Goal: Task Accomplishment & Management: Manage account settings

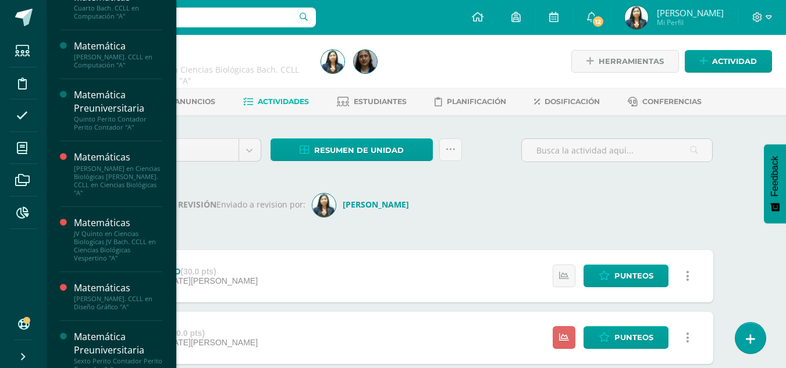
scroll to position [375, 0]
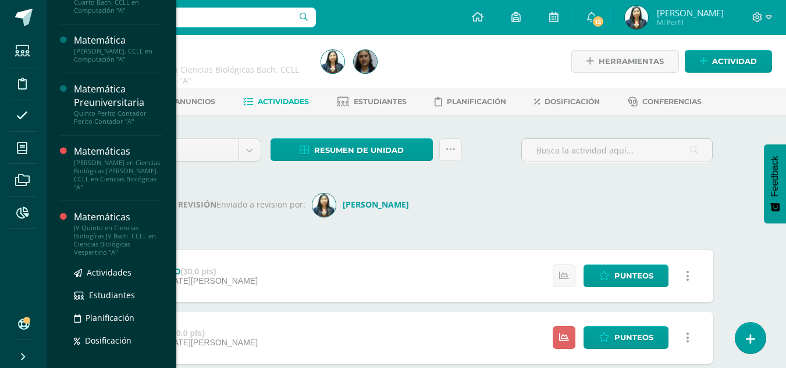
click at [119, 244] on div "JV Quinto en Ciencias Biologícas JV Bach. CCLL en Ciencias Biológicas Vespertin…" at bounding box center [118, 240] width 88 height 33
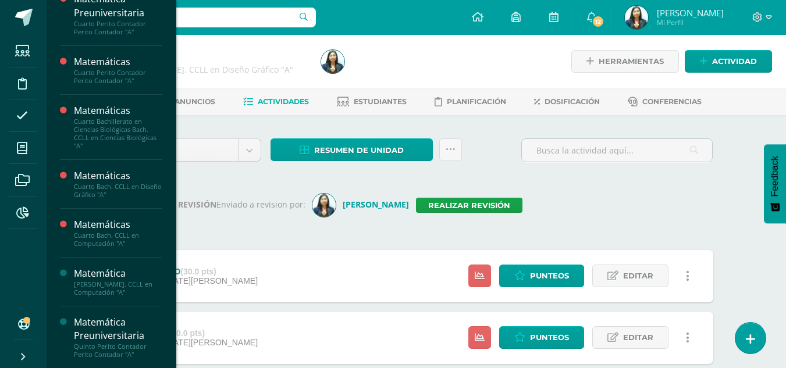
scroll to position [148, 0]
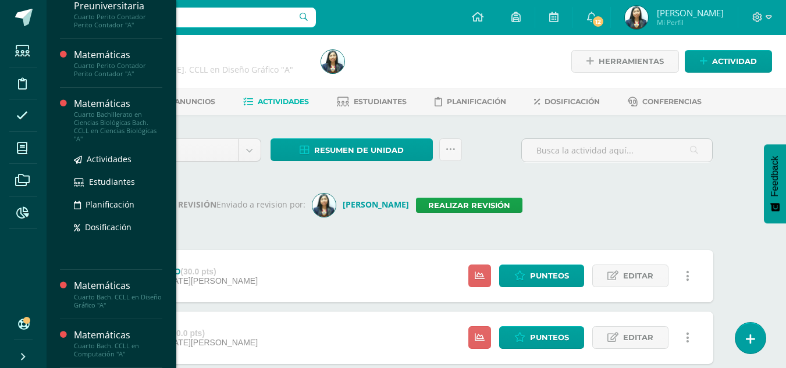
click at [118, 111] on div "Cuarto Bachillerato en Ciencias Biológicas Bach. CCLL en Ciencias Biológicas "A"" at bounding box center [118, 127] width 88 height 33
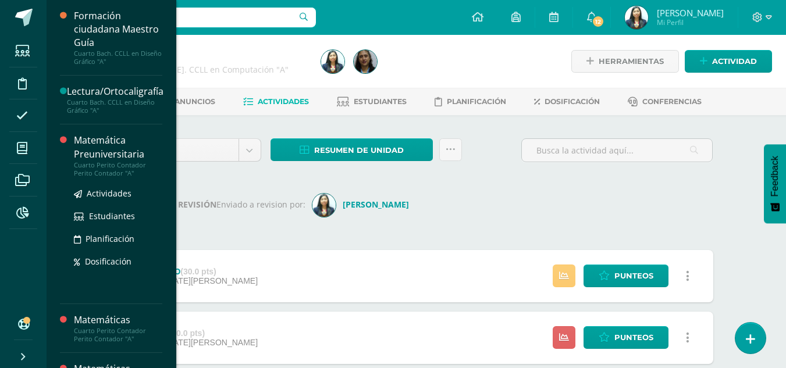
click at [82, 155] on div "Matemática Preuniversitaria" at bounding box center [118, 147] width 88 height 27
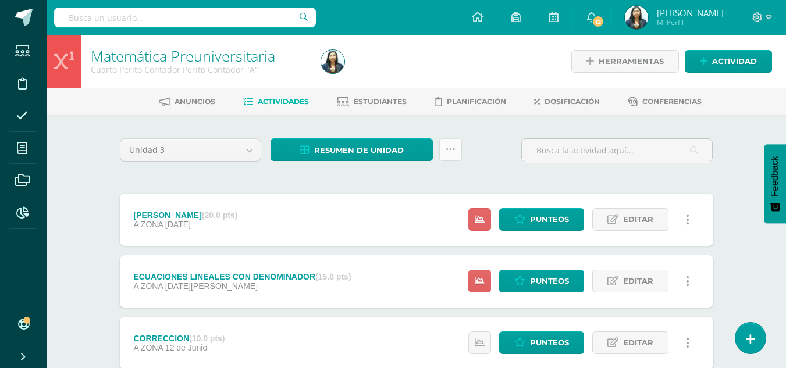
click at [450, 150] on icon at bounding box center [451, 150] width 10 height 10
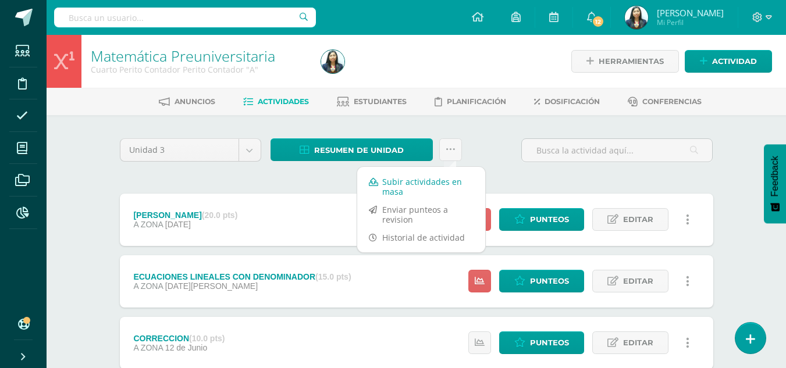
click at [393, 190] on link "Subir actividades en masa" at bounding box center [421, 187] width 128 height 28
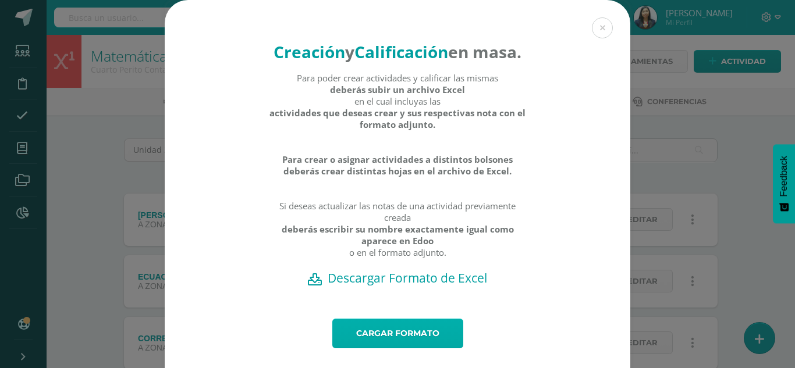
click at [385, 345] on link "Cargar formato" at bounding box center [397, 334] width 131 height 30
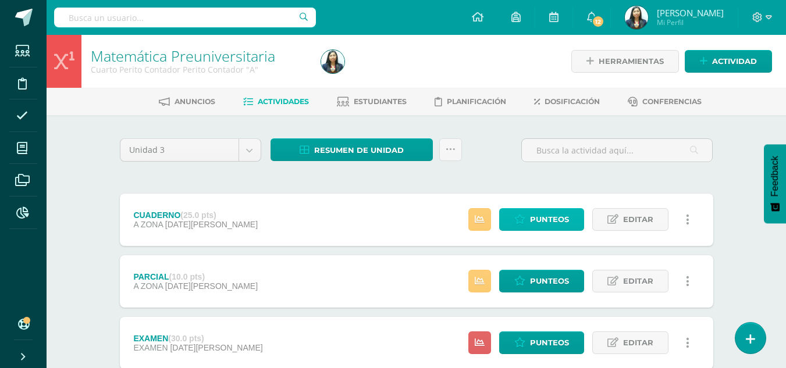
click at [529, 212] on link "Punteos" at bounding box center [541, 219] width 85 height 23
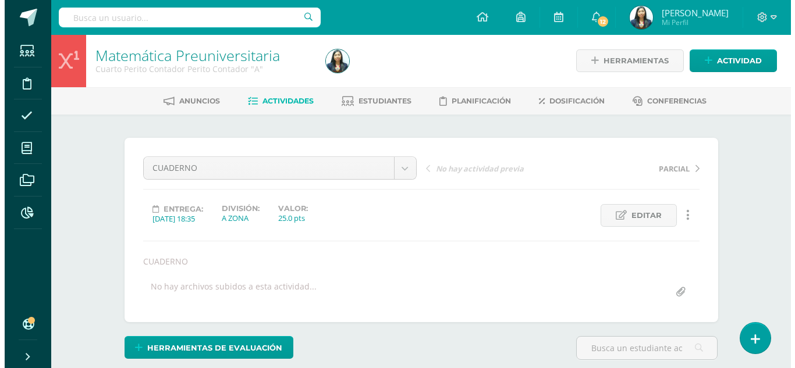
scroll to position [1, 0]
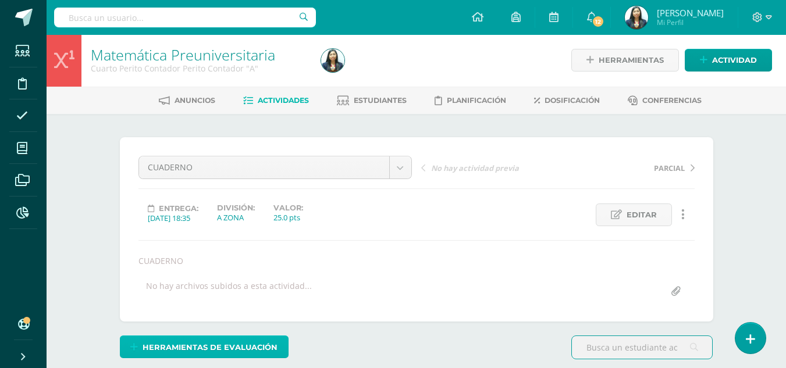
click at [217, 346] on span "Herramientas de evaluación" at bounding box center [210, 348] width 135 height 22
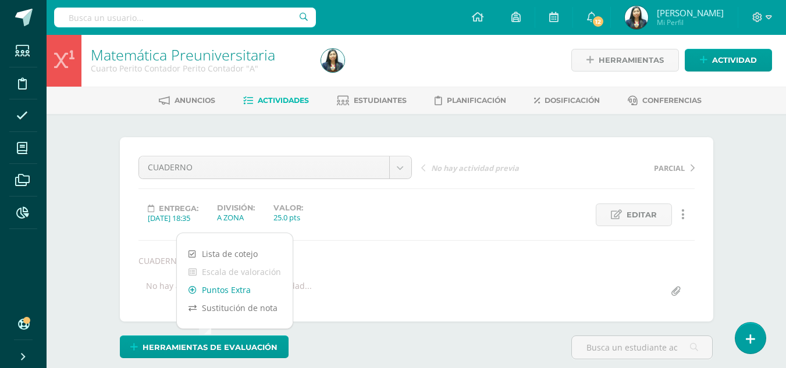
click at [225, 293] on link "Puntos Extra" at bounding box center [235, 290] width 116 height 18
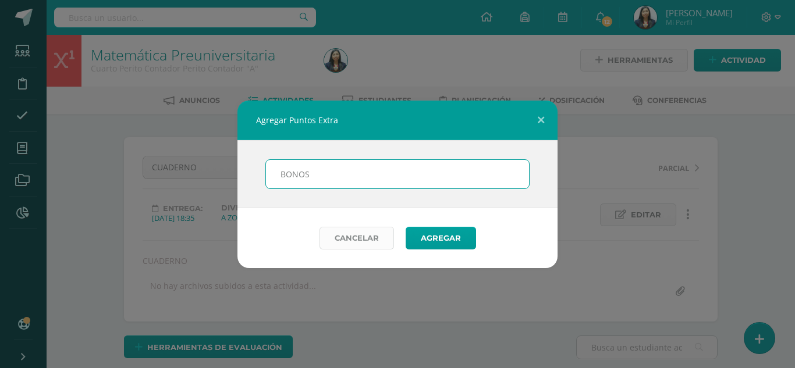
type input "BONOS"
click at [405, 227] on button "Agregar" at bounding box center [440, 238] width 70 height 23
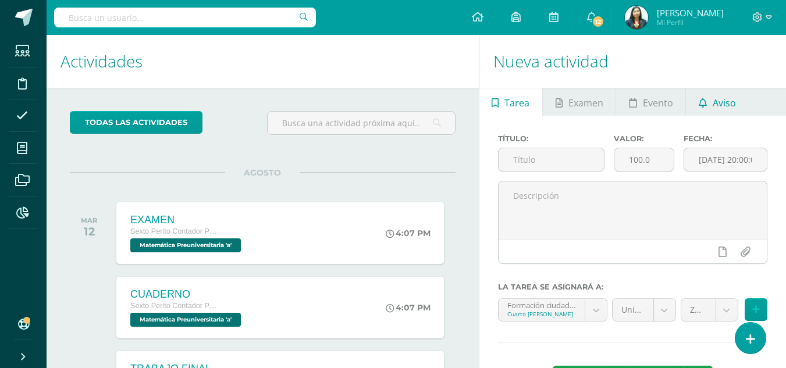
click at [721, 108] on span "Aviso" at bounding box center [724, 103] width 23 height 28
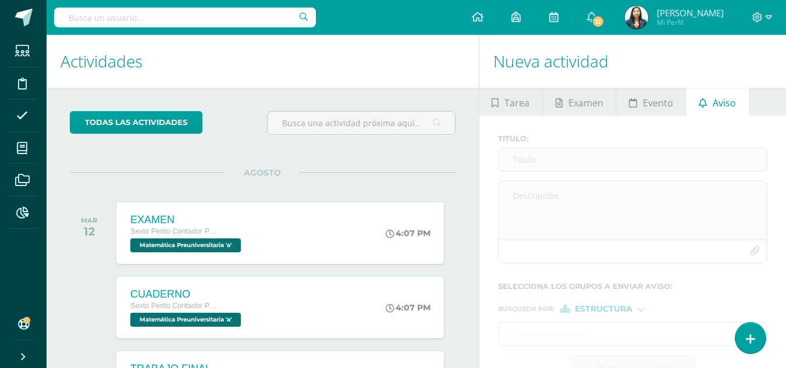
scroll to position [116, 0]
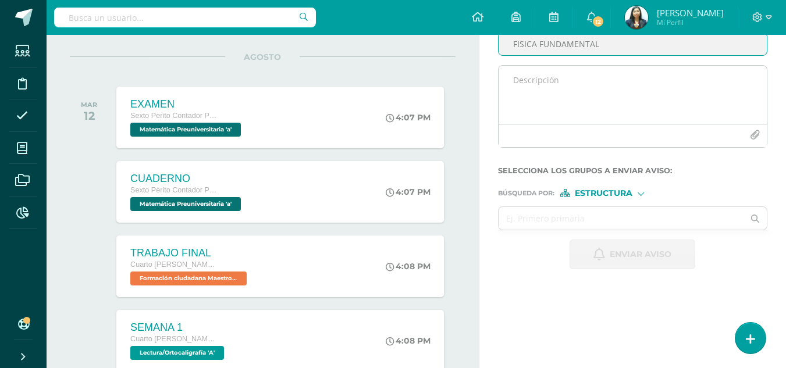
type input "FISICA FUNDAMENTAL"
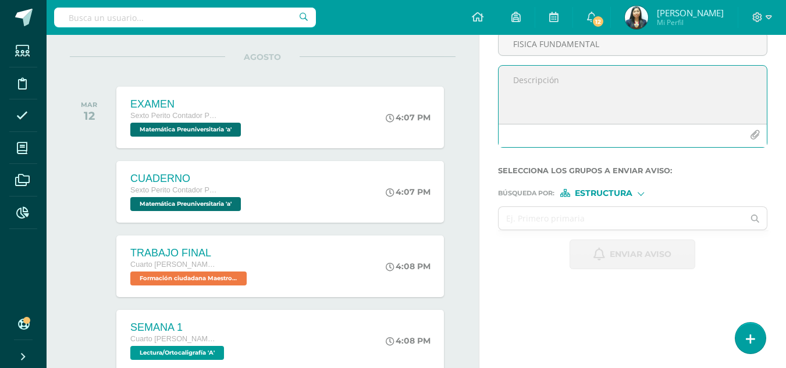
click at [562, 101] on textarea at bounding box center [633, 95] width 268 height 58
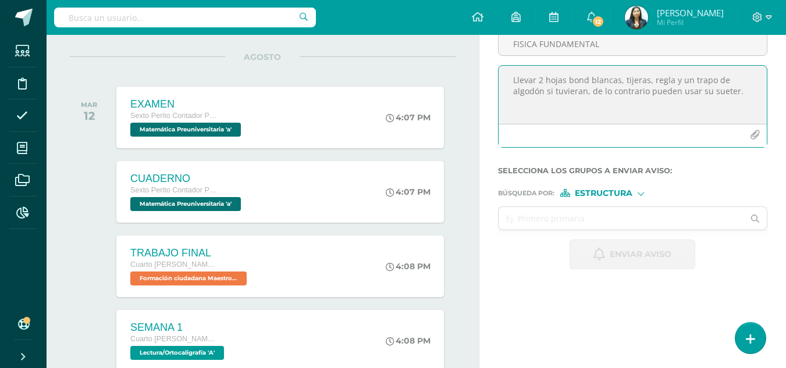
click at [730, 92] on textarea "Llevar 2 hojas bond blancas, tijeras, regla y un trapo de algodón si tuvieran, …" at bounding box center [633, 95] width 268 height 58
type textarea "Llevar 2 hojas bond blancas, tijeras, regla y un trapo de algodón si tuvieran, …"
click at [602, 214] on input "text" at bounding box center [622, 218] width 246 height 23
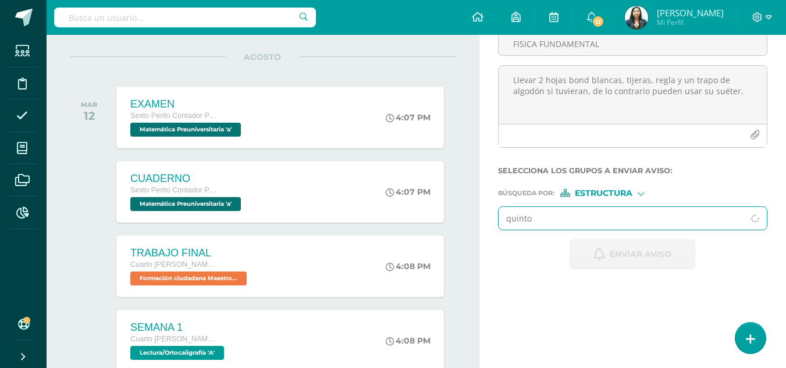
type input "quinto"
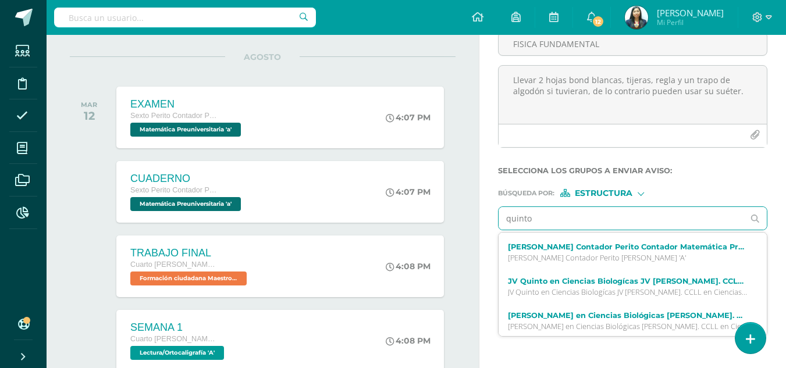
scroll to position [69, 0]
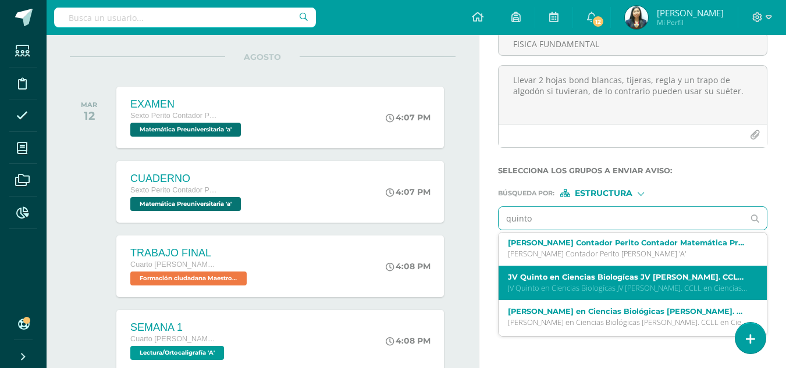
click at [649, 276] on label "JV Quinto en Ciencias Biologícas JV Bach. CCLL en Ciencias Biológicas Vespertin…" at bounding box center [628, 277] width 240 height 9
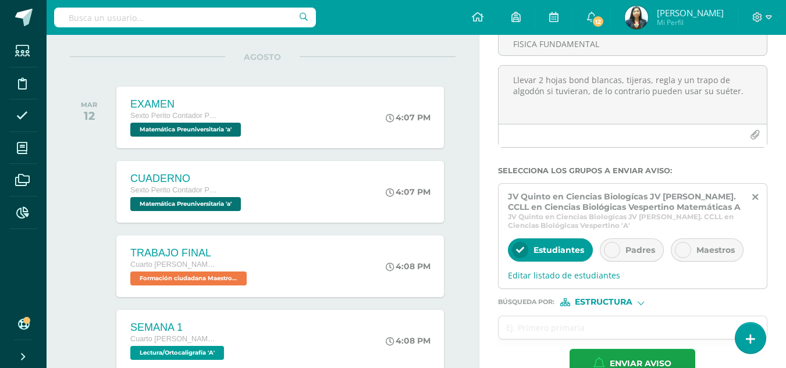
scroll to position [0, 0]
click at [590, 327] on input "text" at bounding box center [622, 327] width 246 height 23
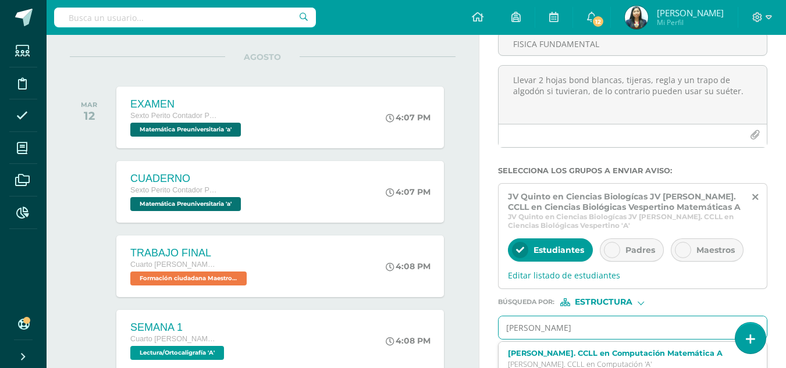
type input "quinto"
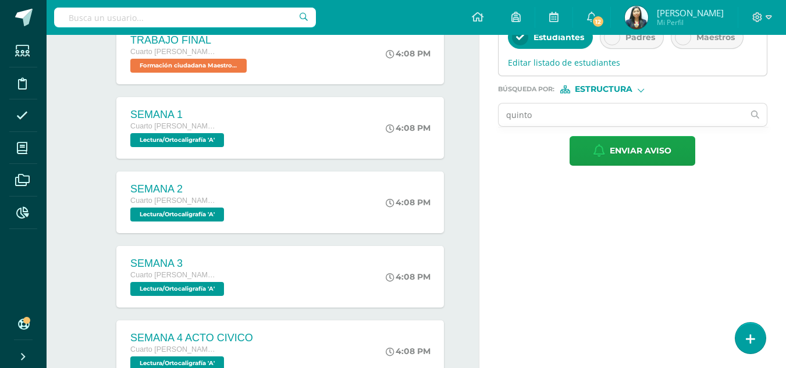
scroll to position [323, 0]
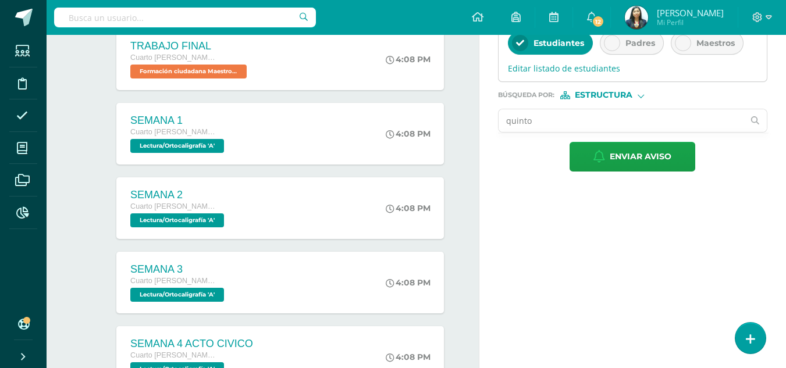
click at [657, 124] on input "quinto" at bounding box center [622, 120] width 246 height 23
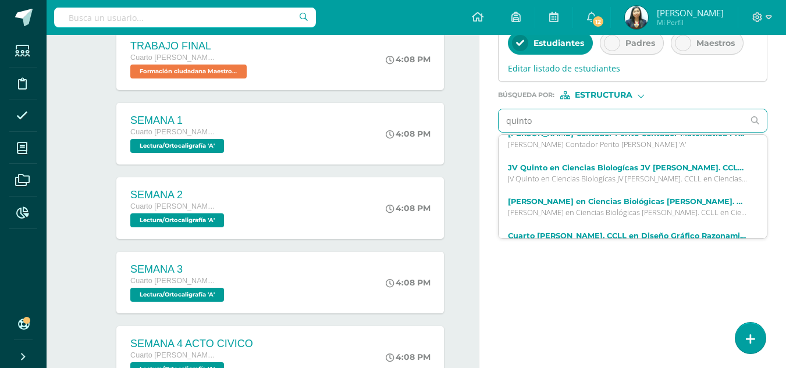
scroll to position [88, 0]
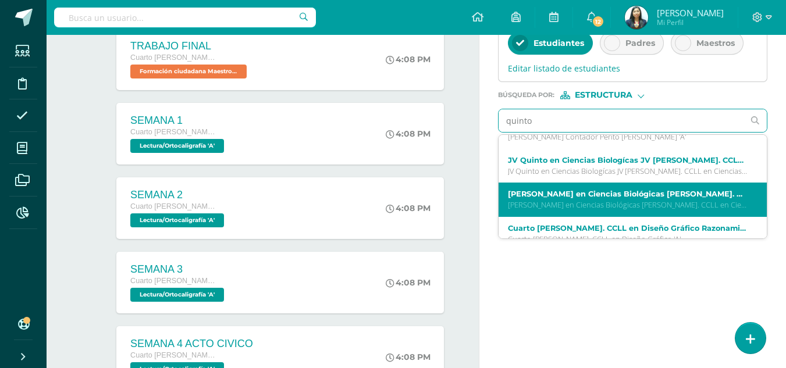
click at [662, 194] on label "Quinto Bachillerato en Ciencias Biológicas Bach. CCLL en Ciencias Biológicas Ma…" at bounding box center [628, 194] width 240 height 9
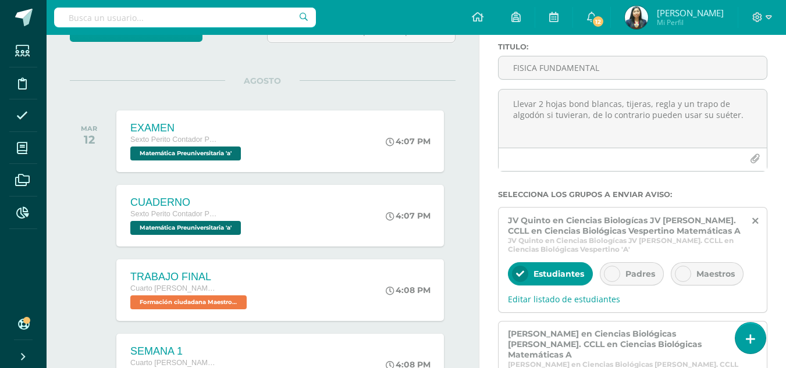
scroll to position [90, 0]
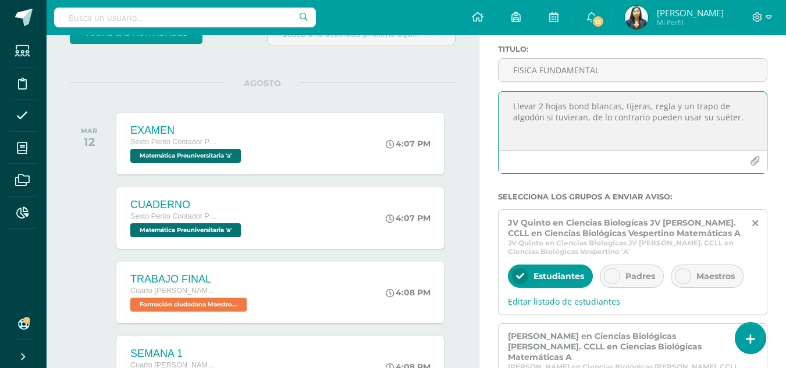
click at [540, 100] on textarea "Llevar 2 hojas bond blancas, tijeras, regla y un trapo de algodón si tuvieran, …" at bounding box center [633, 121] width 268 height 58
click at [618, 123] on textarea "Llevar 3 hojas bond blancas, tijeras, regla y un trapo de algodón si tuvieran, …" at bounding box center [633, 121] width 268 height 58
click at [650, 109] on textarea "Llevar 3 hojas bond blancas, tijeras, regla y un trapo de algodón si tuvieran, …" at bounding box center [633, 121] width 268 height 58
click at [693, 132] on textarea "Llevar 3 hojas bond blancas, tijeras, crayones, goma, regla y un trapo de algod…" at bounding box center [633, 121] width 268 height 58
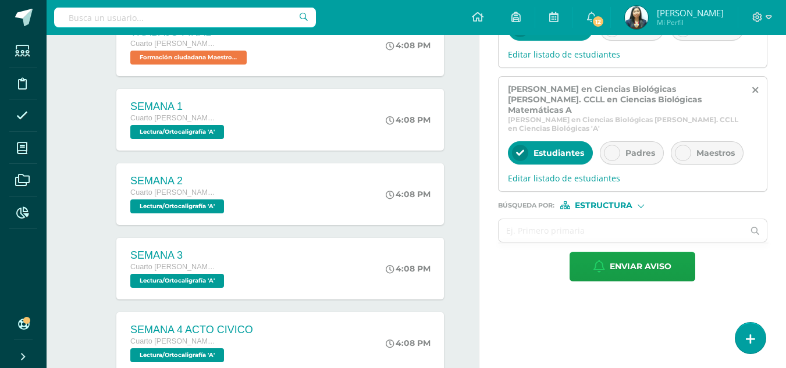
scroll to position [350, 0]
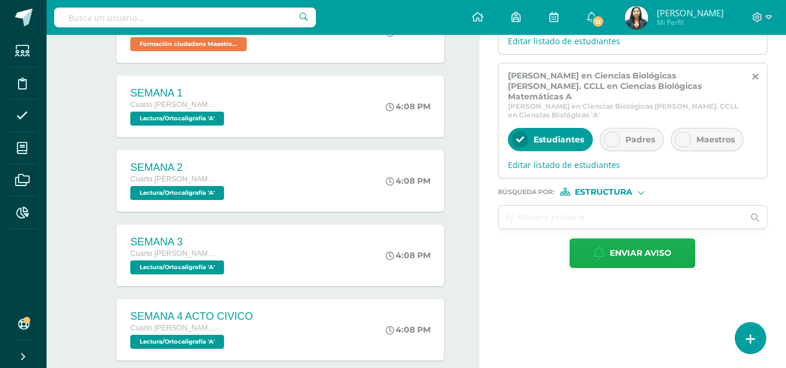
type textarea "Llevar 3 hojas bond blancas, tijeras, crayones, goma, regla y un trapo de algod…"
click at [628, 248] on span "Enviar aviso" at bounding box center [641, 253] width 62 height 29
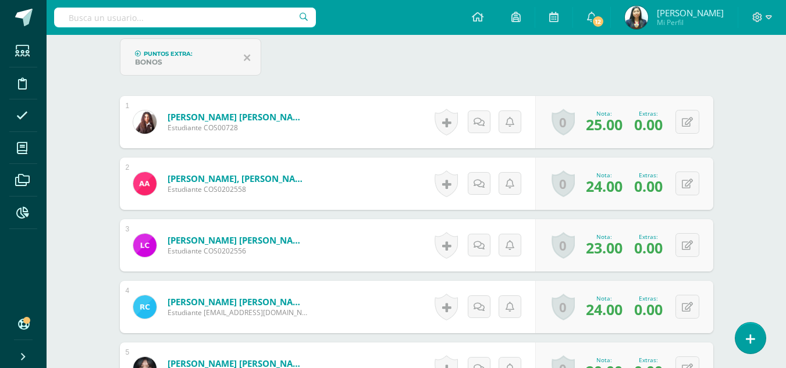
scroll to position [375, 0]
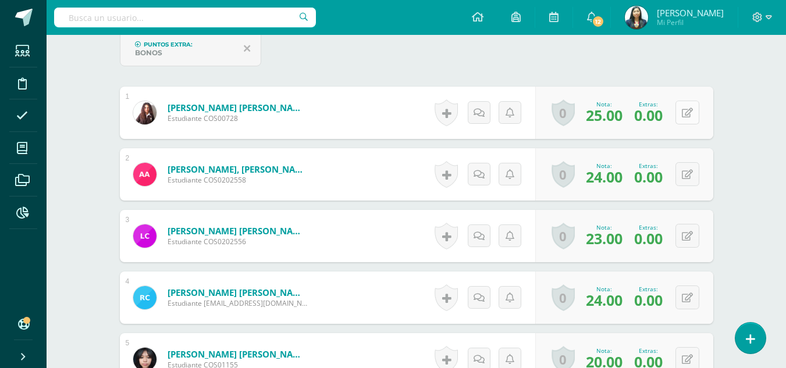
click at [690, 119] on button at bounding box center [687, 113] width 24 height 24
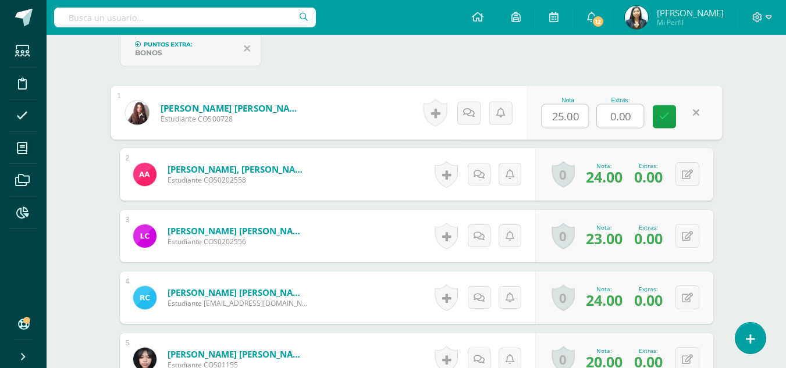
click at [624, 118] on input "0.00" at bounding box center [620, 116] width 47 height 23
drag, startPoint x: 636, startPoint y: 118, endPoint x: 563, endPoint y: 119, distance: 72.7
click at [563, 119] on div "Nota 25.00 Extras: 0.00" at bounding box center [624, 113] width 195 height 54
type input "5"
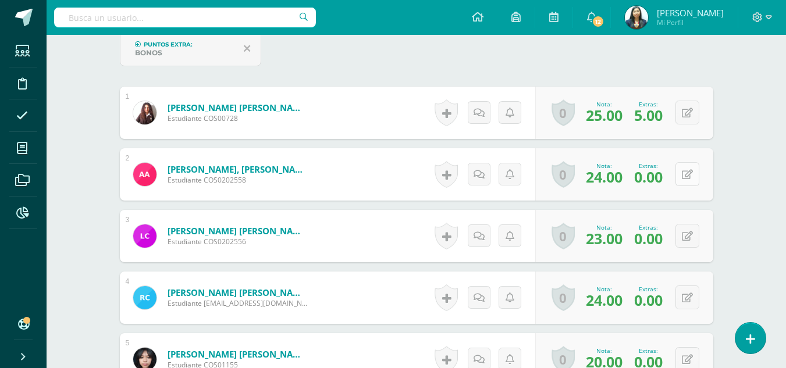
click at [691, 172] on icon at bounding box center [687, 175] width 11 height 10
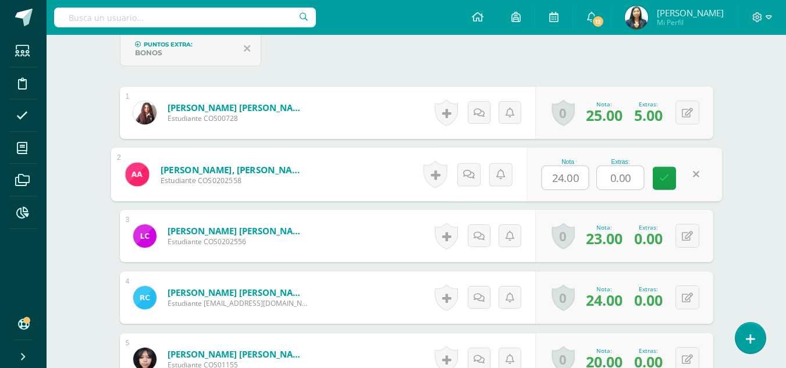
drag, startPoint x: 635, startPoint y: 181, endPoint x: 552, endPoint y: 187, distance: 83.4
click at [552, 187] on div "Nota 24.00 Extras: 0.00" at bounding box center [624, 175] width 195 height 54
type input "5"
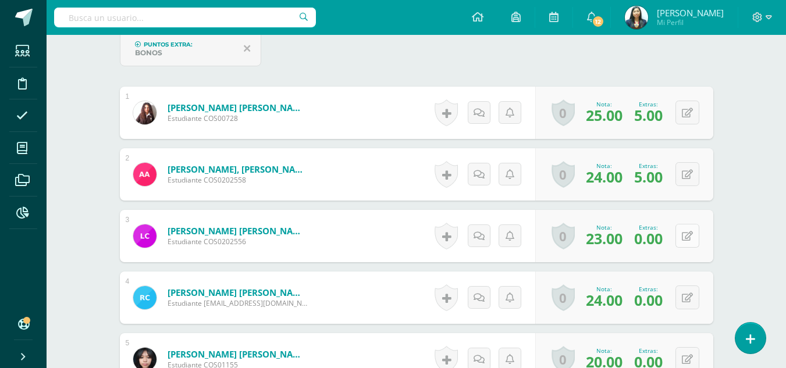
click at [690, 234] on icon at bounding box center [687, 237] width 11 height 10
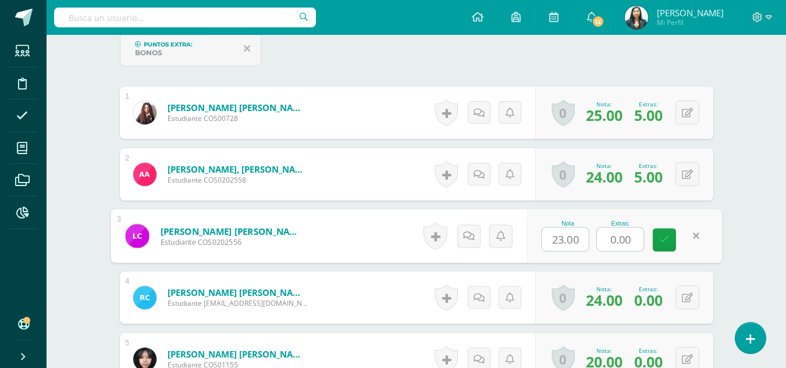
drag, startPoint x: 596, startPoint y: 242, endPoint x: 529, endPoint y: 238, distance: 66.4
click at [529, 238] on div "Nota 23.00 Extras: 0.00" at bounding box center [624, 236] width 195 height 54
type input "5"
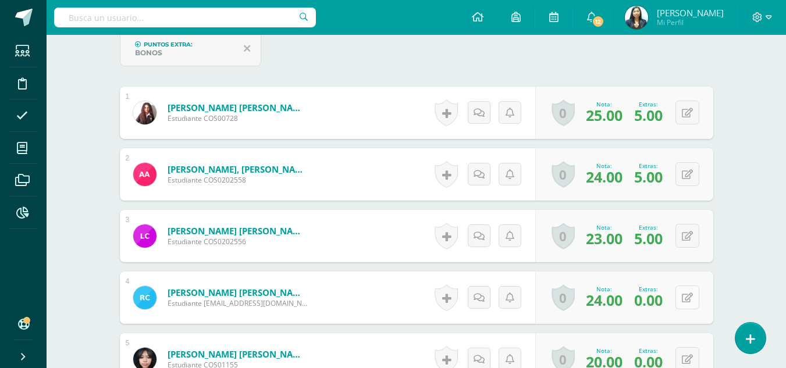
click at [682, 297] on button at bounding box center [687, 298] width 24 height 24
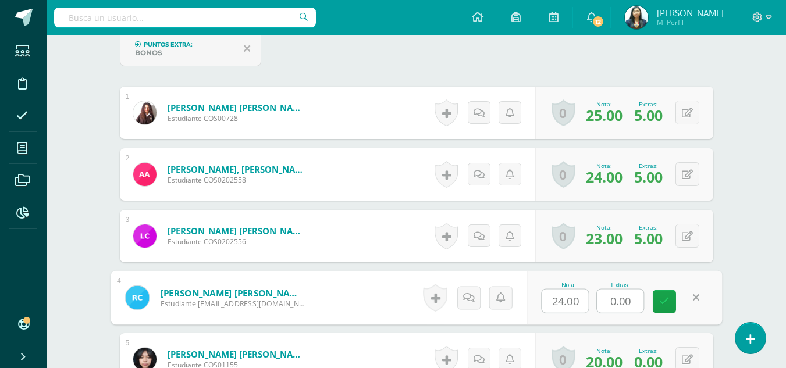
drag, startPoint x: 639, startPoint y: 302, endPoint x: 575, endPoint y: 297, distance: 64.2
click at [575, 297] on div "Nota 24.00 Extras: 0.00" at bounding box center [624, 298] width 195 height 54
type input "3"
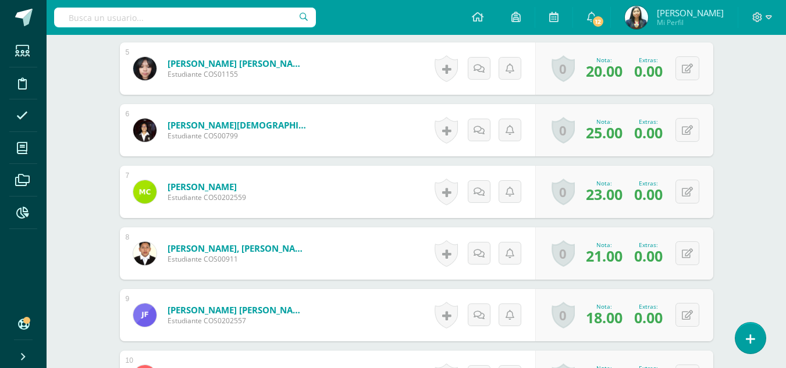
scroll to position [663, 0]
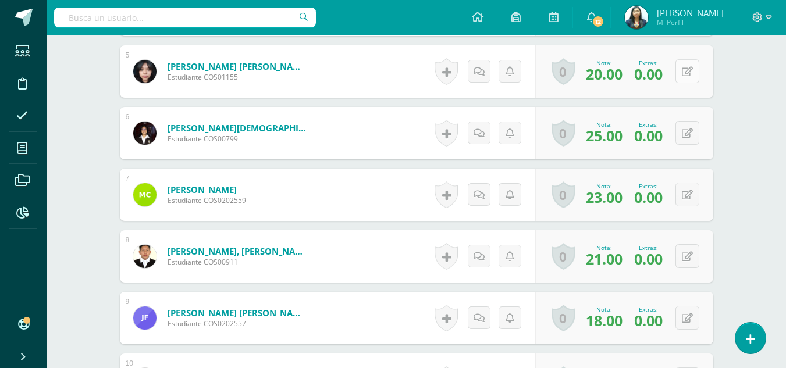
click at [697, 71] on button at bounding box center [687, 71] width 24 height 24
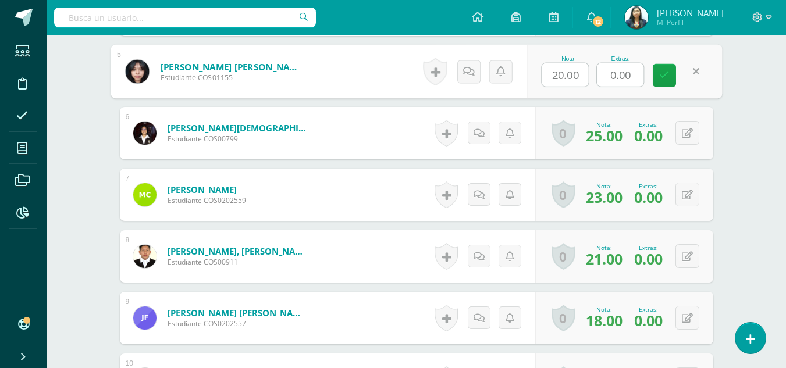
drag, startPoint x: 641, startPoint y: 73, endPoint x: 557, endPoint y: 77, distance: 83.3
click at [557, 77] on div "Nota 20.00 Extras: 0.00" at bounding box center [624, 72] width 195 height 54
type input "5"
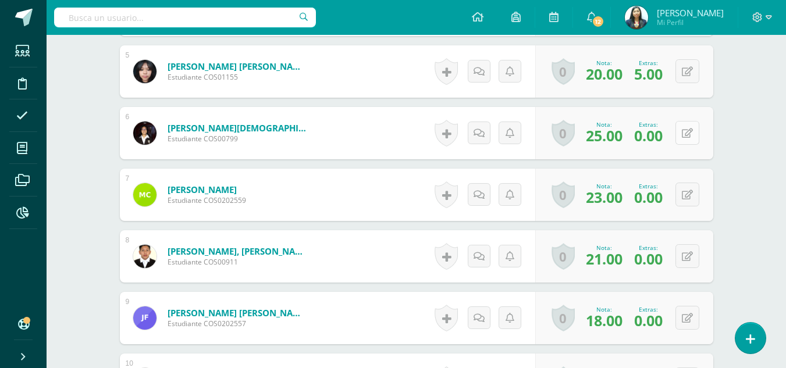
click at [692, 129] on button at bounding box center [687, 133] width 24 height 24
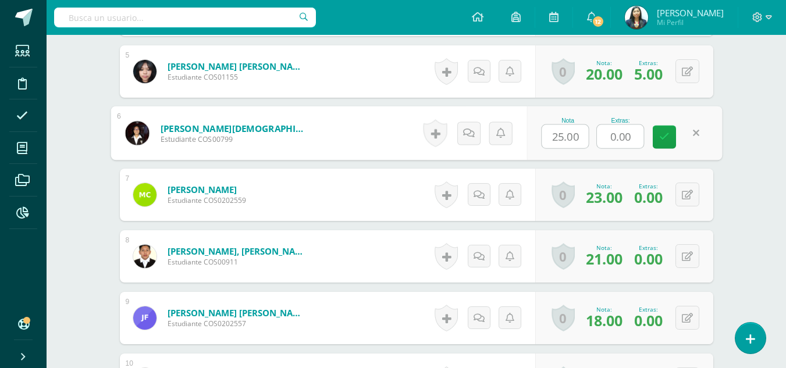
drag, startPoint x: 629, startPoint y: 138, endPoint x: 599, endPoint y: 141, distance: 30.5
click at [599, 141] on input "0.00" at bounding box center [620, 136] width 47 height 23
type input "5"
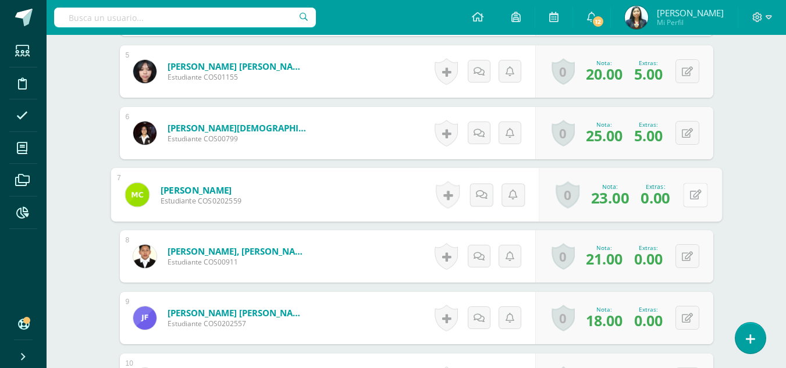
click at [692, 198] on button at bounding box center [695, 195] width 24 height 24
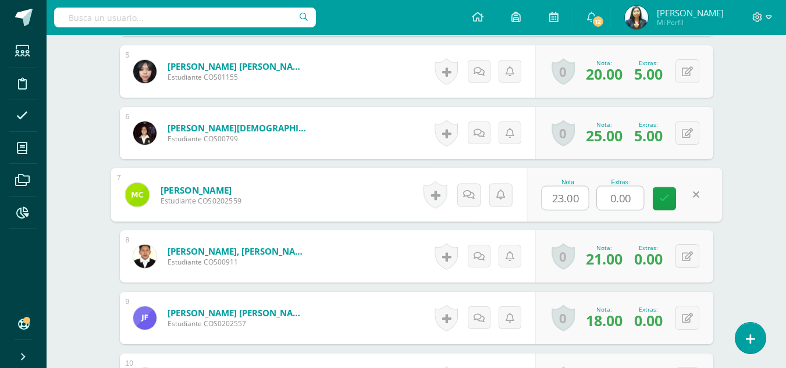
drag, startPoint x: 633, startPoint y: 196, endPoint x: 613, endPoint y: 196, distance: 19.8
click at [613, 196] on input "0.00" at bounding box center [620, 198] width 47 height 23
type input "0"
type input "5"
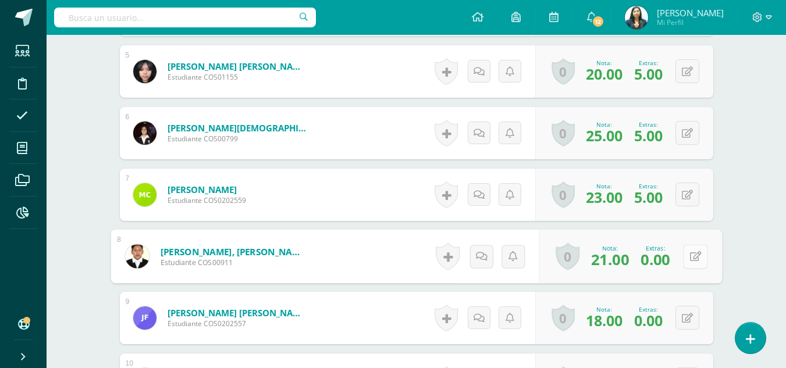
click at [689, 251] on icon at bounding box center [695, 256] width 12 height 10
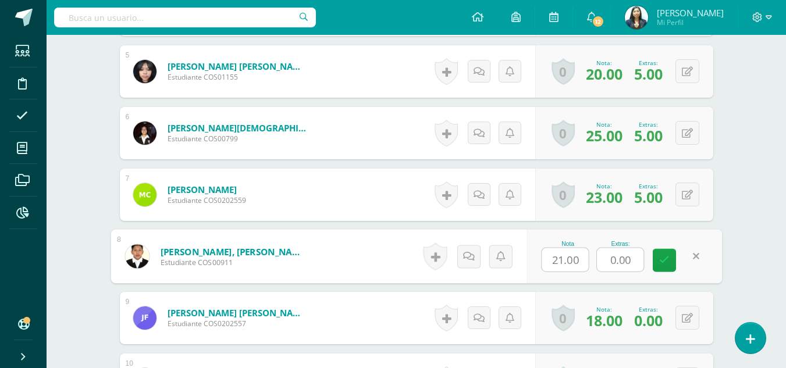
drag, startPoint x: 638, startPoint y: 258, endPoint x: 577, endPoint y: 258, distance: 60.5
click at [577, 258] on div "Nota 21.00 Extras: 0.00" at bounding box center [624, 257] width 195 height 54
type input "5"
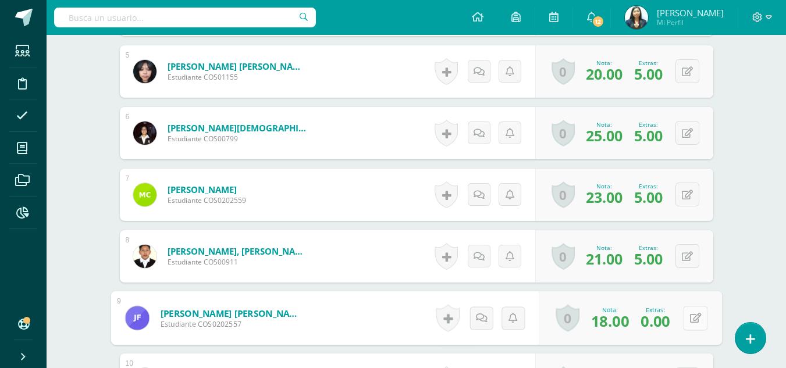
click at [680, 312] on div "0 Logros Logros obtenidos Aún no hay logros agregados Nota: 18.00 Extras: 0.00" at bounding box center [630, 318] width 183 height 54
click at [705, 321] on button at bounding box center [695, 318] width 24 height 24
drag, startPoint x: 636, startPoint y: 319, endPoint x: 575, endPoint y: 328, distance: 61.6
click at [575, 328] on div "Nota 18.00 Extras: 0.00" at bounding box center [624, 318] width 195 height 54
type input "5"
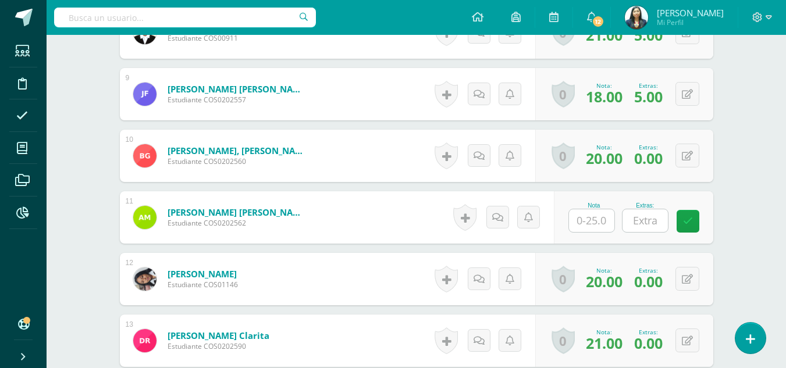
scroll to position [923, 0]
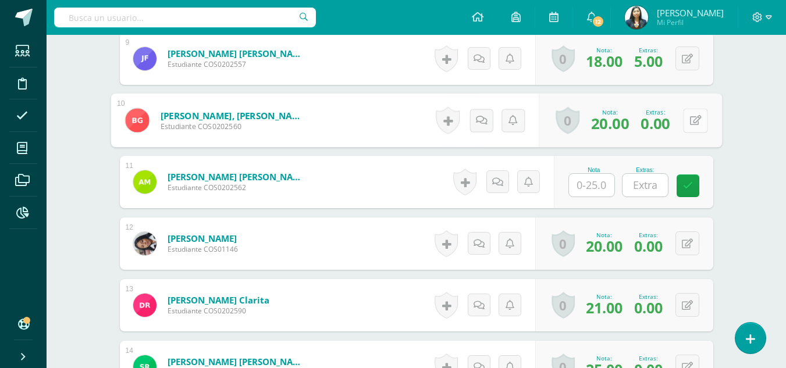
click at [689, 124] on icon at bounding box center [695, 120] width 12 height 10
click at [621, 123] on input "0.00" at bounding box center [620, 123] width 47 height 23
drag, startPoint x: 631, startPoint y: 125, endPoint x: 601, endPoint y: 125, distance: 30.3
click at [601, 125] on input "0.00" at bounding box center [620, 123] width 47 height 23
type input "5"
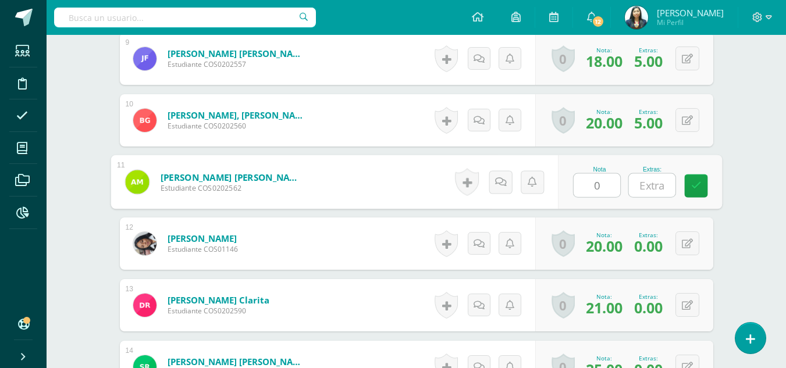
type input "0"
click at [639, 186] on input "text" at bounding box center [651, 185] width 47 height 23
type input "4"
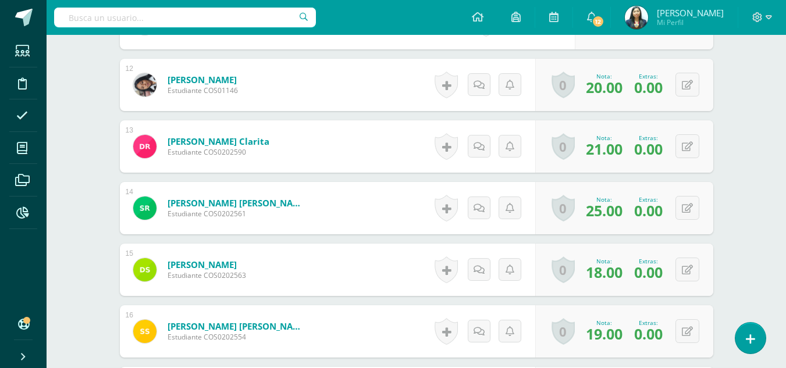
scroll to position [1096, 0]
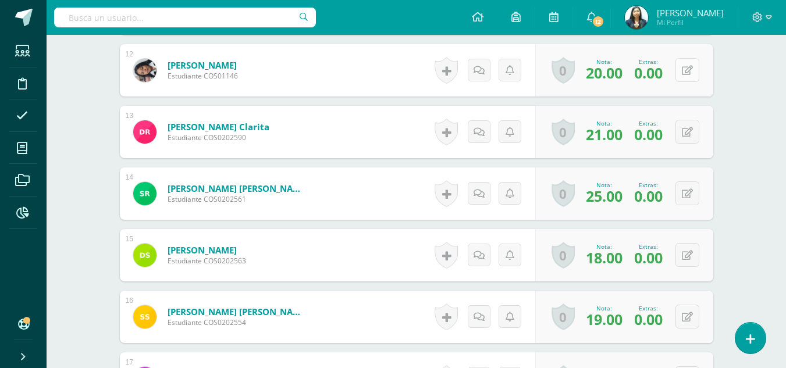
click at [685, 65] on button at bounding box center [687, 70] width 24 height 24
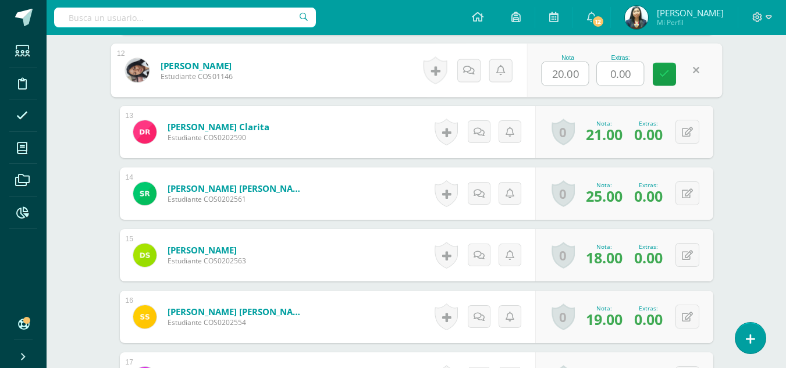
drag, startPoint x: 634, startPoint y: 76, endPoint x: 530, endPoint y: 76, distance: 104.1
click at [530, 76] on div "Nota 20.00 Extras: 0.00" at bounding box center [624, 71] width 195 height 54
type input "5"
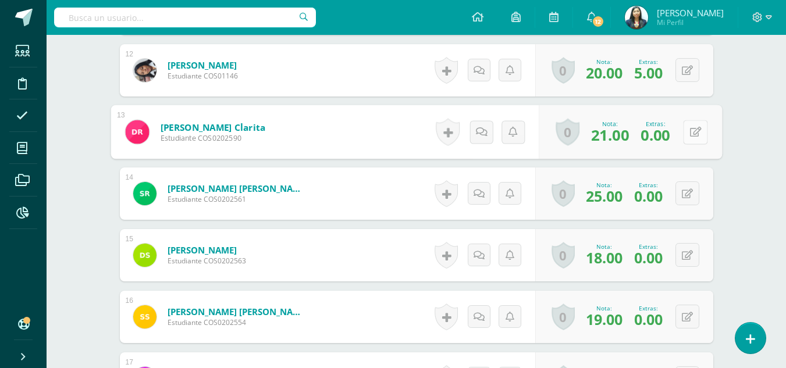
click at [691, 133] on icon at bounding box center [695, 132] width 12 height 10
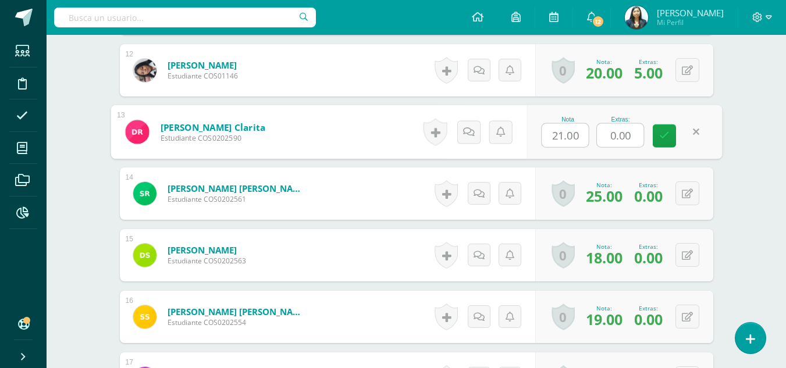
drag, startPoint x: 639, startPoint y: 132, endPoint x: 582, endPoint y: 133, distance: 57.0
click at [582, 133] on div "Nota 21.00 Extras: 0.00" at bounding box center [624, 132] width 195 height 54
type input "5"
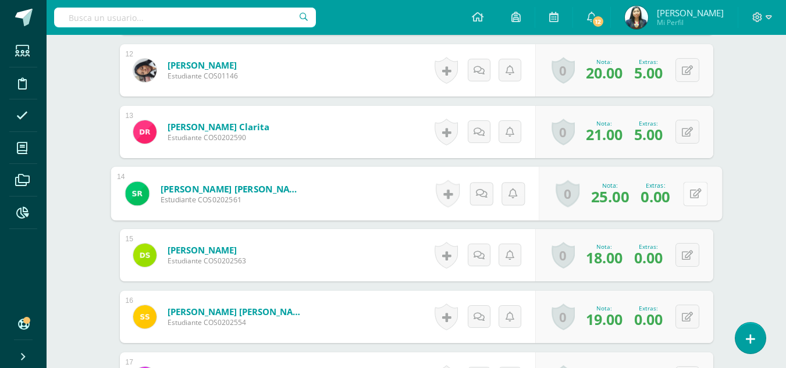
click at [683, 195] on button at bounding box center [695, 194] width 24 height 24
drag, startPoint x: 636, startPoint y: 198, endPoint x: 550, endPoint y: 209, distance: 86.2
click at [550, 209] on div "Nota 25.00 Extras: 0.00" at bounding box center [624, 194] width 195 height 54
type input "5"
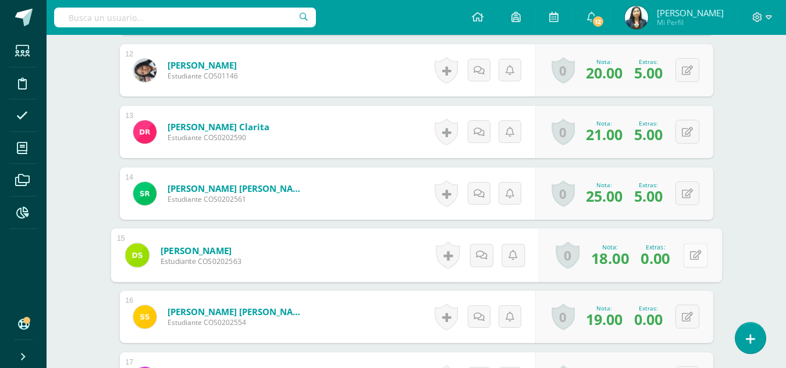
click at [686, 254] on button at bounding box center [695, 255] width 24 height 24
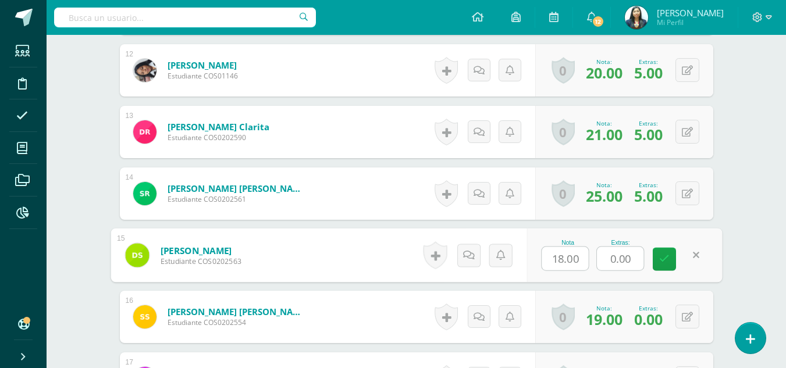
drag, startPoint x: 638, startPoint y: 260, endPoint x: 559, endPoint y: 255, distance: 79.8
click at [559, 255] on div "Nota 18.00 Extras: 0.00" at bounding box center [624, 256] width 195 height 54
type input "4"
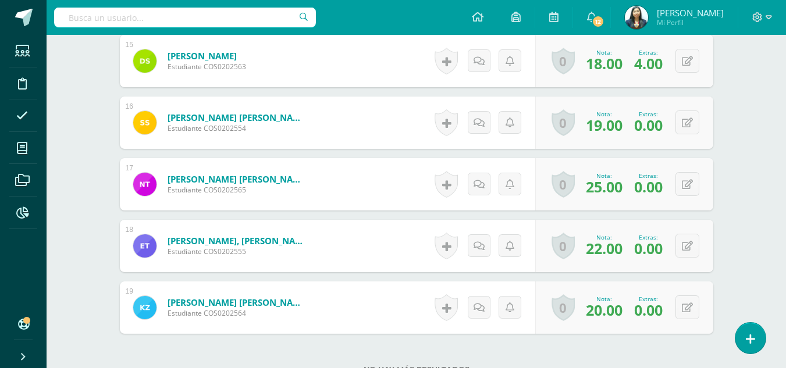
scroll to position [1302, 0]
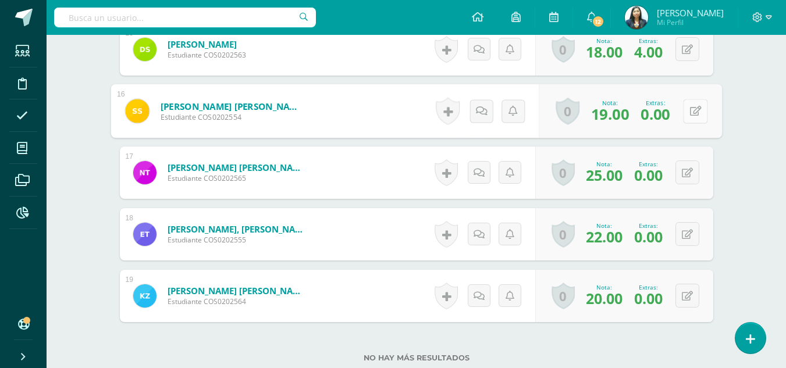
click at [692, 113] on button at bounding box center [695, 111] width 24 height 24
drag, startPoint x: 613, startPoint y: 115, endPoint x: 590, endPoint y: 115, distance: 22.7
click at [590, 115] on div "Nota 19.00 Extras: 0.00" at bounding box center [624, 111] width 195 height 54
type input "4"
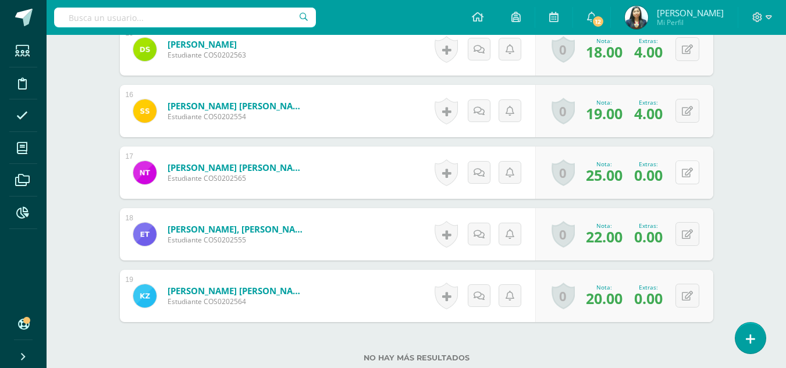
click at [689, 168] on icon at bounding box center [687, 173] width 11 height 10
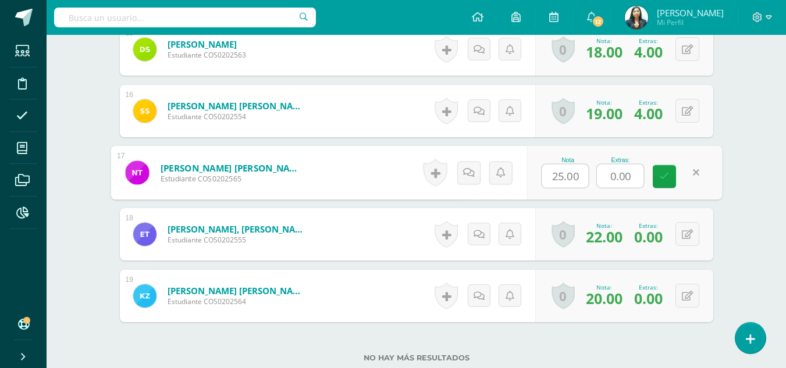
click at [618, 170] on input "0.00" at bounding box center [620, 176] width 47 height 23
drag, startPoint x: 635, startPoint y: 176, endPoint x: 567, endPoint y: 175, distance: 68.7
click at [567, 175] on div "Nota 25.00 Extras: 0.00" at bounding box center [624, 173] width 195 height 54
type input "5"
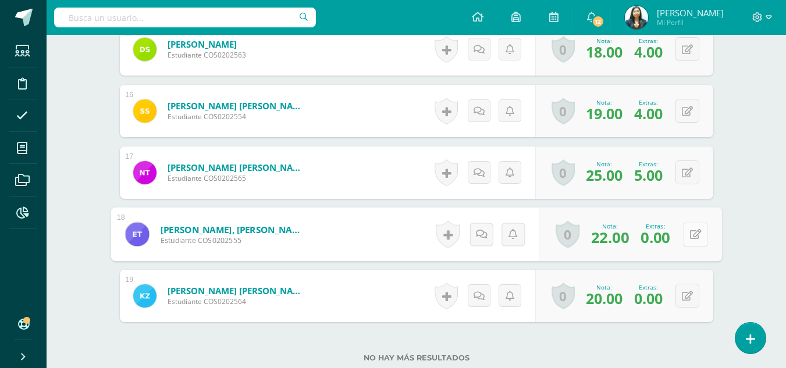
click at [691, 234] on icon at bounding box center [695, 234] width 12 height 10
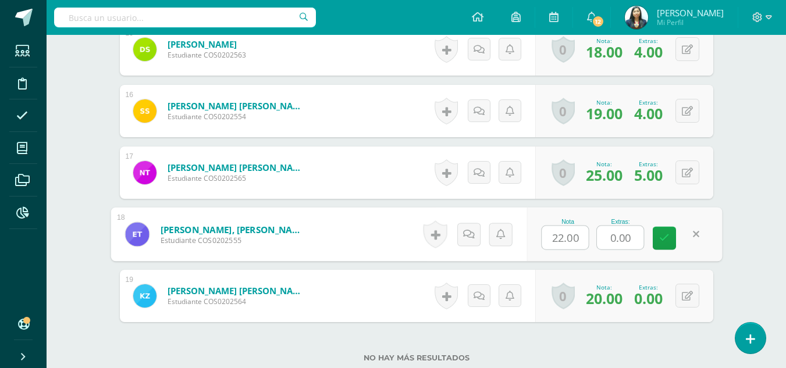
drag, startPoint x: 636, startPoint y: 239, endPoint x: 564, endPoint y: 242, distance: 71.6
click at [564, 242] on div "Nota 22.00 Extras: 0.00" at bounding box center [624, 235] width 195 height 54
type input "5"
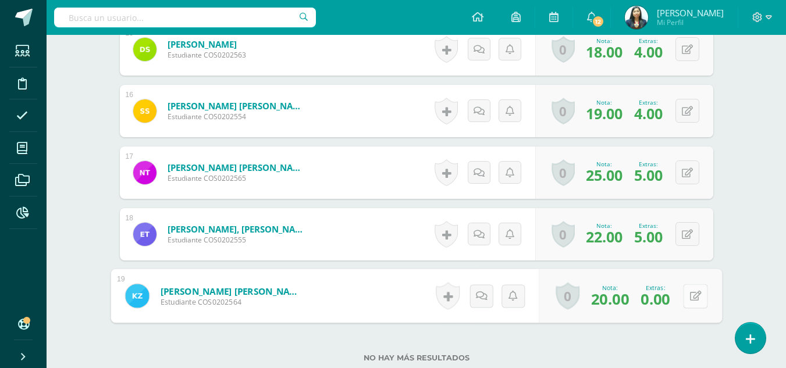
click at [687, 291] on button at bounding box center [695, 296] width 24 height 24
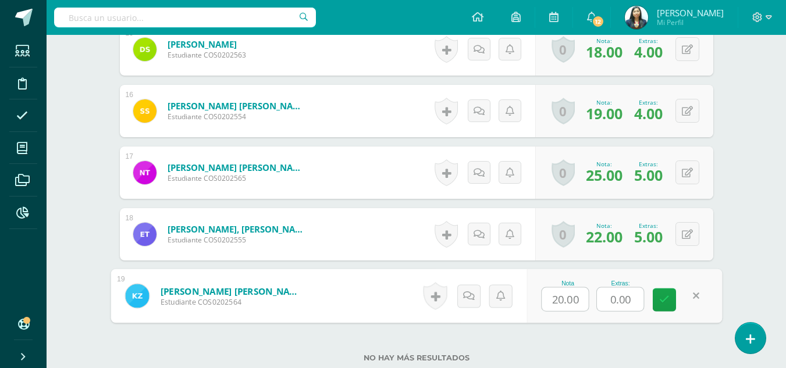
drag, startPoint x: 636, startPoint y: 304, endPoint x: 593, endPoint y: 301, distance: 43.1
click at [593, 301] on div "Nota 20.00 Extras: 0.00" at bounding box center [624, 296] width 195 height 54
type input "5"
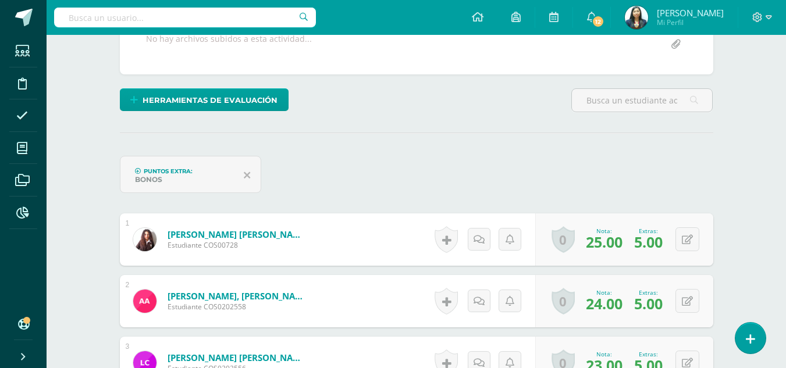
scroll to position [0, 0]
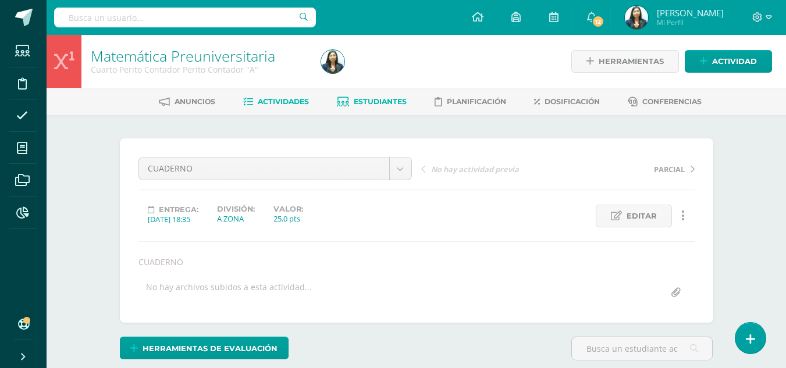
click at [351, 93] on link "Estudiantes" at bounding box center [372, 102] width 70 height 19
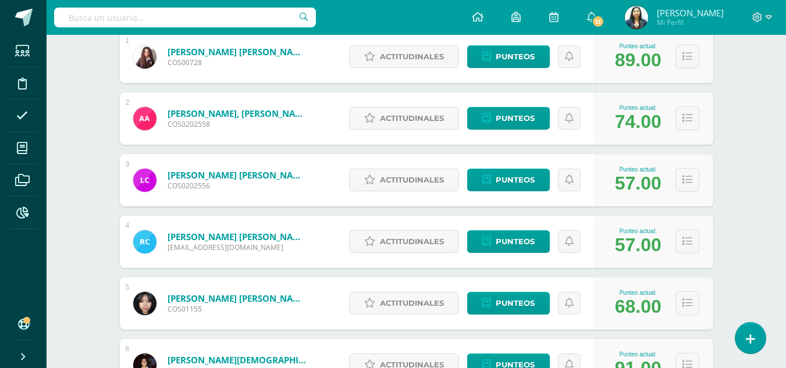
scroll to position [250, 0]
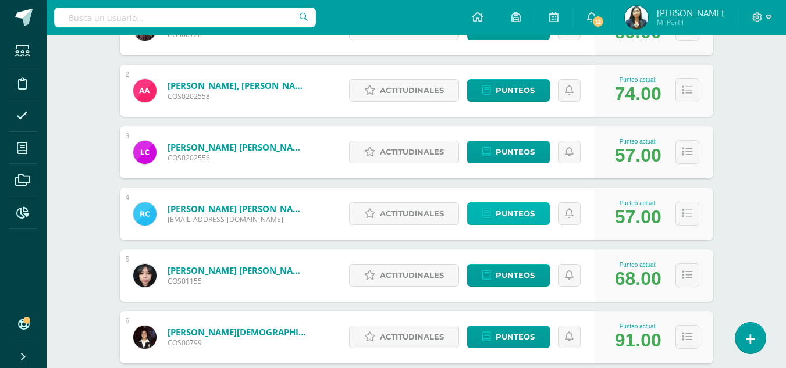
click at [515, 207] on span "Punteos" at bounding box center [515, 214] width 39 height 22
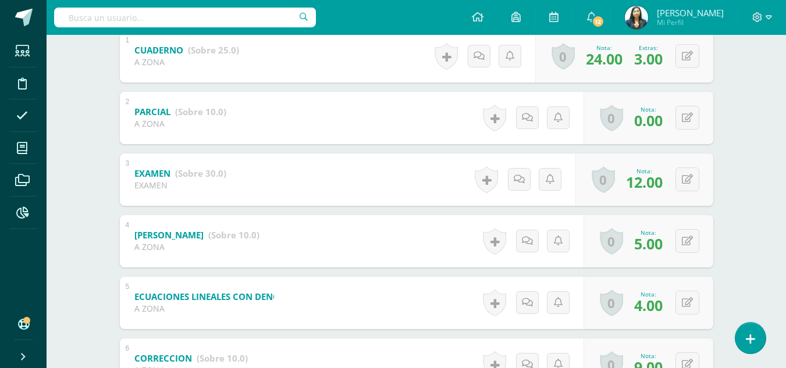
scroll to position [272, 0]
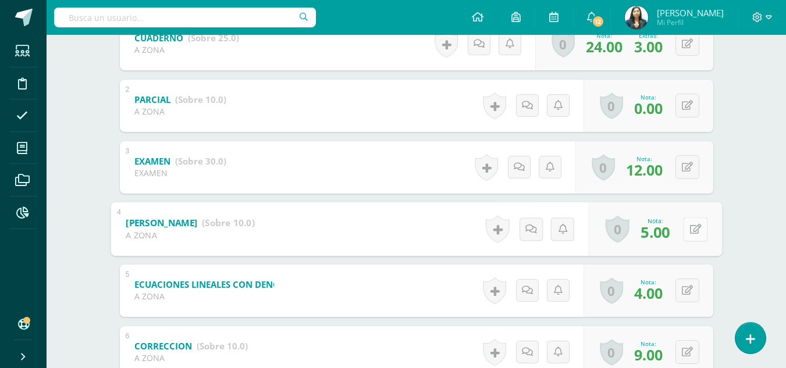
click at [695, 222] on button at bounding box center [695, 229] width 24 height 24
type input "8"
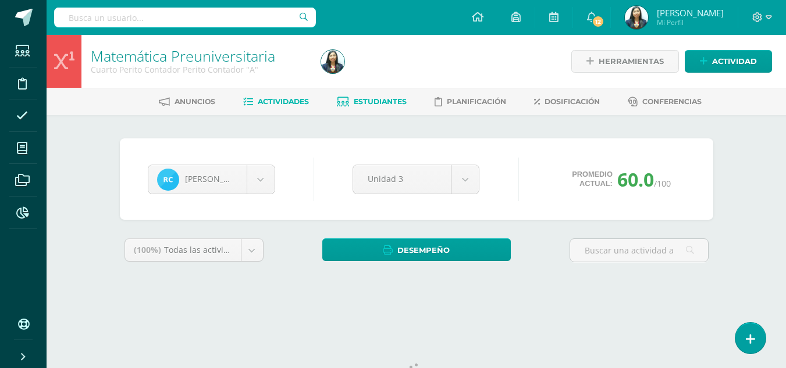
click at [278, 103] on span "Actividades" at bounding box center [283, 101] width 51 height 9
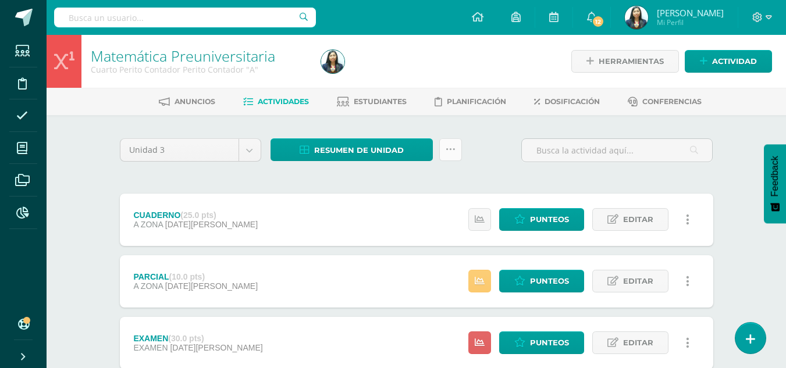
click at [454, 153] on icon at bounding box center [451, 150] width 10 height 10
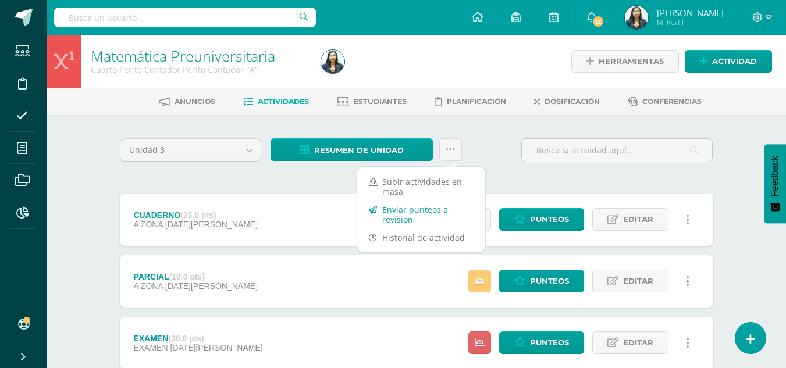
click at [392, 225] on link "Enviar punteos a revision" at bounding box center [421, 215] width 128 height 28
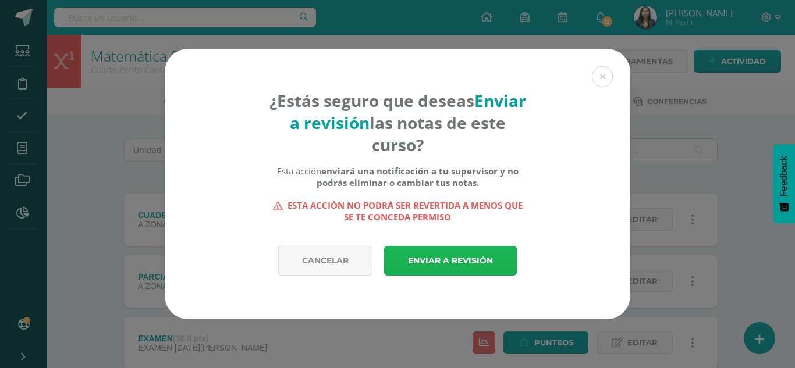
click at [431, 261] on link "Enviar a revisión" at bounding box center [450, 261] width 133 height 30
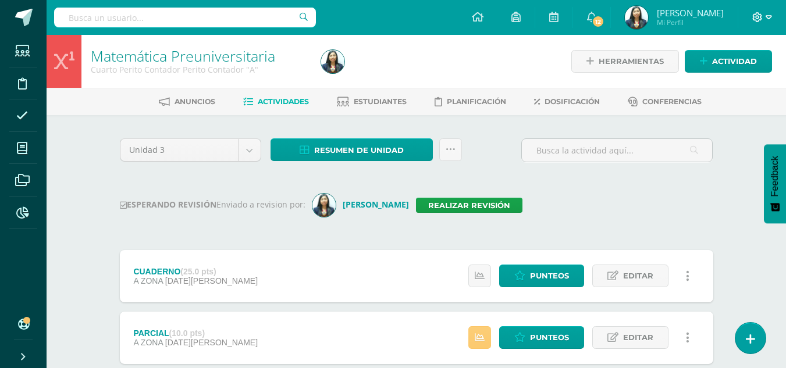
click at [766, 23] on span at bounding box center [762, 17] width 20 height 13
click at [724, 77] on span "Cerrar sesión" at bounding box center [732, 79] width 52 height 11
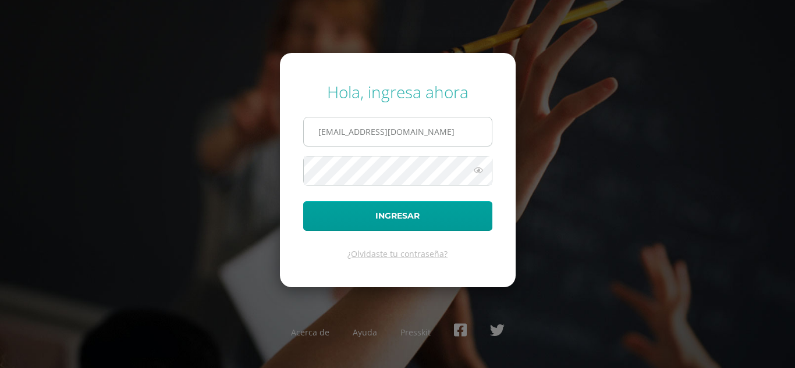
click at [403, 141] on input "[EMAIL_ADDRESS][DOMAIN_NAME]" at bounding box center [398, 132] width 188 height 29
type input "[EMAIL_ADDRESS][DOMAIN_NAME]"
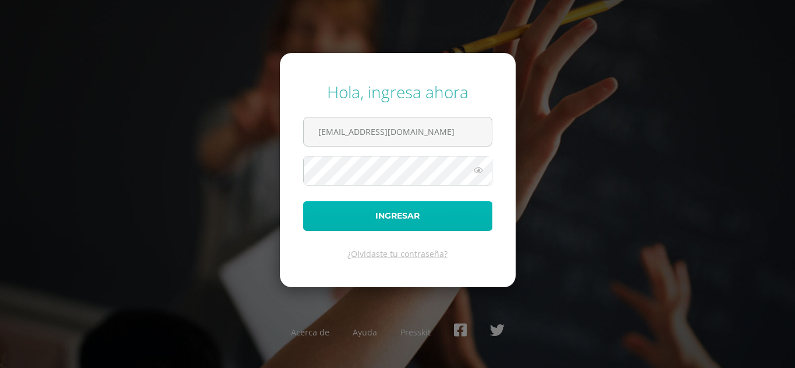
click at [392, 221] on button "Ingresar" at bounding box center [397, 216] width 189 height 30
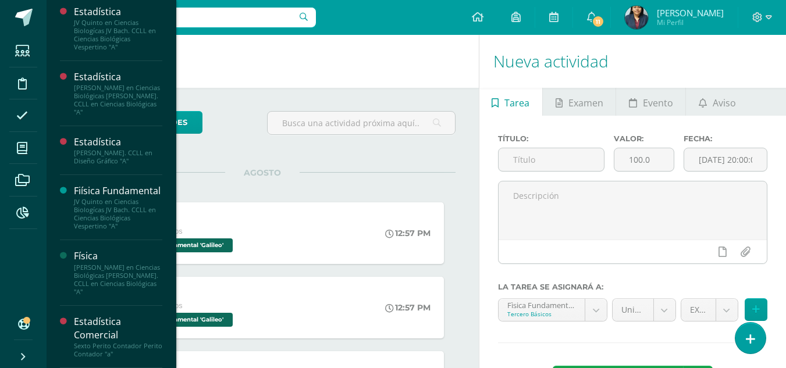
scroll to position [482, 0]
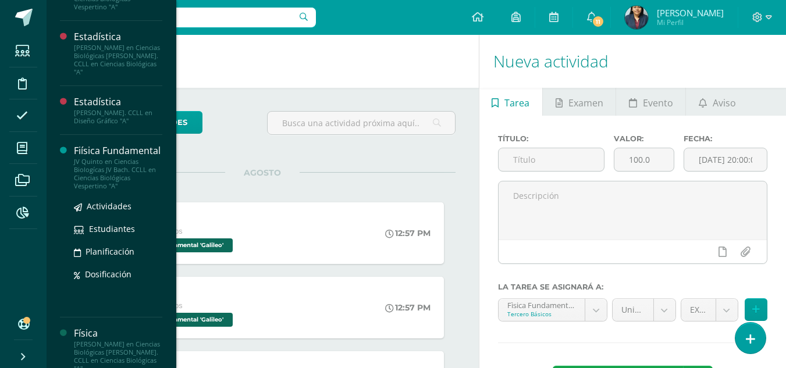
click at [101, 158] on div "Fiísica Fundamental" at bounding box center [118, 150] width 88 height 13
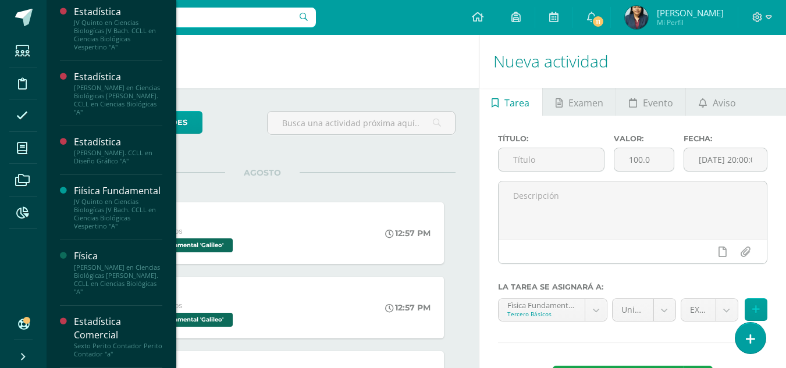
scroll to position [482, 0]
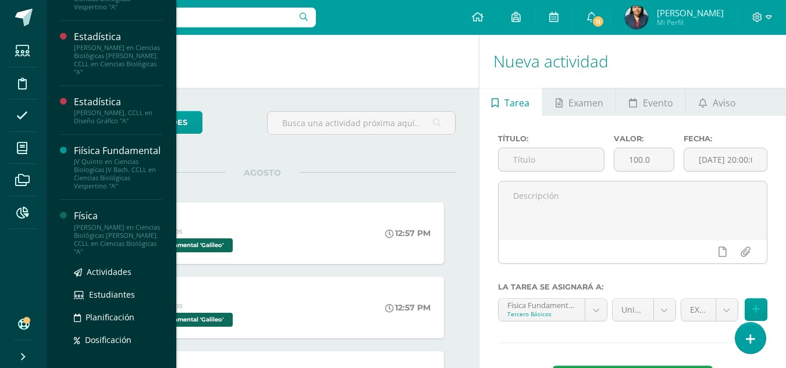
click at [124, 256] on div "[PERSON_NAME] en Ciencias Biológicas [PERSON_NAME]. CCLL en Ciencias Biológicas…" at bounding box center [118, 239] width 88 height 33
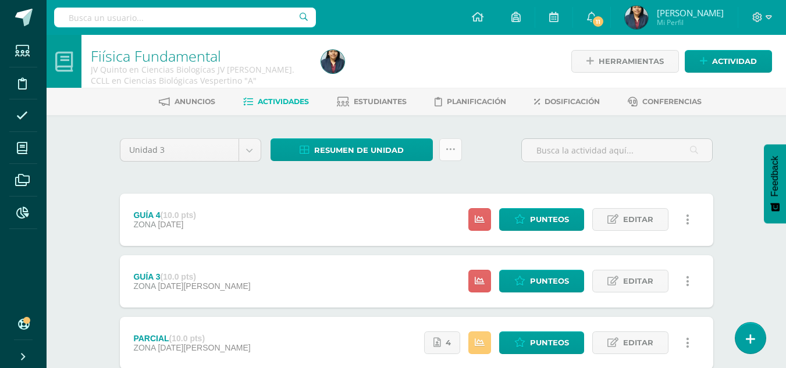
click at [449, 152] on icon at bounding box center [451, 150] width 10 height 10
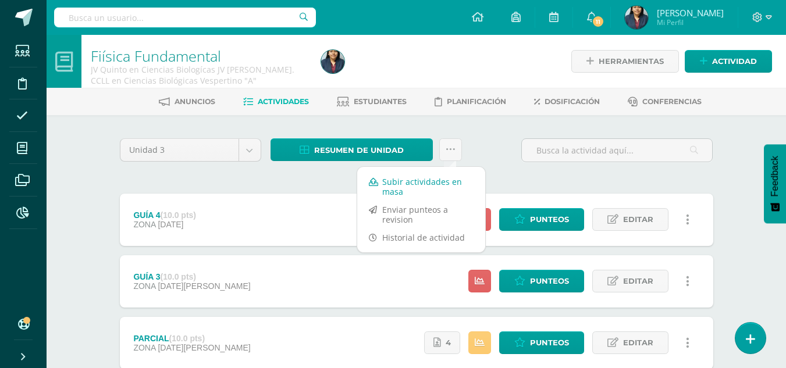
click at [405, 190] on link "Subir actividades en masa" at bounding box center [421, 187] width 128 height 28
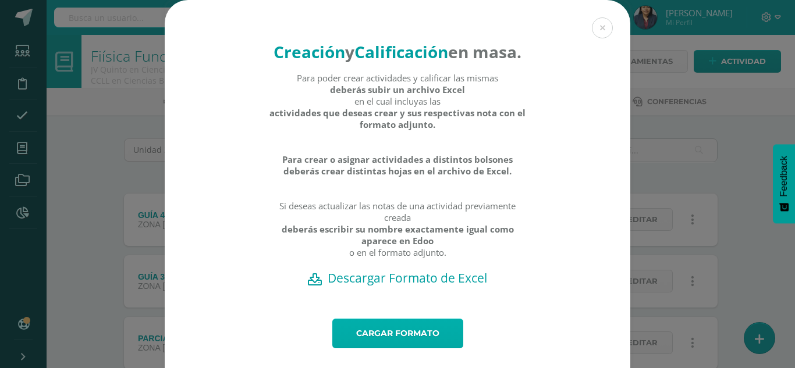
click at [370, 348] on link "Cargar formato" at bounding box center [397, 334] width 131 height 30
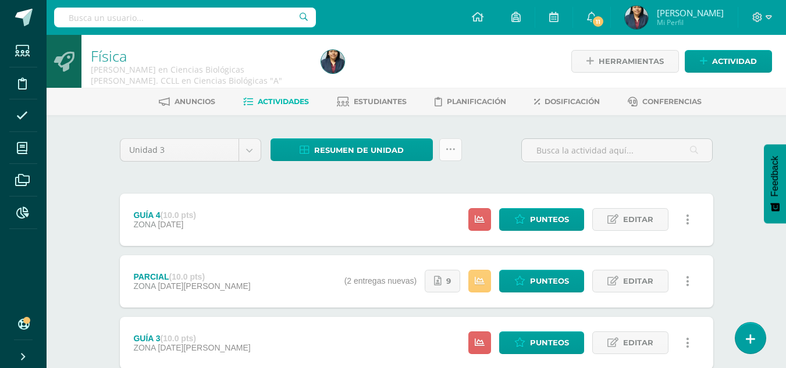
click at [446, 147] on icon at bounding box center [451, 150] width 10 height 10
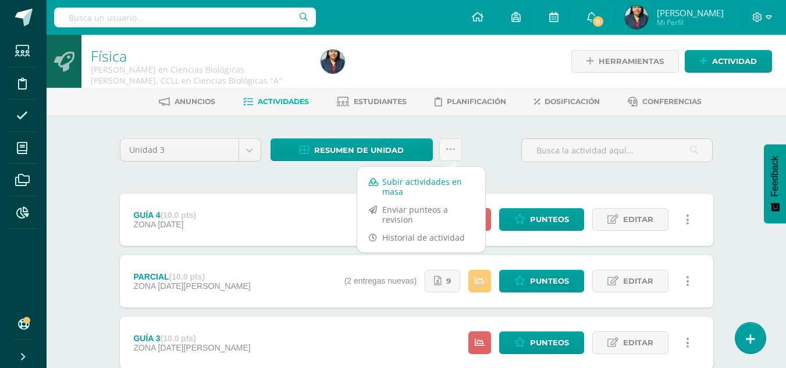
click at [391, 177] on link "Subir actividades en masa" at bounding box center [421, 187] width 128 height 28
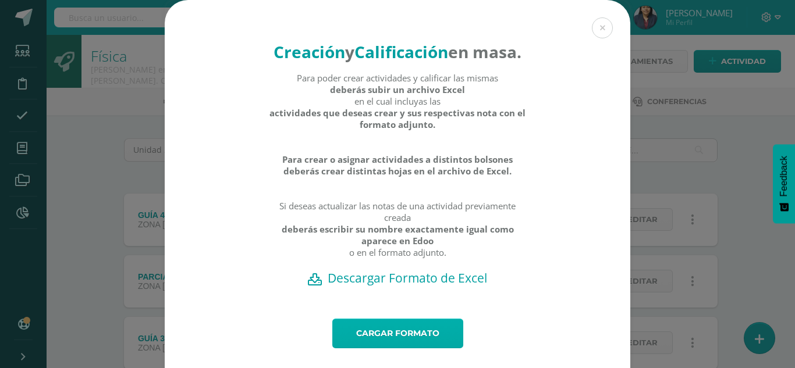
click at [372, 348] on link "Cargar formato" at bounding box center [397, 334] width 131 height 30
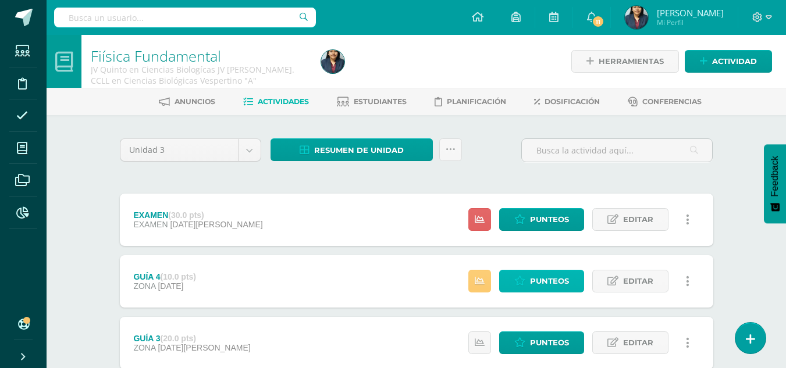
click at [525, 274] on link "Punteos" at bounding box center [541, 281] width 85 height 23
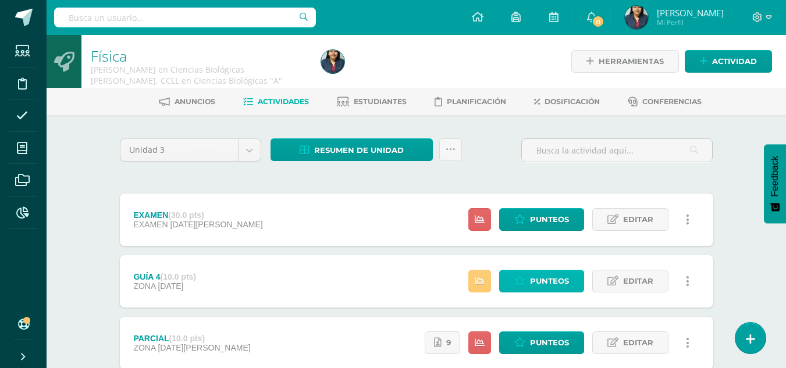
click at [536, 278] on span "Punteos" at bounding box center [549, 282] width 39 height 22
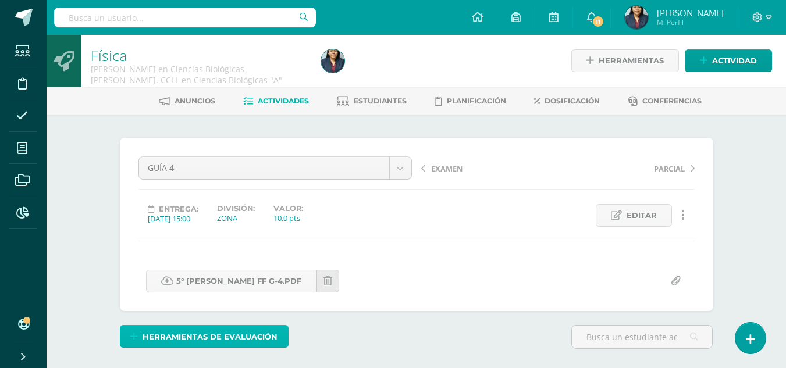
click at [252, 339] on span "Herramientas de evaluación" at bounding box center [210, 337] width 135 height 22
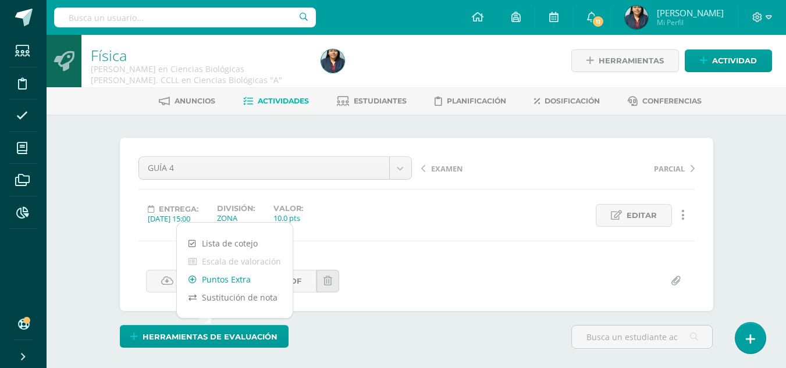
click at [226, 277] on link "Puntos Extra" at bounding box center [235, 280] width 116 height 18
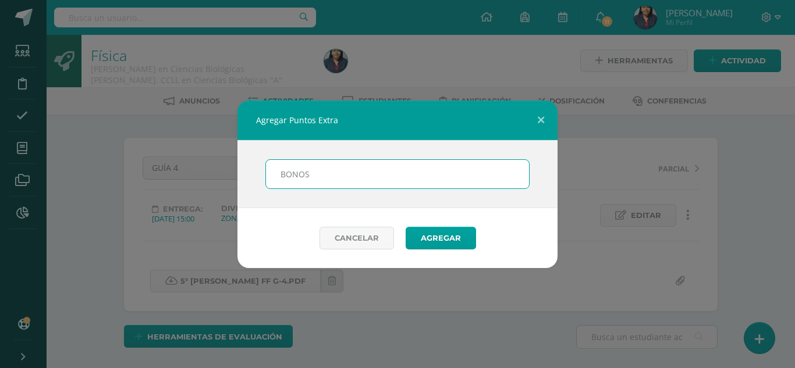
type input "BONOS"
click at [405, 227] on button "Agregar" at bounding box center [440, 238] width 70 height 23
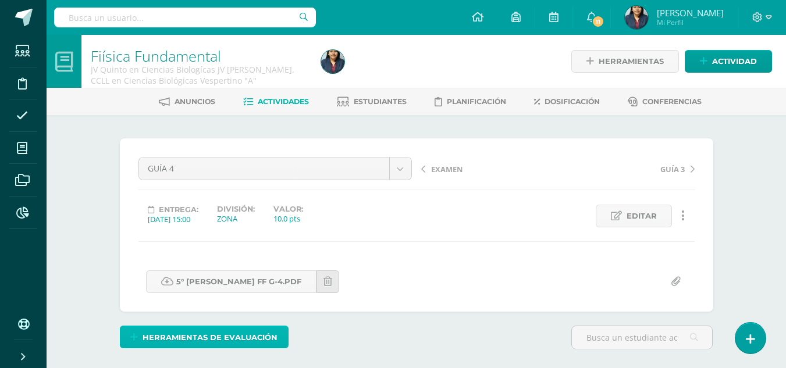
click at [214, 343] on span "Herramientas de evaluación" at bounding box center [210, 338] width 135 height 22
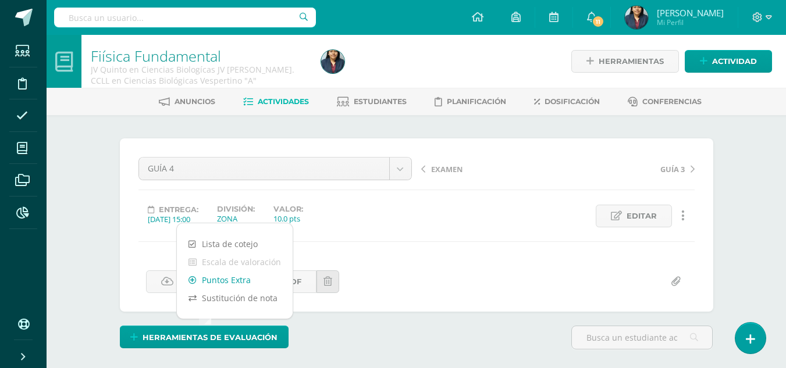
click at [230, 282] on link "Puntos Extra" at bounding box center [235, 280] width 116 height 18
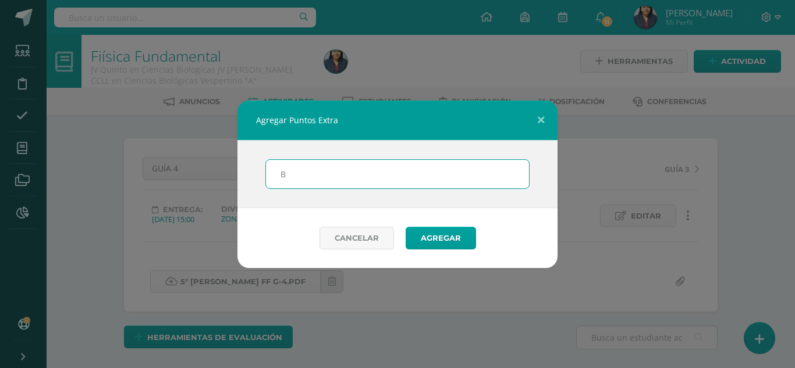
scroll to position [1, 0]
type input "BONOS"
click at [405, 227] on button "Agregar" at bounding box center [440, 238] width 70 height 23
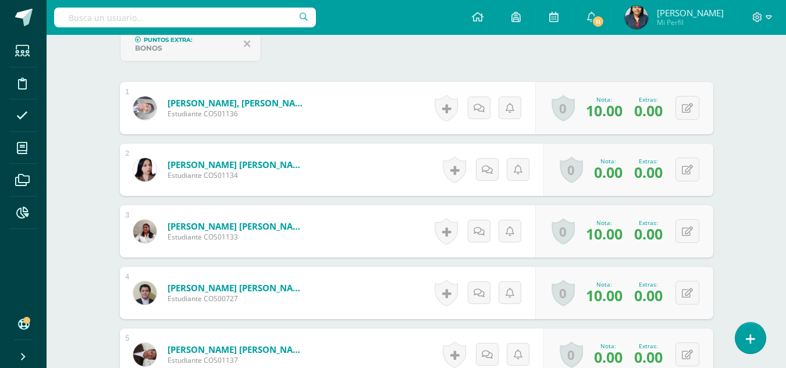
scroll to position [371, 0]
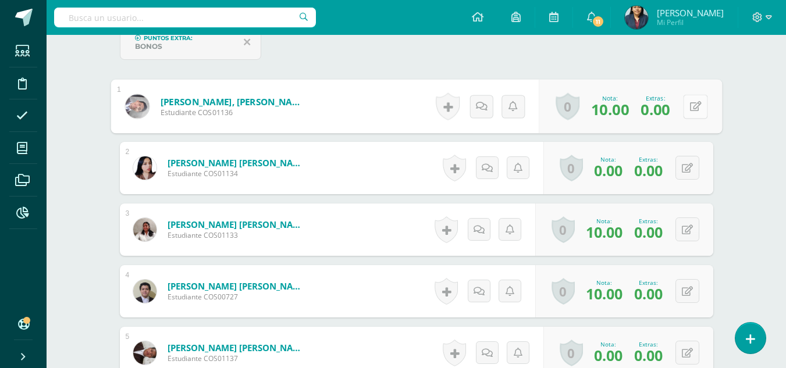
click at [692, 104] on icon at bounding box center [695, 106] width 12 height 10
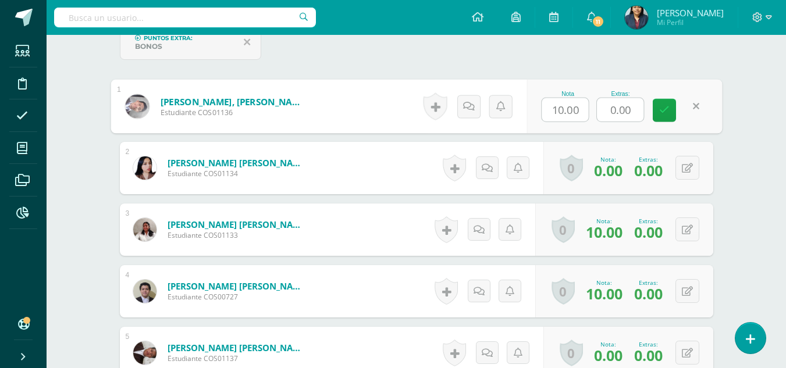
drag, startPoint x: 639, startPoint y: 112, endPoint x: 552, endPoint y: 112, distance: 87.9
click at [552, 112] on div "Nota 10.00 Extras: 0.00" at bounding box center [624, 107] width 195 height 54
type input "5"
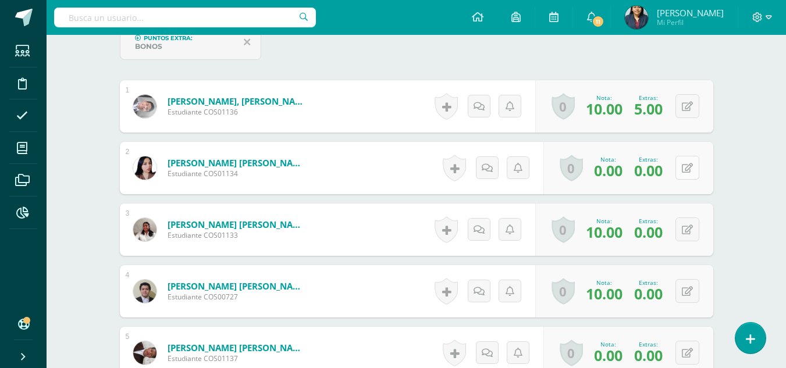
click at [695, 162] on button at bounding box center [687, 168] width 24 height 24
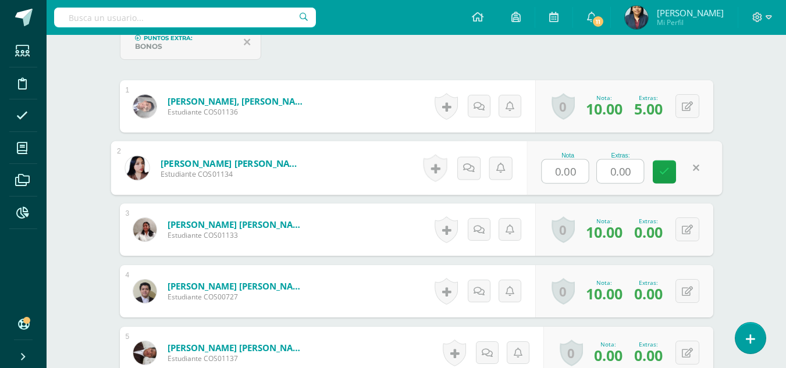
drag, startPoint x: 638, startPoint y: 178, endPoint x: 602, endPoint y: 184, distance: 37.2
click at [602, 184] on div "Nota 0.00 Extras: 0.00" at bounding box center [624, 168] width 195 height 54
type input "5"
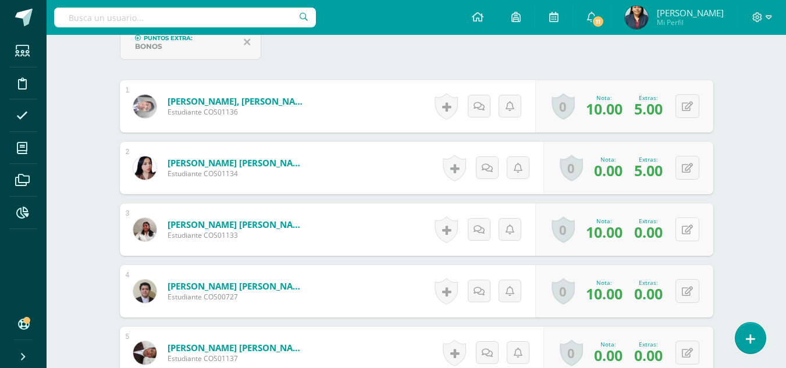
click at [692, 232] on icon at bounding box center [687, 230] width 11 height 10
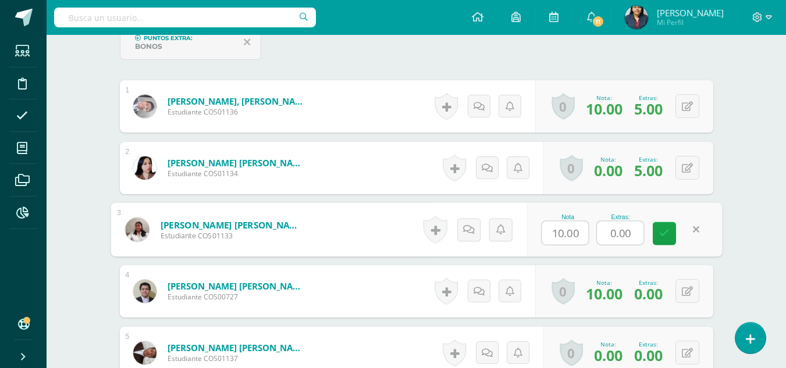
drag, startPoint x: 632, startPoint y: 236, endPoint x: 532, endPoint y: 252, distance: 101.4
click at [532, 252] on div "Nota 10.00 Extras: 0.00" at bounding box center [624, 230] width 195 height 54
type input "5"
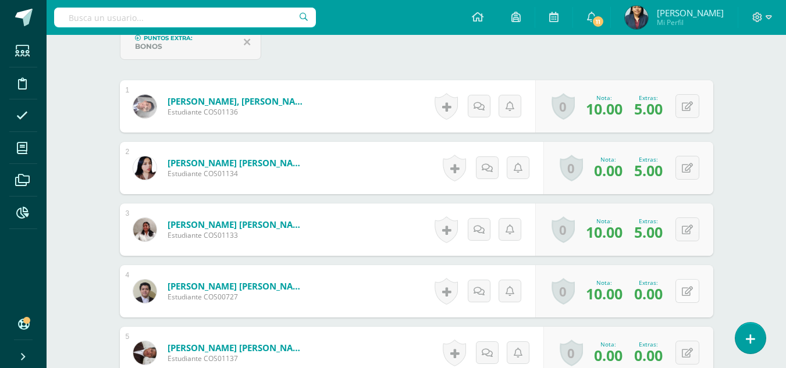
click at [689, 287] on icon at bounding box center [687, 292] width 11 height 10
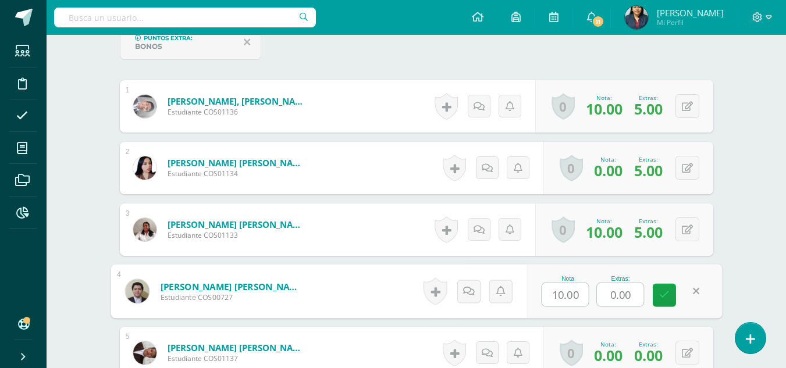
drag, startPoint x: 631, startPoint y: 291, endPoint x: 610, endPoint y: 294, distance: 21.2
click at [610, 294] on input "0.00" at bounding box center [620, 294] width 47 height 23
type input "1"
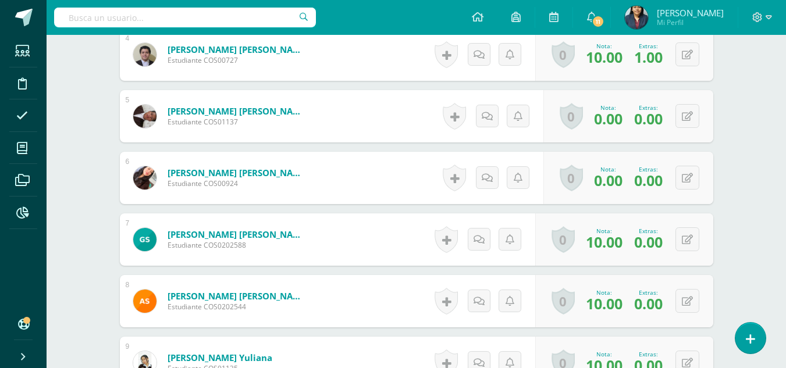
scroll to position [609, 0]
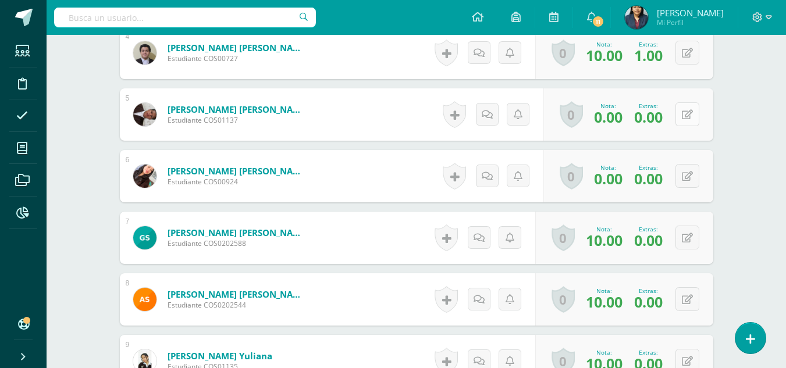
click at [689, 120] on button at bounding box center [687, 114] width 24 height 24
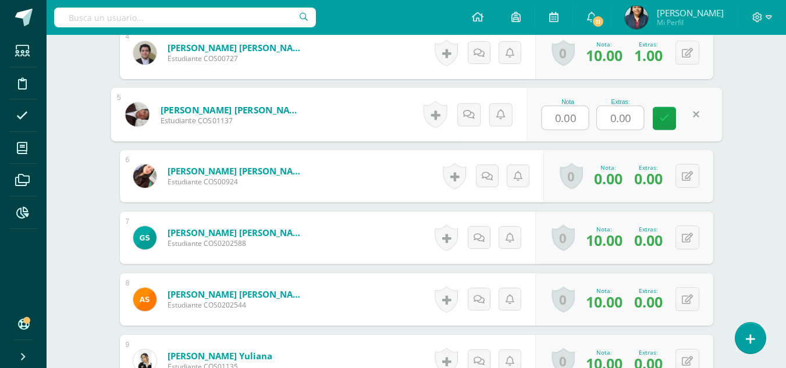
drag, startPoint x: 632, startPoint y: 118, endPoint x: 575, endPoint y: 116, distance: 57.6
click at [575, 116] on div "Nota 0.00 Extras: 0.00" at bounding box center [624, 115] width 195 height 54
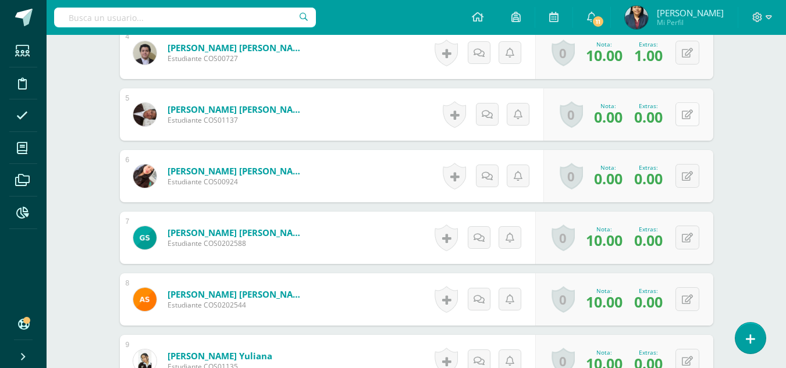
click at [692, 118] on icon at bounding box center [687, 115] width 11 height 10
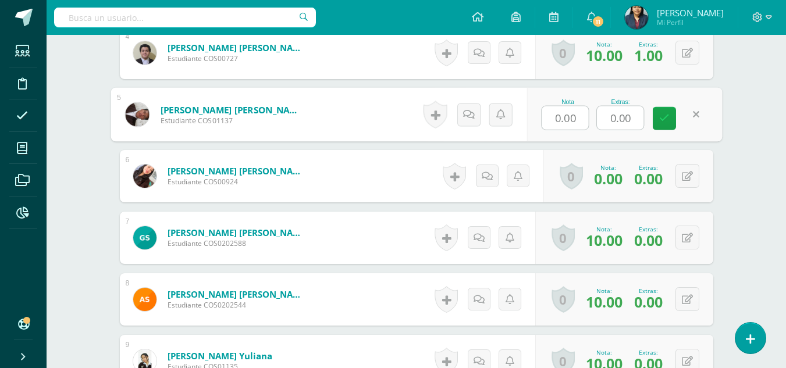
drag, startPoint x: 637, startPoint y: 119, endPoint x: 566, endPoint y: 123, distance: 71.1
click at [566, 123] on div "Nota 0.00 Extras: 0.00" at bounding box center [624, 115] width 195 height 54
type input "4"
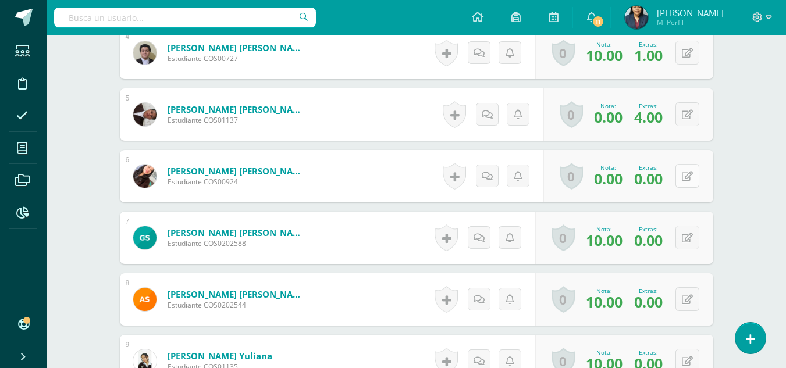
click at [683, 178] on button at bounding box center [687, 176] width 24 height 24
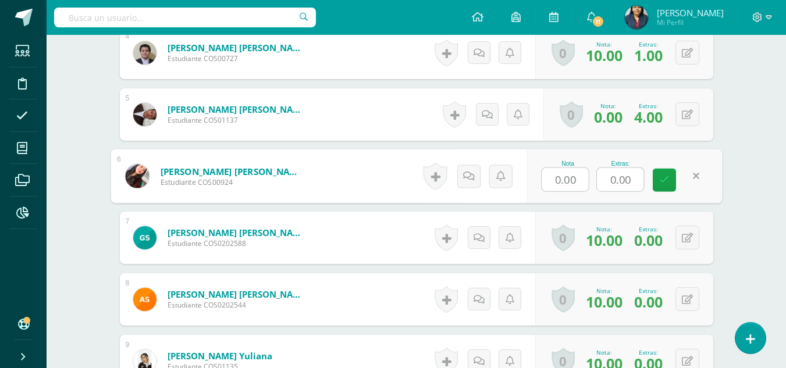
drag, startPoint x: 599, startPoint y: 184, endPoint x: 574, endPoint y: 191, distance: 25.3
click at [574, 191] on div "Nota 0.00 Extras: 0.00" at bounding box center [624, 177] width 195 height 54
type input "4"
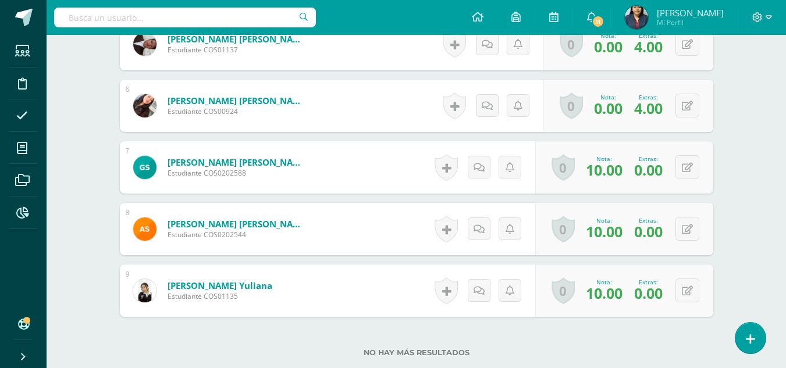
scroll to position [687, 0]
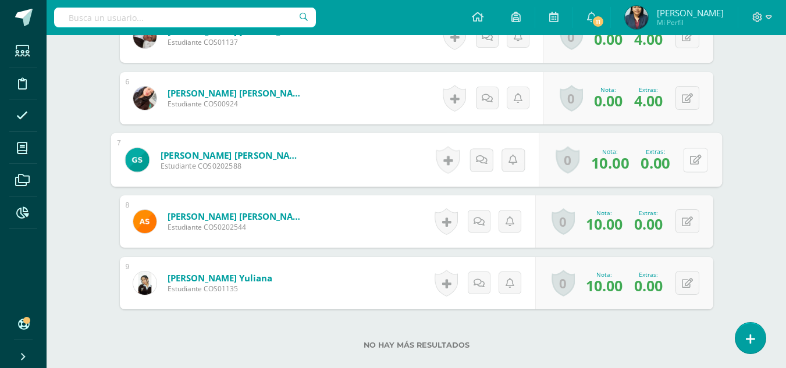
click at [686, 153] on button at bounding box center [695, 160] width 24 height 24
drag, startPoint x: 635, startPoint y: 162, endPoint x: 590, endPoint y: 163, distance: 44.8
click at [590, 163] on div "Nota 10.00 Extras: 0.00" at bounding box center [624, 160] width 195 height 54
type input "5"
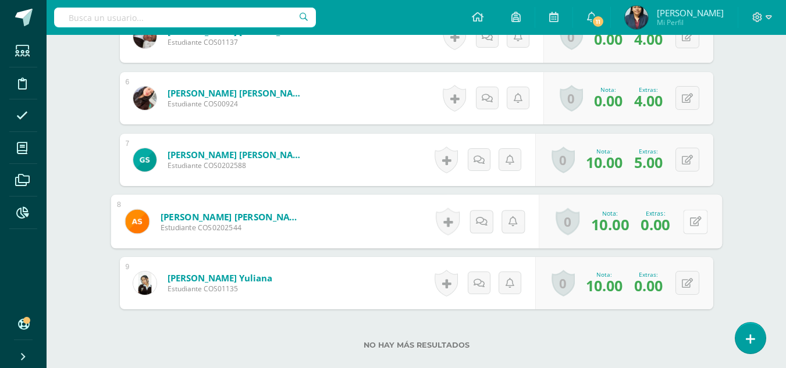
click at [683, 220] on button at bounding box center [695, 221] width 24 height 24
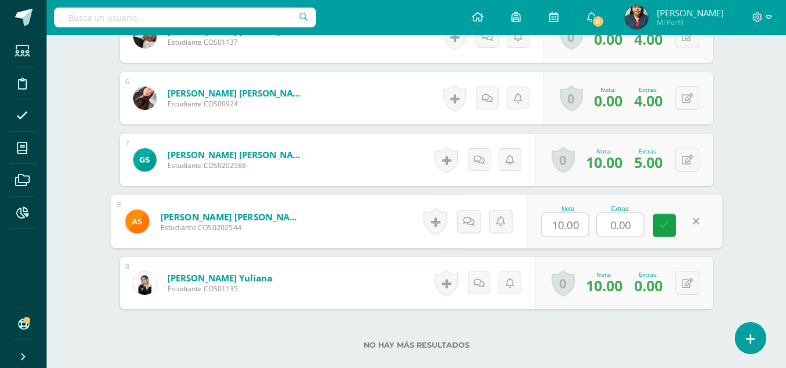
drag, startPoint x: 634, startPoint y: 223, endPoint x: 584, endPoint y: 226, distance: 49.6
click at [584, 226] on div "Nota 10.00 Extras: 0.00" at bounding box center [624, 222] width 195 height 54
type input "5"
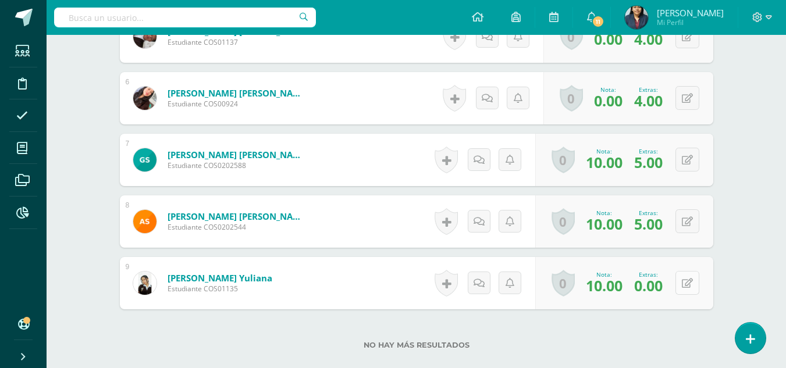
click at [690, 278] on button at bounding box center [687, 283] width 24 height 24
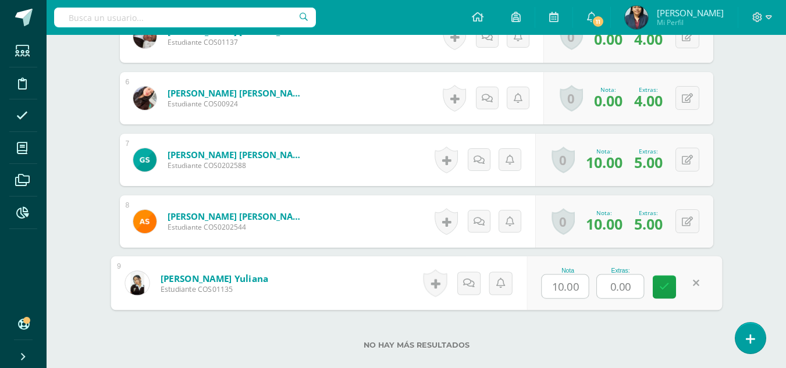
drag, startPoint x: 638, startPoint y: 290, endPoint x: 561, endPoint y: 300, distance: 78.0
click at [561, 300] on div "Nota 10.00 Extras: 0.00" at bounding box center [624, 284] width 195 height 54
type input "5"
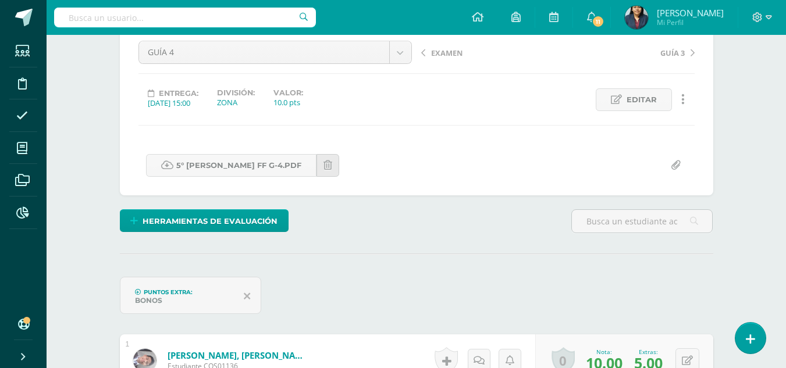
scroll to position [0, 0]
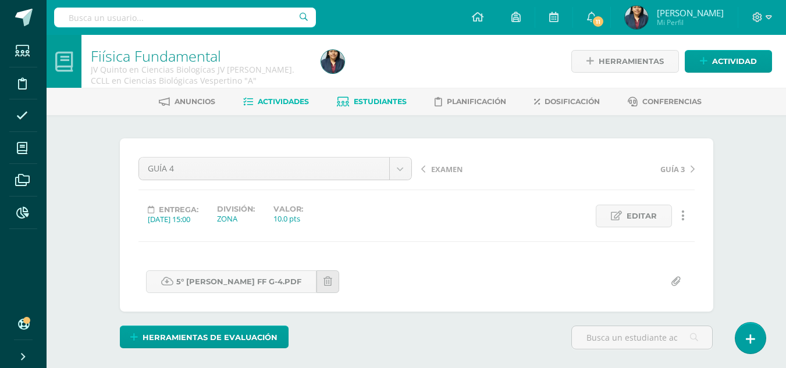
click at [378, 96] on link "Estudiantes" at bounding box center [372, 102] width 70 height 19
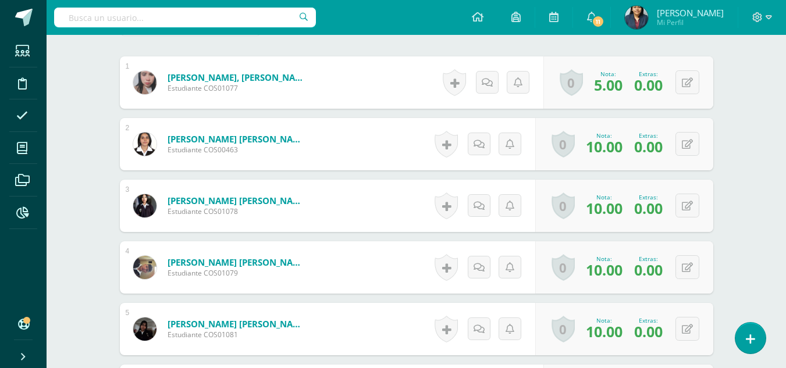
scroll to position [395, 0]
click at [689, 80] on icon at bounding box center [687, 82] width 11 height 10
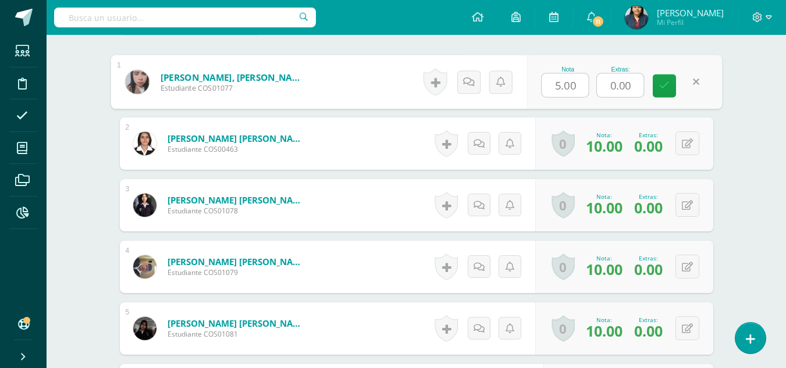
drag, startPoint x: 638, startPoint y: 86, endPoint x: 604, endPoint y: 86, distance: 34.3
click at [604, 86] on input "0.00" at bounding box center [620, 85] width 47 height 23
type input "5"
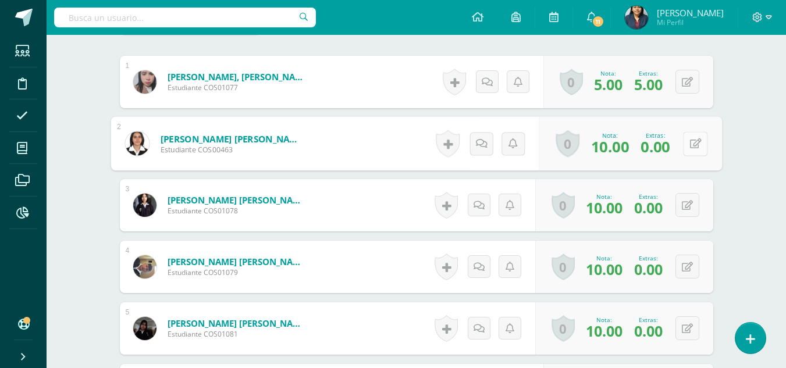
click at [691, 141] on icon at bounding box center [695, 143] width 12 height 10
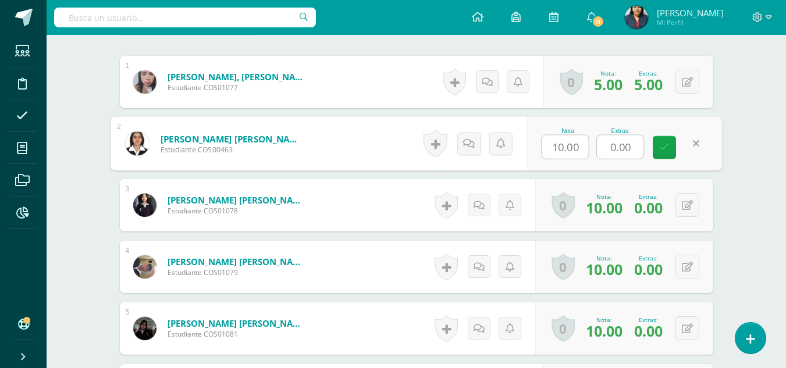
drag, startPoint x: 629, startPoint y: 147, endPoint x: 593, endPoint y: 147, distance: 36.7
click at [593, 147] on div "Nota 10.00 Extras: 0.00" at bounding box center [624, 144] width 195 height 54
type input "5"
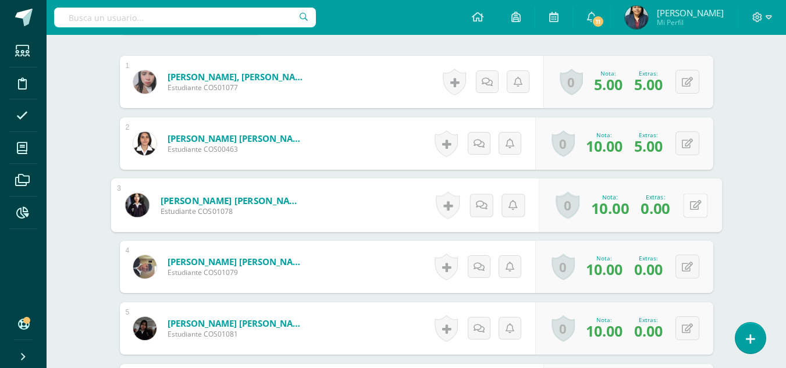
click at [693, 203] on button at bounding box center [695, 205] width 24 height 24
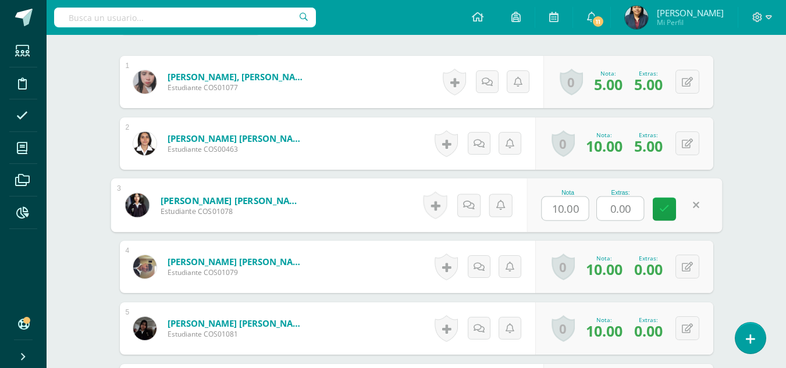
drag, startPoint x: 637, startPoint y: 209, endPoint x: 586, endPoint y: 207, distance: 51.3
click at [586, 207] on div "Nota 10.00 Extras: 0.00" at bounding box center [624, 206] width 195 height 54
type input "5"
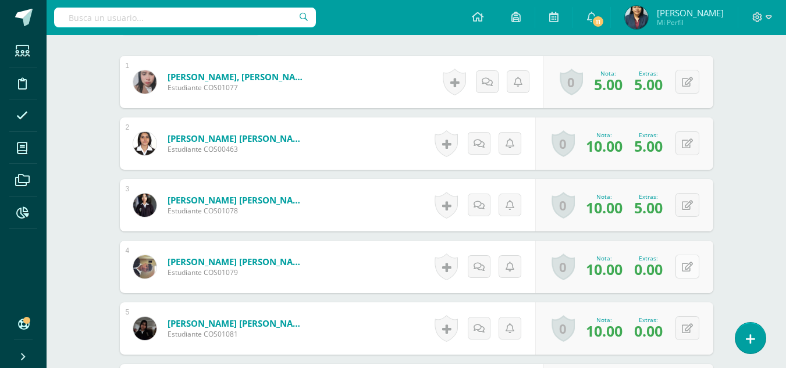
click at [691, 271] on icon at bounding box center [687, 267] width 11 height 10
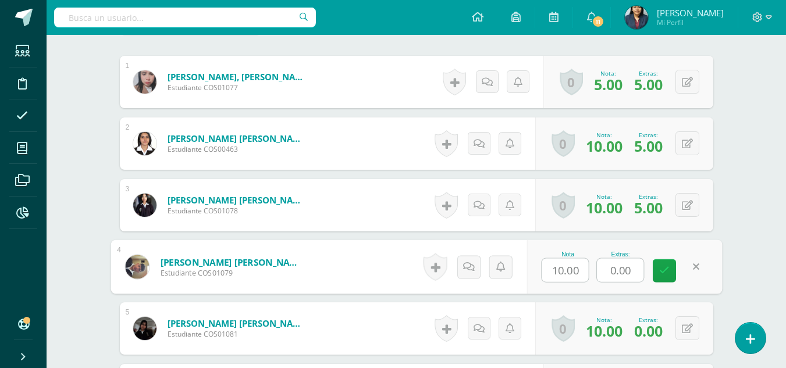
drag, startPoint x: 636, startPoint y: 264, endPoint x: 571, endPoint y: 264, distance: 64.6
click at [571, 264] on div "Nota 10.00 Extras: 0.00" at bounding box center [624, 267] width 195 height 54
type input "5"
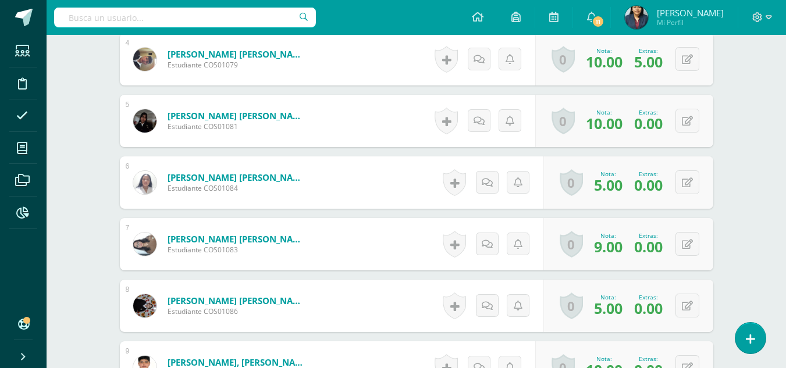
scroll to position [626, 0]
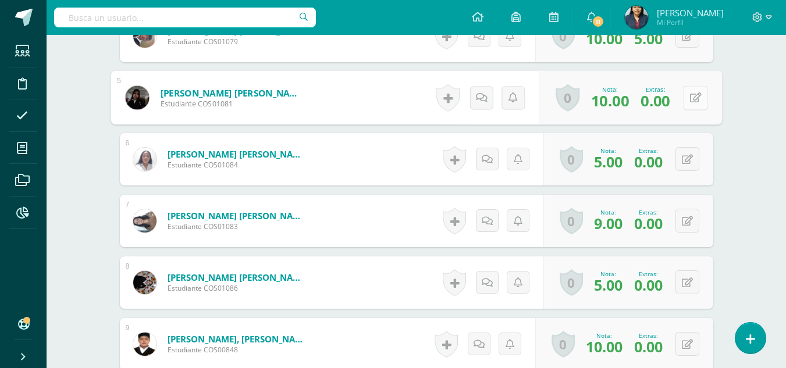
click at [685, 95] on button at bounding box center [695, 98] width 24 height 24
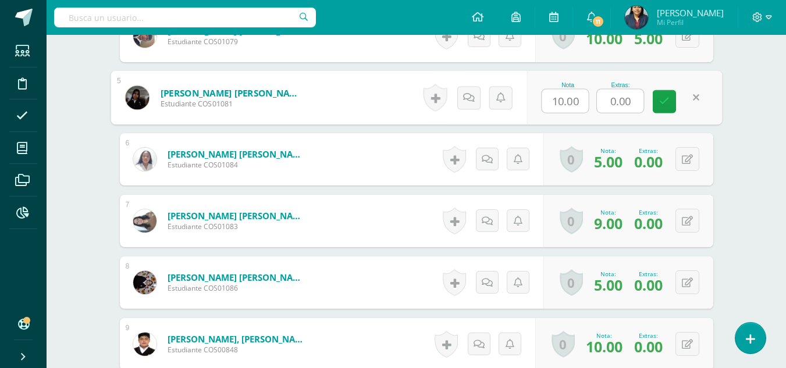
drag, startPoint x: 635, startPoint y: 102, endPoint x: 587, endPoint y: 101, distance: 47.7
click at [587, 101] on div "Nota 10.00 Extras: 0.00" at bounding box center [624, 98] width 195 height 54
type input "5"
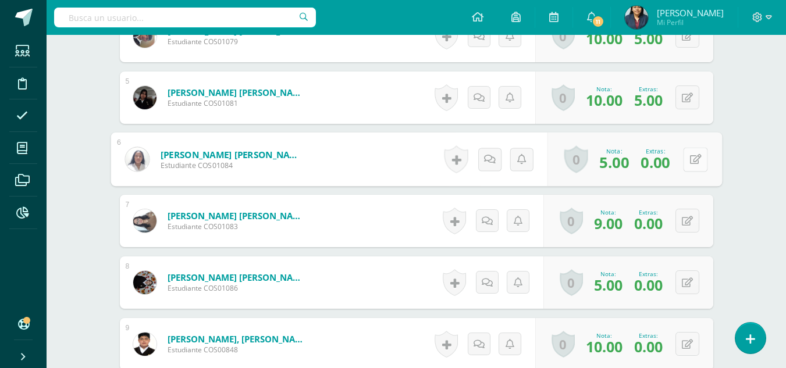
click at [693, 160] on button at bounding box center [695, 159] width 24 height 24
drag, startPoint x: 636, startPoint y: 161, endPoint x: 591, endPoint y: 160, distance: 45.4
click at [591, 160] on div "Nota 5.00 Extras: 0.00" at bounding box center [624, 160] width 195 height 54
type input "4"
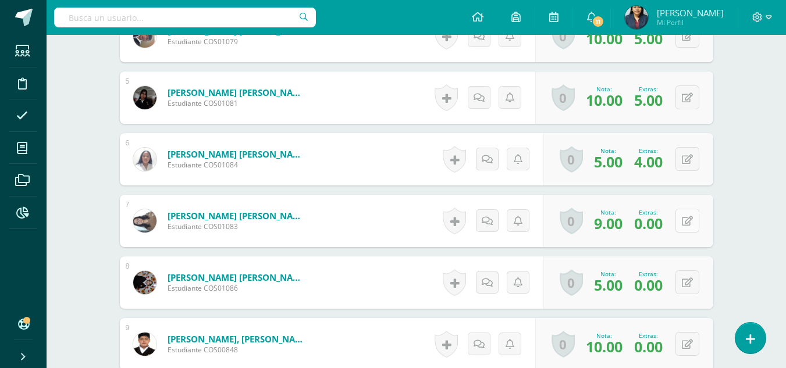
click at [698, 214] on button at bounding box center [687, 221] width 24 height 24
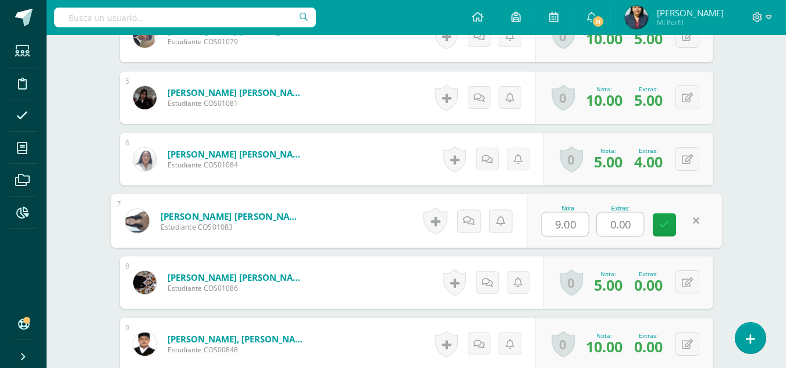
drag, startPoint x: 630, startPoint y: 229, endPoint x: 611, endPoint y: 229, distance: 19.2
click at [611, 229] on input "0.00" at bounding box center [620, 224] width 47 height 23
type input "4"
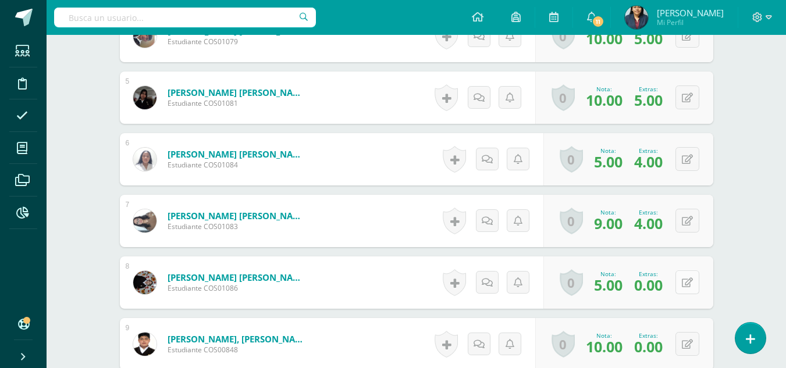
click at [682, 278] on button at bounding box center [687, 283] width 24 height 24
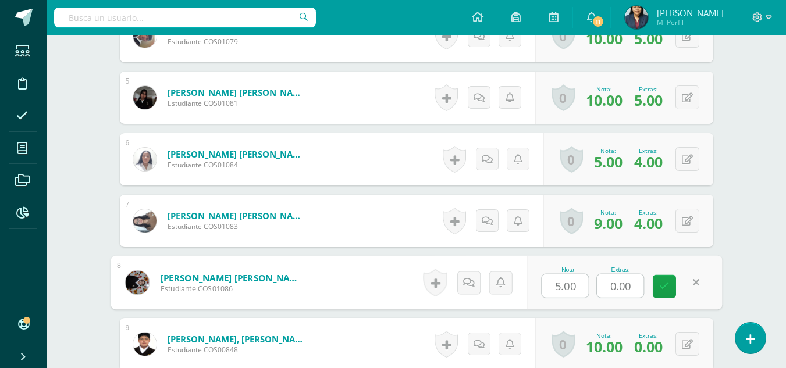
drag, startPoint x: 631, startPoint y: 284, endPoint x: 594, endPoint y: 283, distance: 36.7
click at [594, 283] on div "Nota 5.00 Extras: 0.00" at bounding box center [624, 283] width 195 height 54
type input "5"
click at [691, 344] on icon at bounding box center [687, 345] width 11 height 10
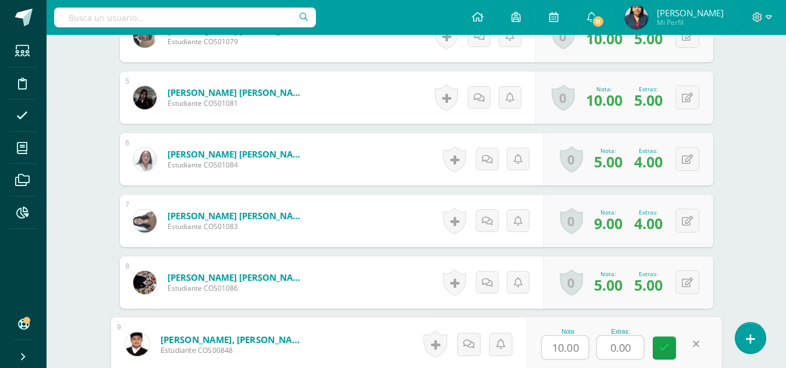
drag, startPoint x: 598, startPoint y: 346, endPoint x: 590, endPoint y: 346, distance: 8.1
click at [590, 346] on div "Nota 10.00 Extras: 0.00" at bounding box center [624, 345] width 195 height 54
type input "5"
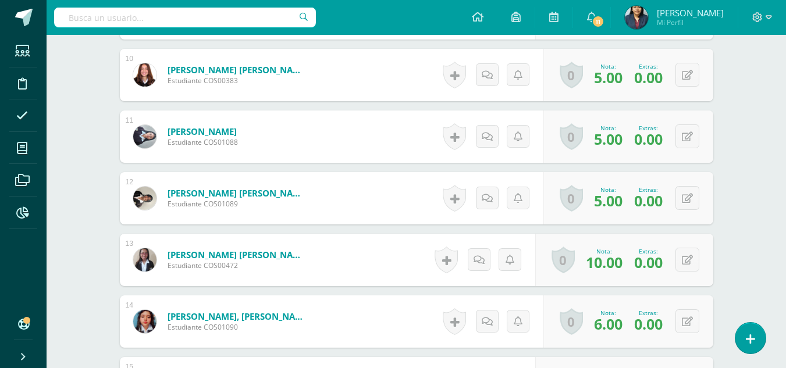
scroll to position [960, 0]
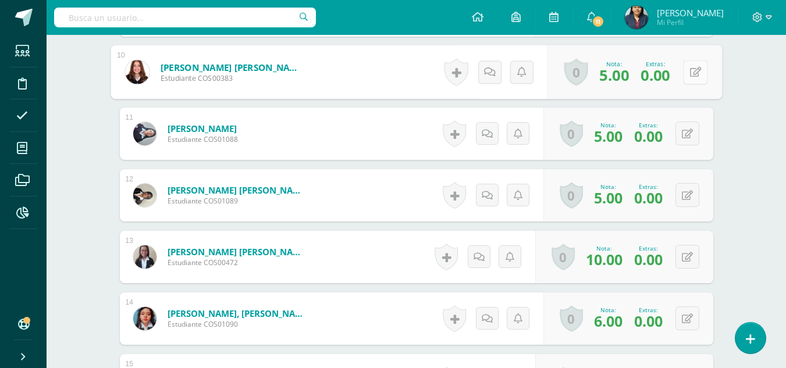
click at [698, 72] on button at bounding box center [695, 72] width 24 height 24
drag, startPoint x: 631, startPoint y: 67, endPoint x: 591, endPoint y: 73, distance: 40.0
click at [591, 73] on div "Nota 5.00 Extras: 0.00" at bounding box center [624, 72] width 195 height 54
type input "4"
click at [680, 69] on div "0 Logros Logros obtenidos Aún no hay logros agregados Nota: 5.00 Extras: 4.00" at bounding box center [634, 72] width 175 height 54
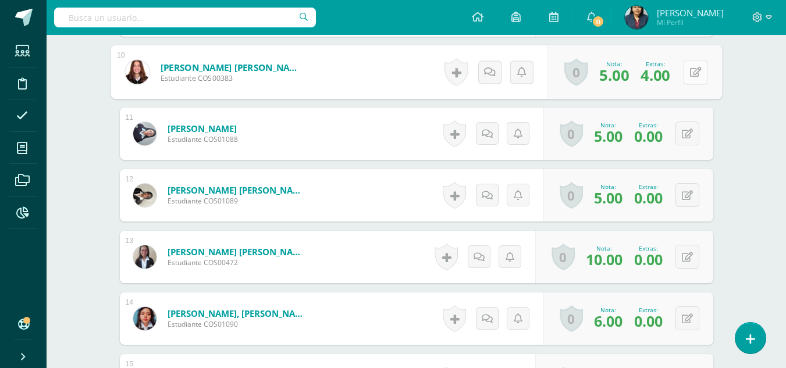
click at [685, 78] on button at bounding box center [695, 72] width 24 height 24
click at [628, 76] on input "4" at bounding box center [620, 75] width 47 height 23
type input "5"
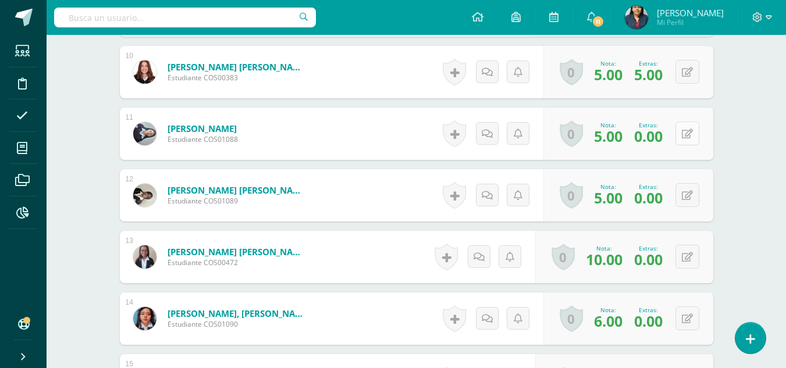
click at [696, 134] on button at bounding box center [687, 134] width 24 height 24
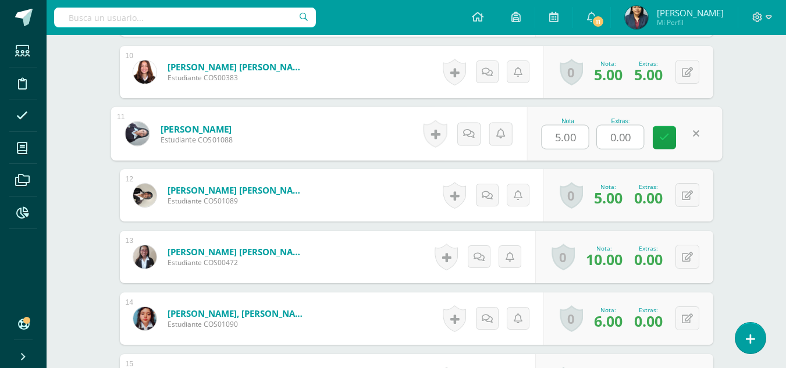
drag, startPoint x: 641, startPoint y: 140, endPoint x: 592, endPoint y: 133, distance: 49.4
click at [592, 133] on div "Nota 5.00 Extras: 0.00" at bounding box center [624, 134] width 195 height 54
type input "4"
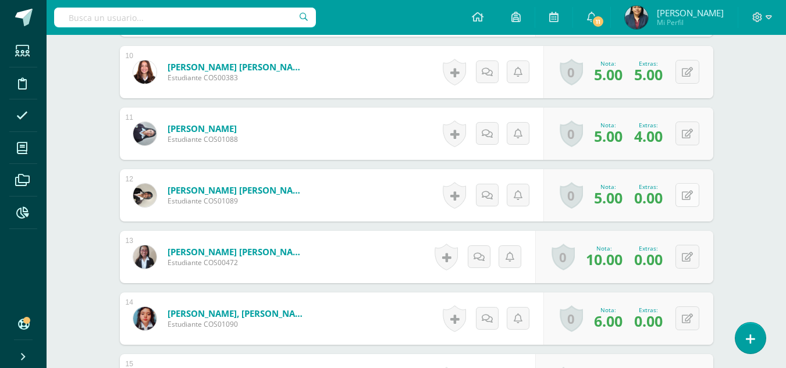
click at [692, 200] on button at bounding box center [687, 195] width 24 height 24
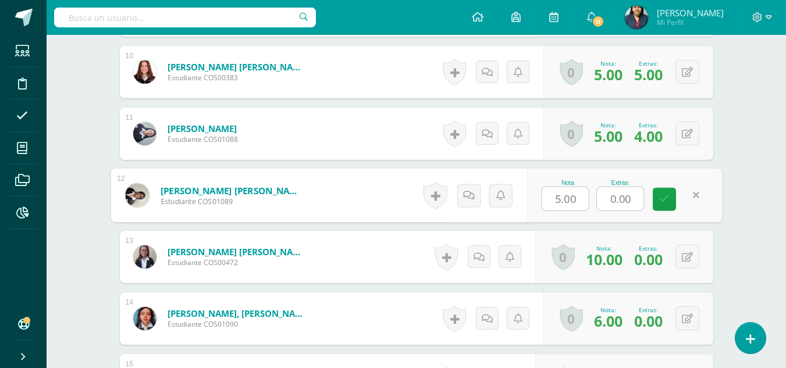
drag, startPoint x: 641, startPoint y: 200, endPoint x: 591, endPoint y: 195, distance: 49.6
click at [591, 195] on div "Nota 5.00 Extras: 0.00" at bounding box center [624, 196] width 195 height 54
type input "5"
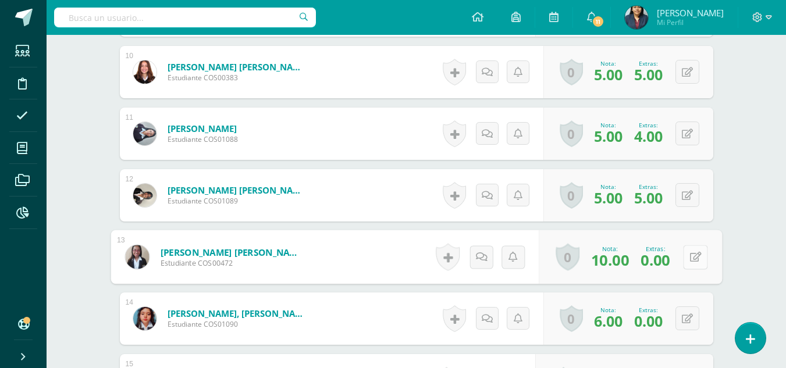
click at [691, 259] on icon at bounding box center [695, 257] width 12 height 10
drag, startPoint x: 636, startPoint y: 259, endPoint x: 602, endPoint y: 258, distance: 34.3
click at [602, 258] on input "0.00" at bounding box center [620, 260] width 47 height 23
type input "5"
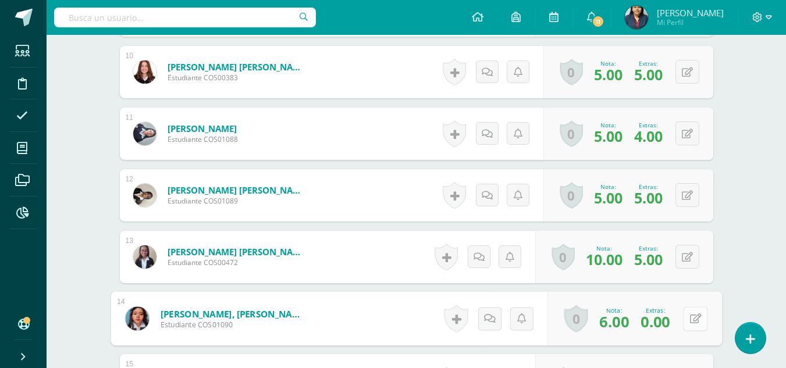
click at [684, 315] on button at bounding box center [695, 319] width 24 height 24
drag, startPoint x: 638, startPoint y: 319, endPoint x: 597, endPoint y: 319, distance: 41.3
click at [597, 319] on input "0.00" at bounding box center [620, 322] width 47 height 23
type input "5"
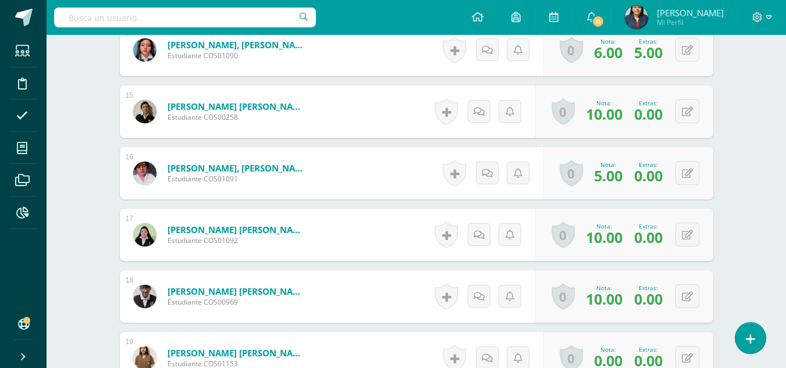
scroll to position [1238, 0]
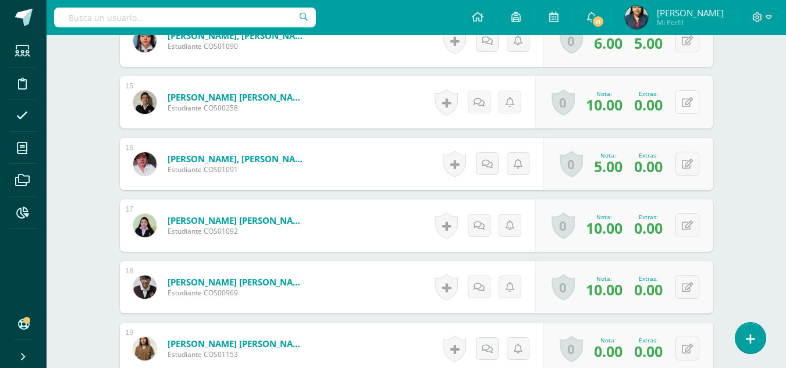
click at [684, 104] on button at bounding box center [687, 102] width 24 height 24
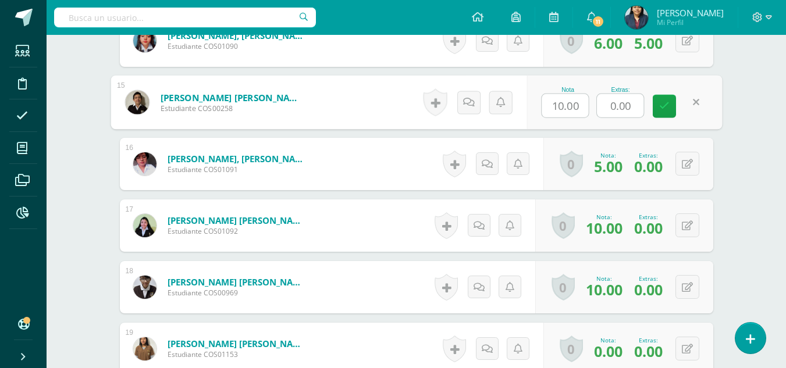
drag, startPoint x: 600, startPoint y: 108, endPoint x: 565, endPoint y: 105, distance: 35.1
click at [565, 105] on div "Nota 10.00 Extras: 0.00" at bounding box center [624, 103] width 195 height 54
type input "5"
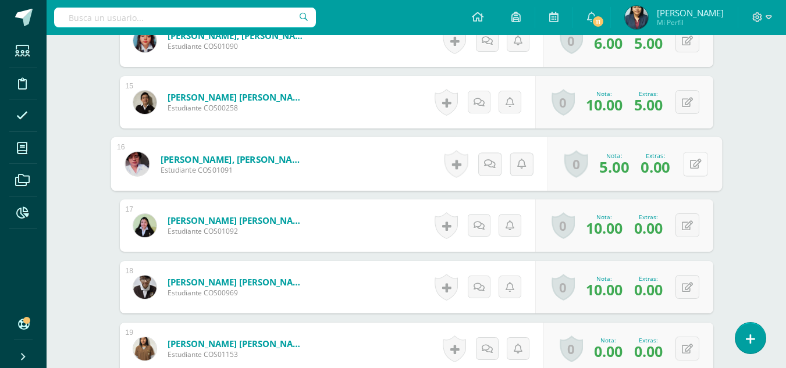
click at [683, 165] on button at bounding box center [695, 164] width 24 height 24
drag, startPoint x: 632, startPoint y: 170, endPoint x: 598, endPoint y: 169, distance: 34.3
click at [598, 169] on input "0.00" at bounding box center [620, 167] width 47 height 23
type input "4"
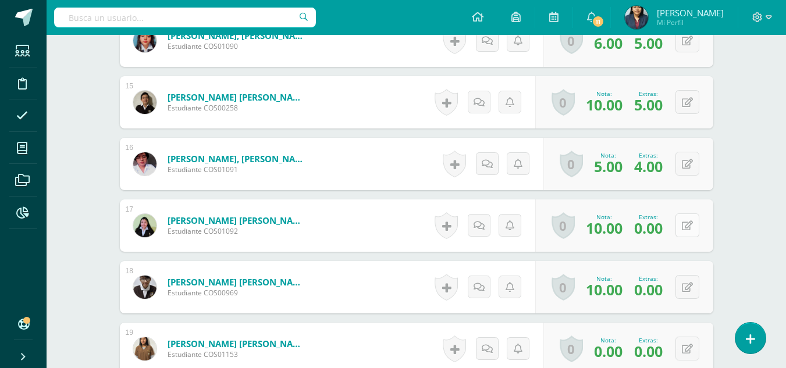
click at [692, 220] on button at bounding box center [687, 226] width 24 height 24
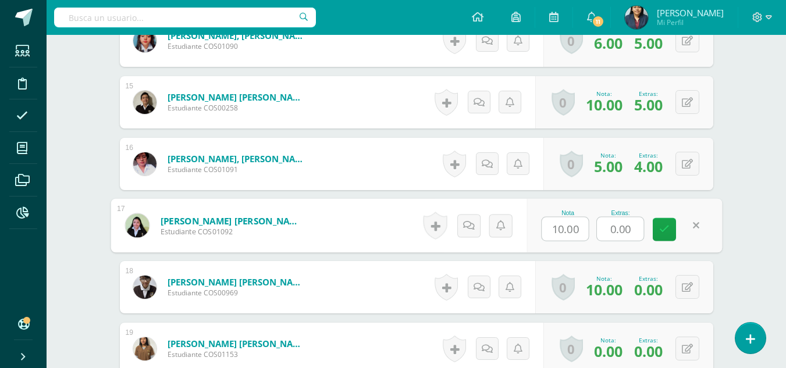
drag, startPoint x: 640, startPoint y: 234, endPoint x: 585, endPoint y: 230, distance: 55.5
click at [585, 230] on div "Nota 10.00 Extras: 0.00" at bounding box center [624, 226] width 195 height 54
type input "5"
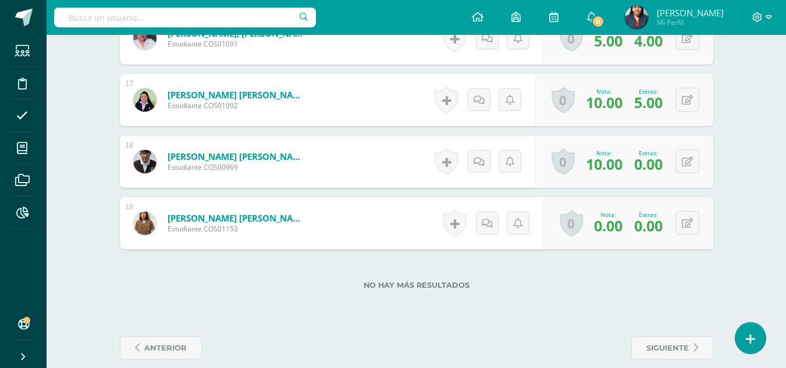
scroll to position [1378, 0]
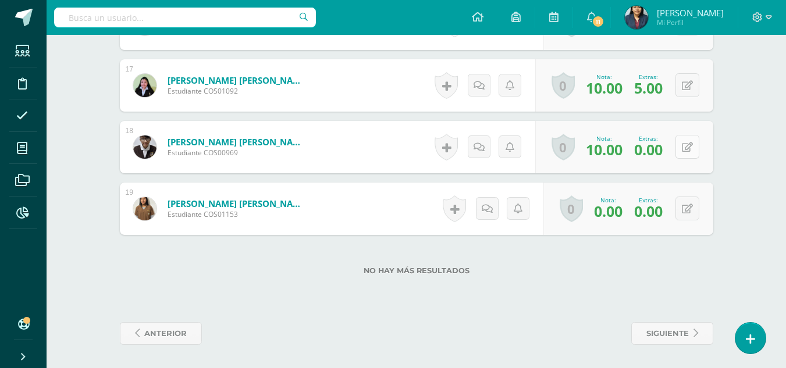
click at [682, 146] on button at bounding box center [687, 147] width 24 height 24
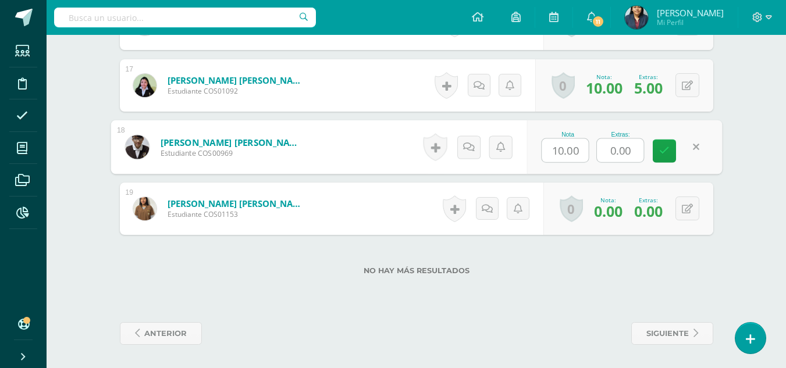
drag, startPoint x: 644, startPoint y: 150, endPoint x: 602, endPoint y: 150, distance: 42.5
click at [602, 150] on div "0.00" at bounding box center [620, 150] width 48 height 24
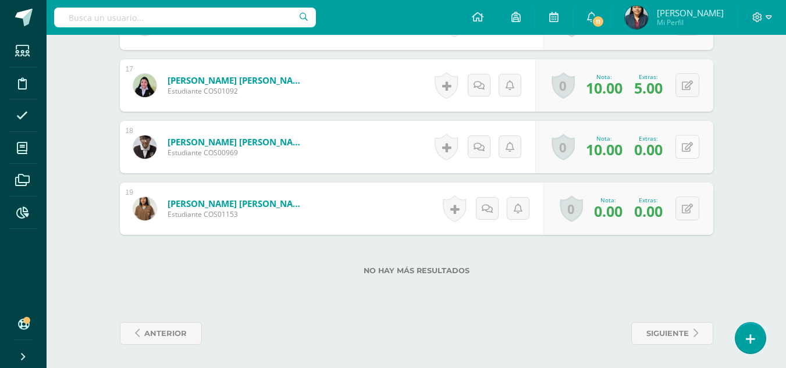
click at [677, 151] on div "0 Logros Logros obtenidos Aún no hay logros agregados Nota: 10.00 Extras: 0.00" at bounding box center [624, 147] width 178 height 52
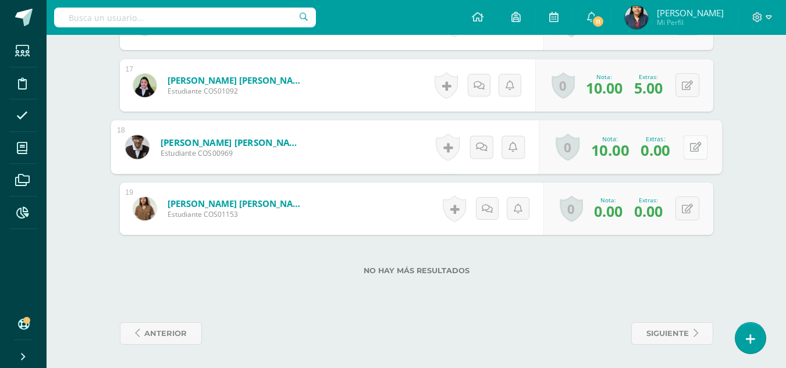
click at [697, 140] on button at bounding box center [695, 147] width 24 height 24
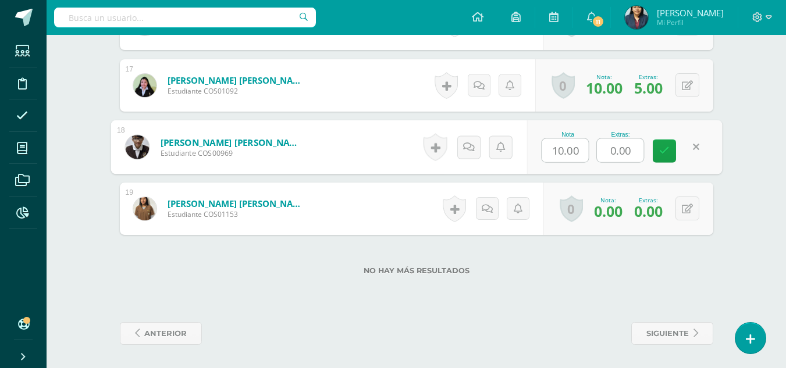
drag, startPoint x: 628, startPoint y: 154, endPoint x: 614, endPoint y: 154, distance: 13.4
click at [614, 154] on input "0.00" at bounding box center [620, 150] width 47 height 23
drag, startPoint x: 631, startPoint y: 154, endPoint x: 605, endPoint y: 150, distance: 26.4
click at [605, 150] on input "0.00" at bounding box center [620, 150] width 47 height 23
type input "4"
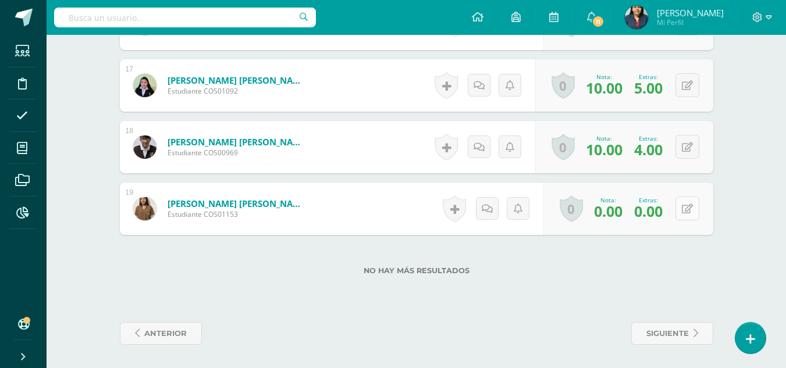
click at [695, 215] on button at bounding box center [687, 209] width 24 height 24
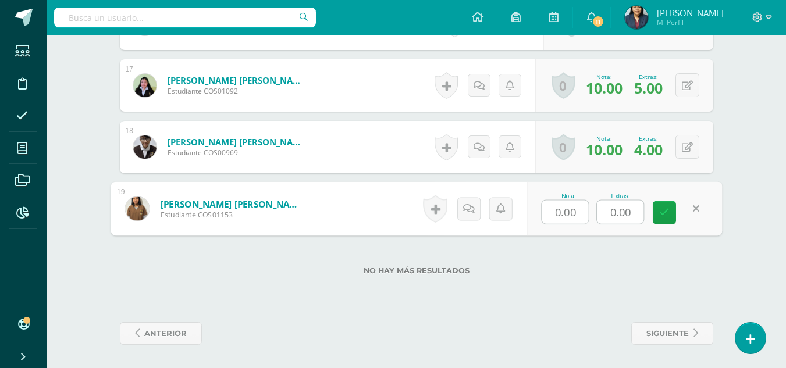
drag, startPoint x: 635, startPoint y: 212, endPoint x: 606, endPoint y: 208, distance: 29.4
click at [606, 208] on input "0.00" at bounding box center [620, 212] width 47 height 23
type input "5"
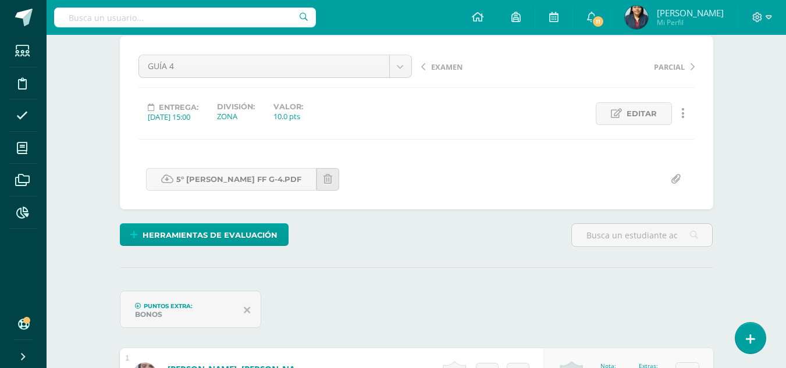
scroll to position [0, 0]
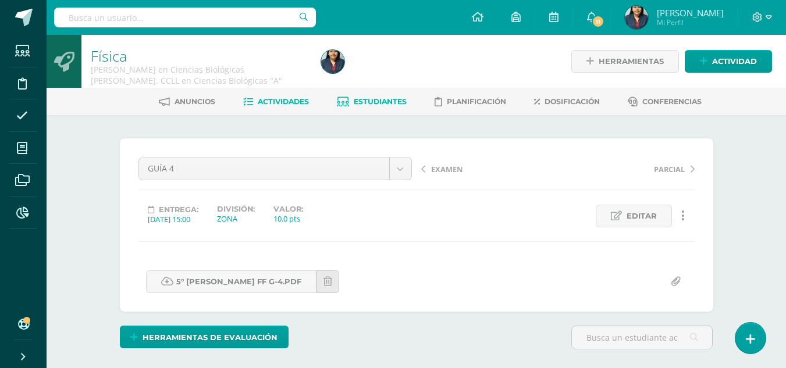
click at [401, 96] on link "Estudiantes" at bounding box center [372, 102] width 70 height 19
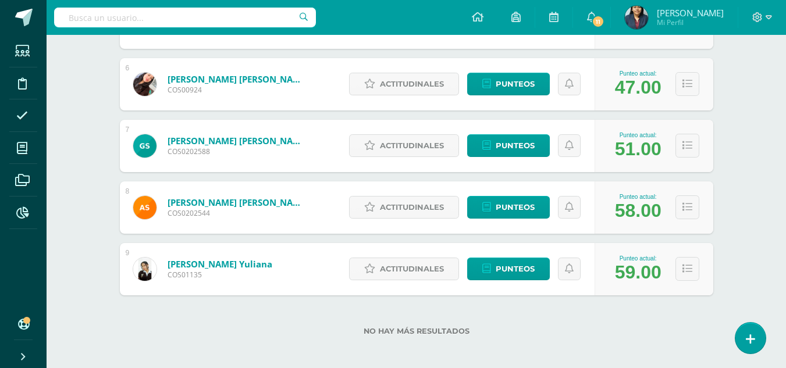
scroll to position [505, 0]
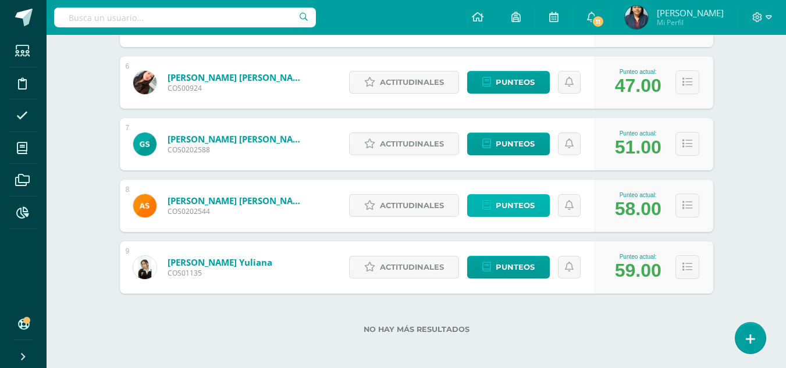
click at [531, 198] on span "Punteos" at bounding box center [515, 206] width 39 height 22
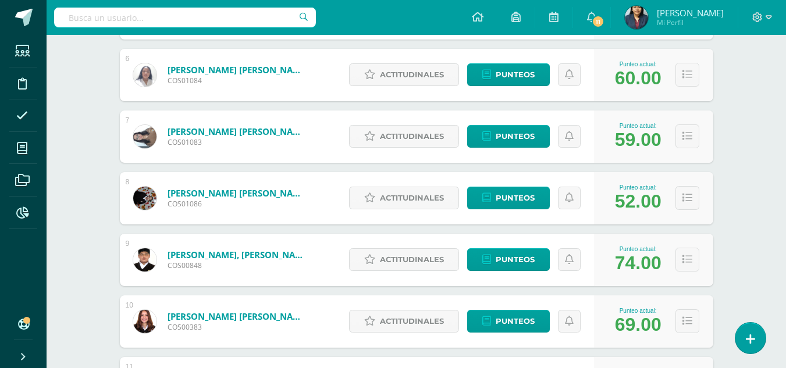
scroll to position [502, 0]
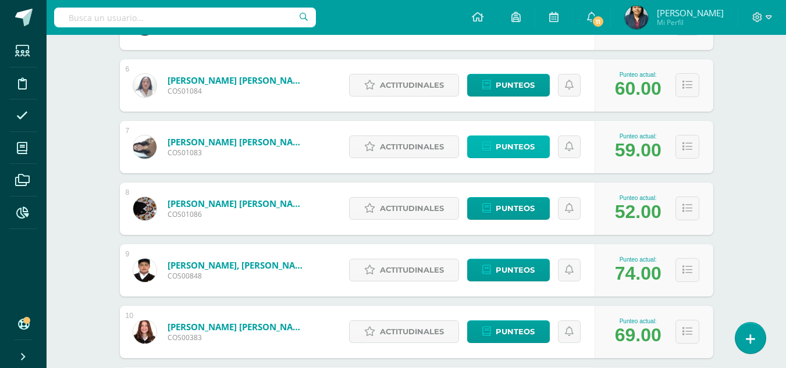
click at [518, 144] on span "Punteos" at bounding box center [515, 147] width 39 height 22
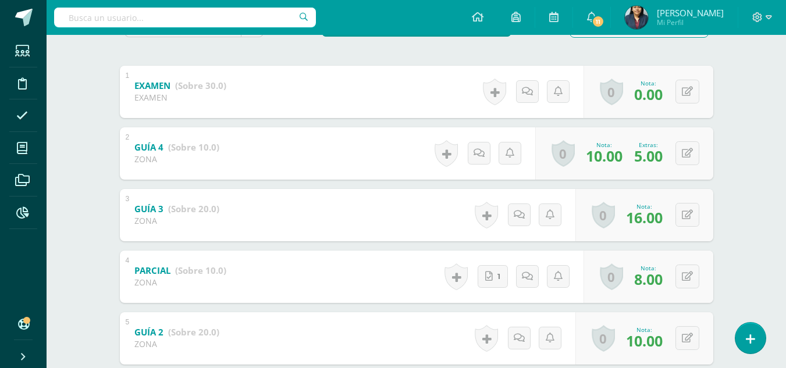
scroll to position [220, 0]
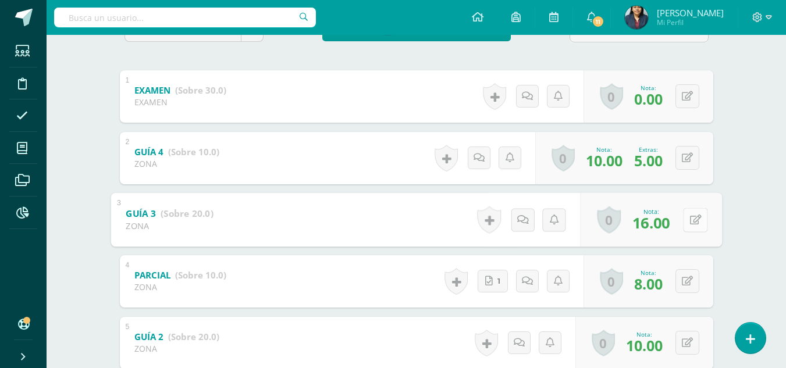
click at [689, 219] on icon at bounding box center [695, 220] width 12 height 10
type input "18"
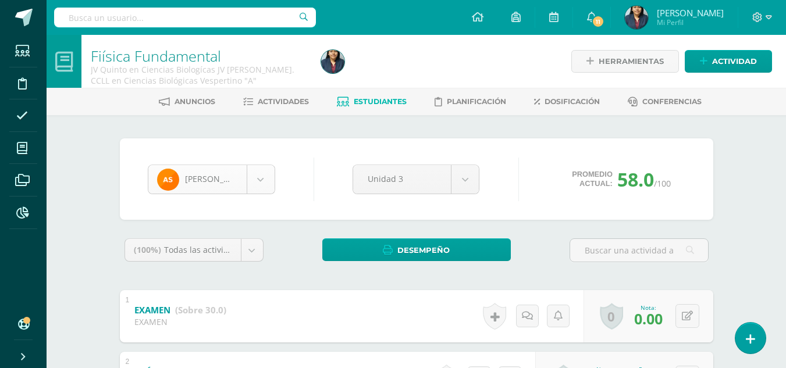
click at [252, 175] on body "Estudiantes Disciplina Asistencia Mis cursos Archivos Reportes Soporte Ayuda Re…" at bounding box center [393, 364] width 786 height 728
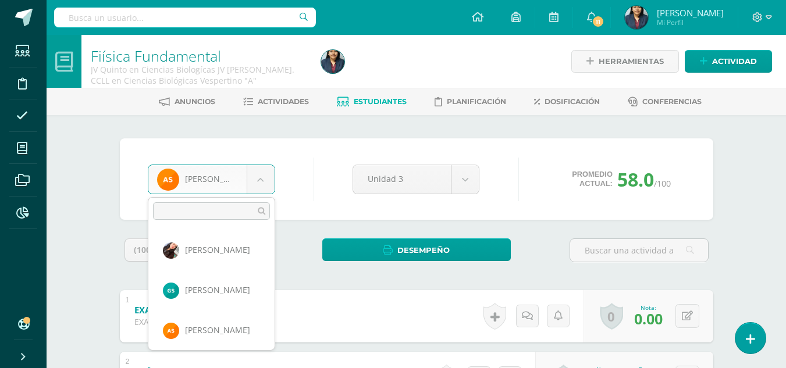
scroll to position [245, 0]
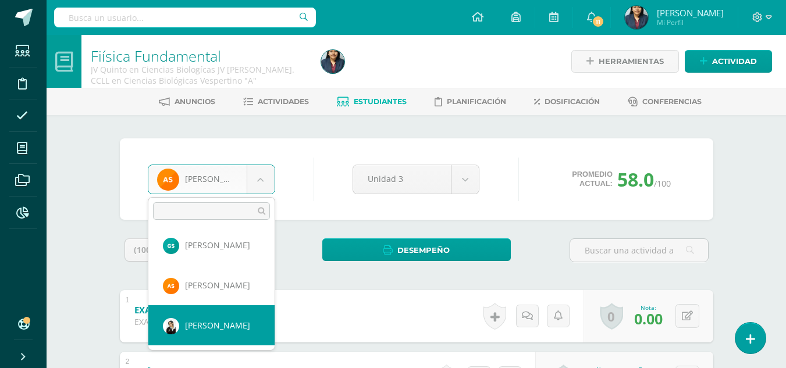
select select "1556"
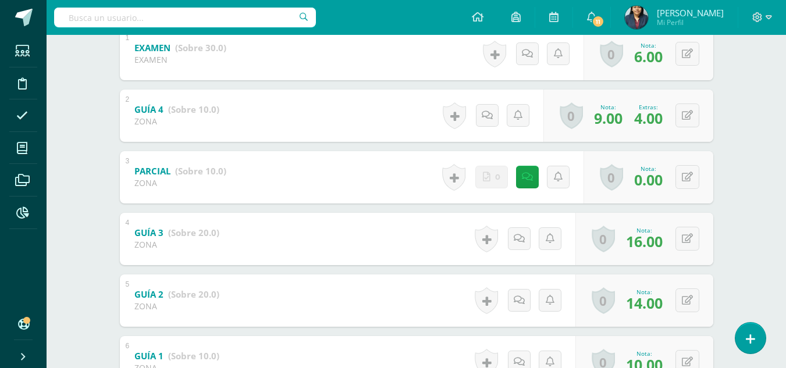
scroll to position [264, 0]
click at [693, 229] on button at bounding box center [687, 238] width 24 height 24
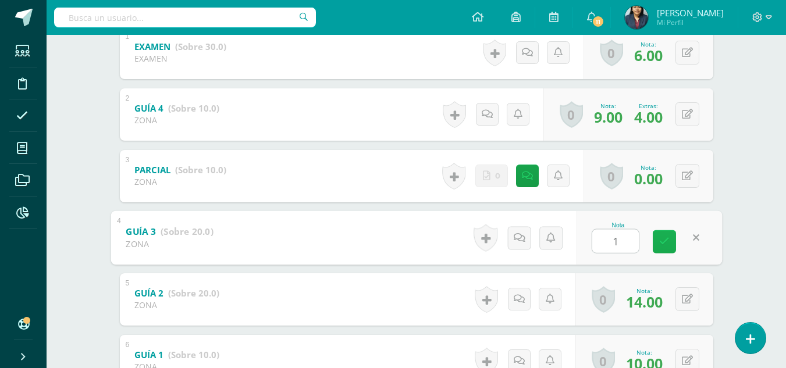
type input "17"
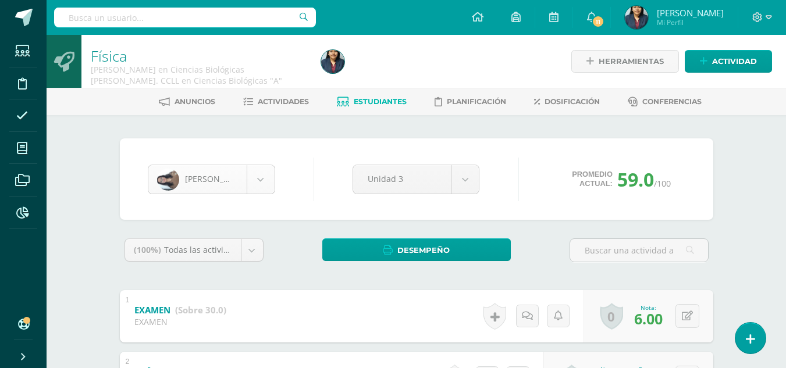
click at [254, 173] on body "Estudiantes Disciplina Asistencia Mis cursos Archivos Reportes Soporte Ayuda Re…" at bounding box center [393, 364] width 786 height 728
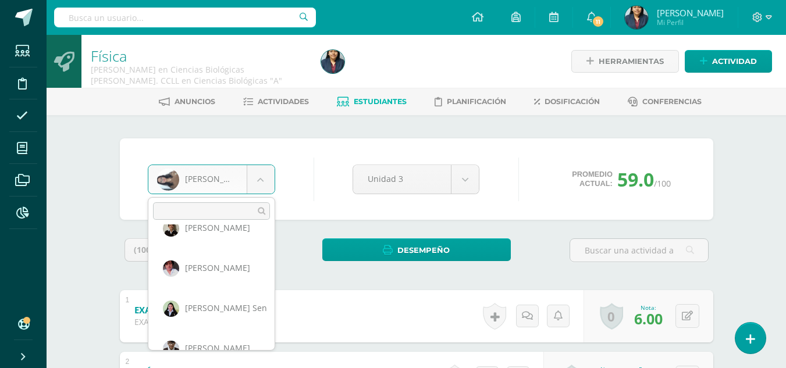
scroll to position [646, 0]
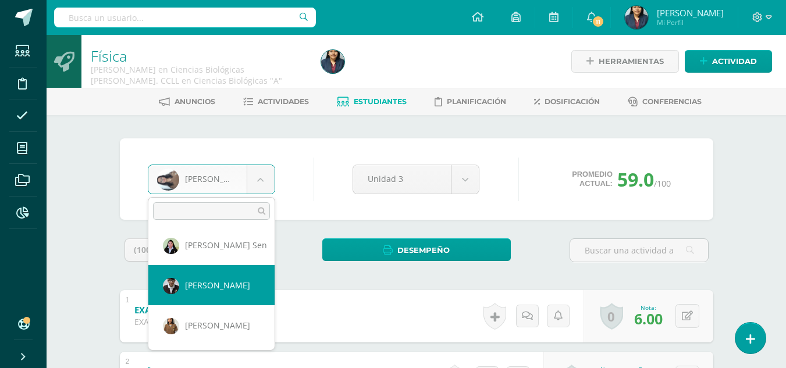
select select "1387"
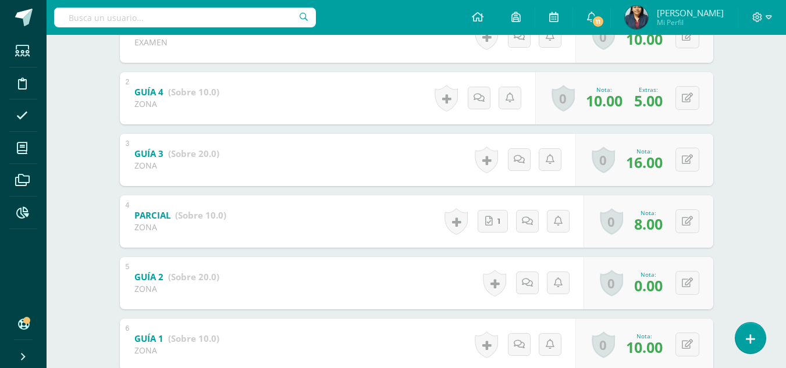
scroll to position [276, 0]
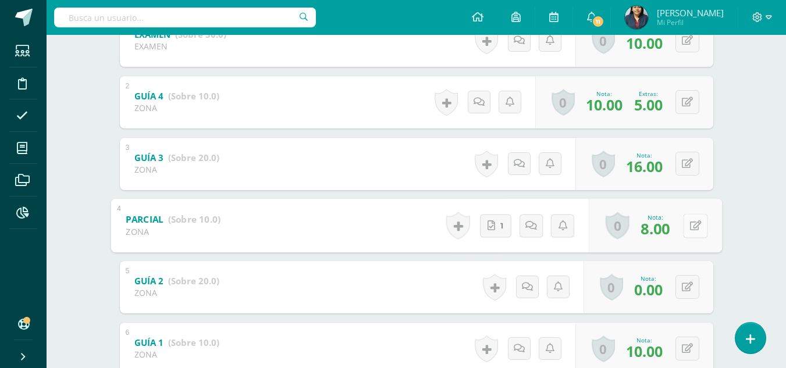
click at [687, 229] on button at bounding box center [695, 226] width 24 height 24
type input "9"
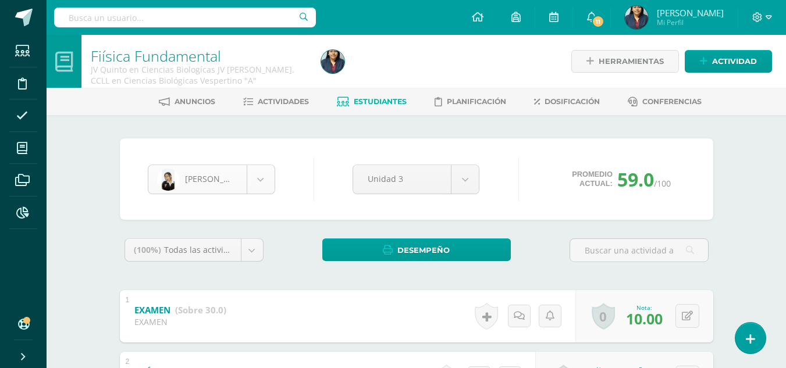
click at [261, 189] on body "Estudiantes Disciplina Asistencia Mis cursos Archivos Reportes Soporte Ayuda Re…" at bounding box center [393, 364] width 786 height 728
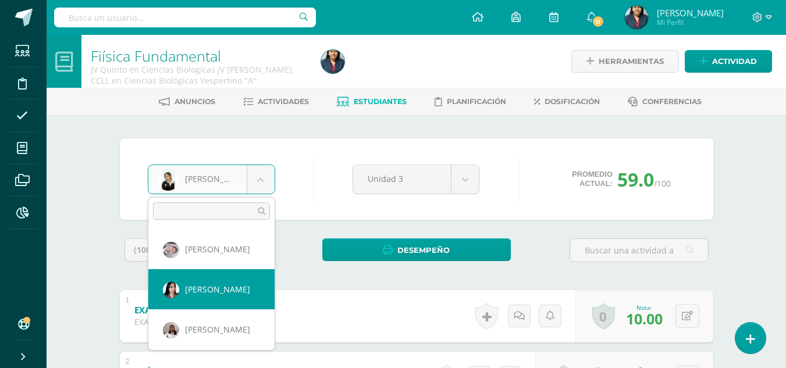
select select "1555"
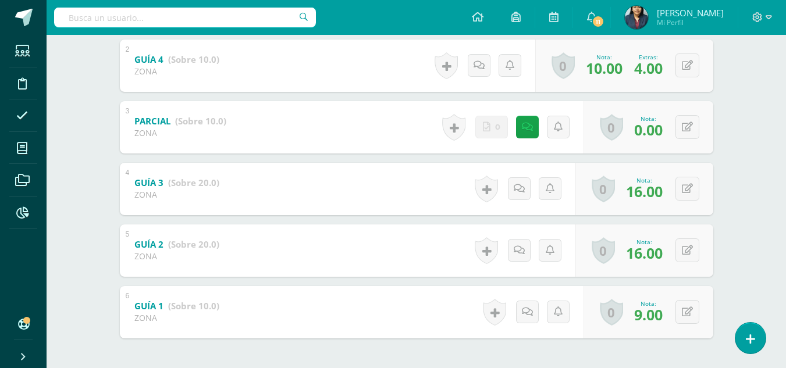
scroll to position [314, 0]
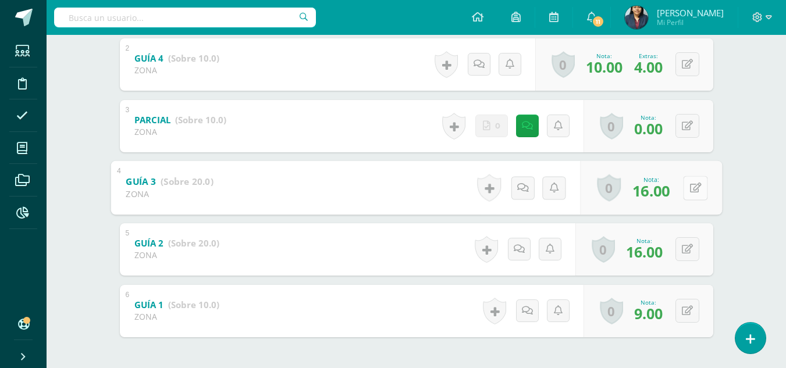
click at [689, 191] on icon at bounding box center [695, 188] width 12 height 10
type input "17"
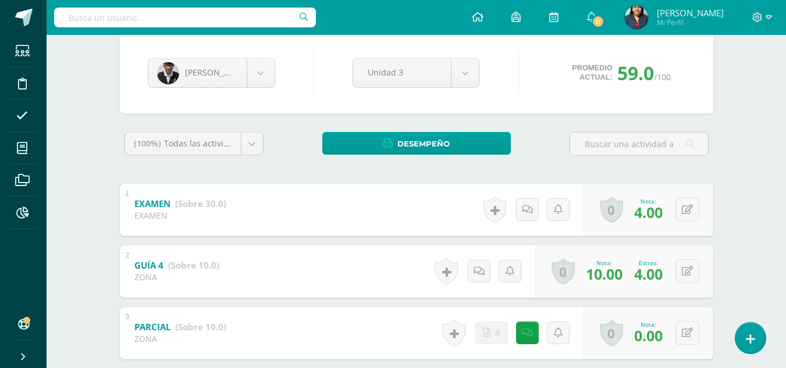
scroll to position [0, 0]
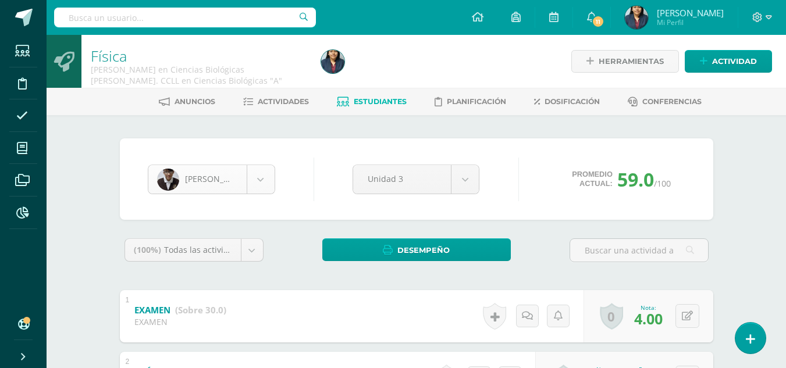
click at [265, 173] on body "Estudiantes Disciplina Asistencia Mis cursos Archivos Reportes Soporte Ayuda Re…" at bounding box center [393, 364] width 786 height 728
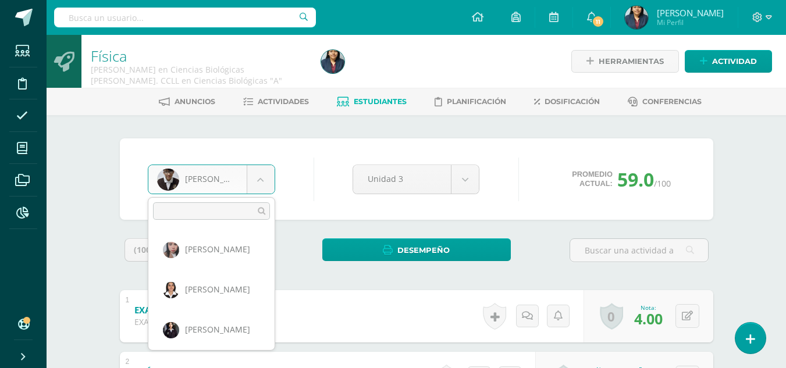
click at [363, 108] on body "Estudiantes Disciplina Asistencia Mis cursos Archivos Reportes Soporte Ayuda Re…" at bounding box center [393, 364] width 786 height 728
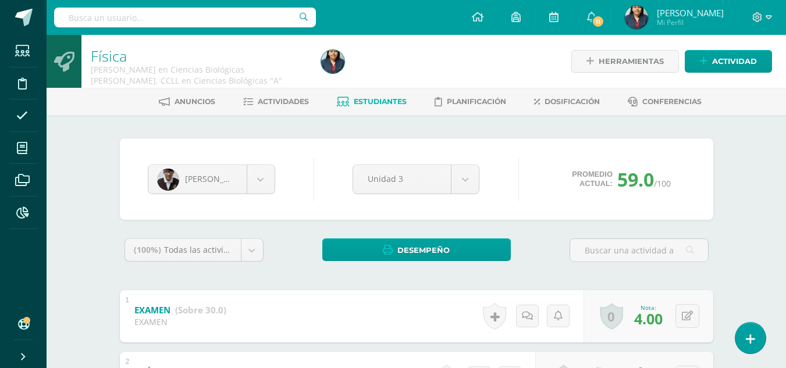
click at [339, 104] on icon at bounding box center [343, 102] width 12 height 10
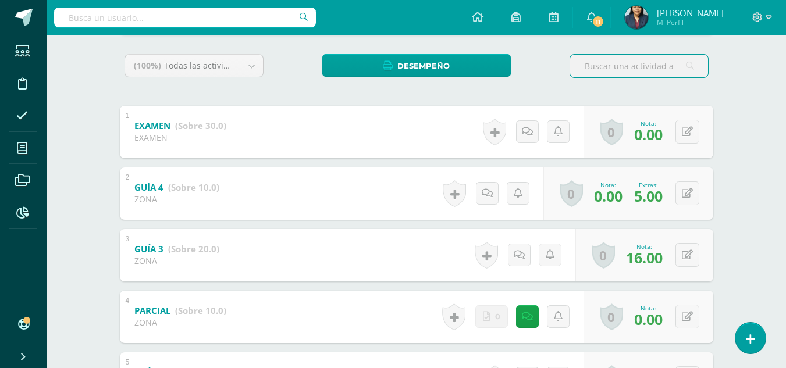
scroll to position [195, 0]
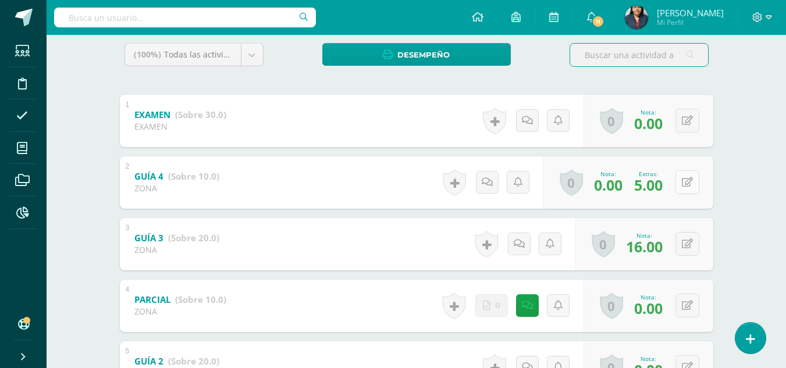
click at [685, 172] on button at bounding box center [687, 182] width 24 height 24
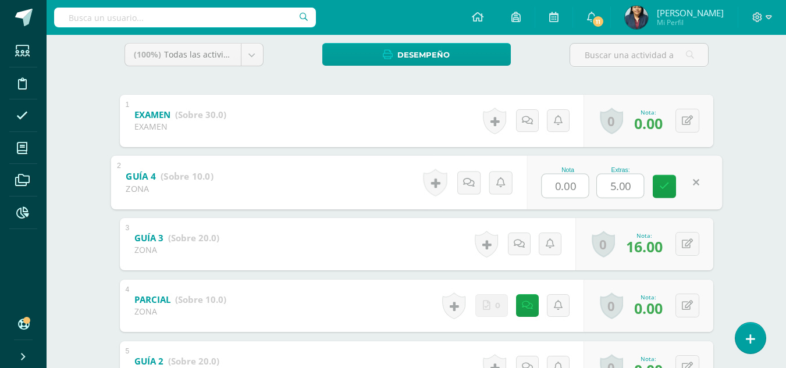
type input "8"
click at [655, 193] on link at bounding box center [664, 186] width 23 height 23
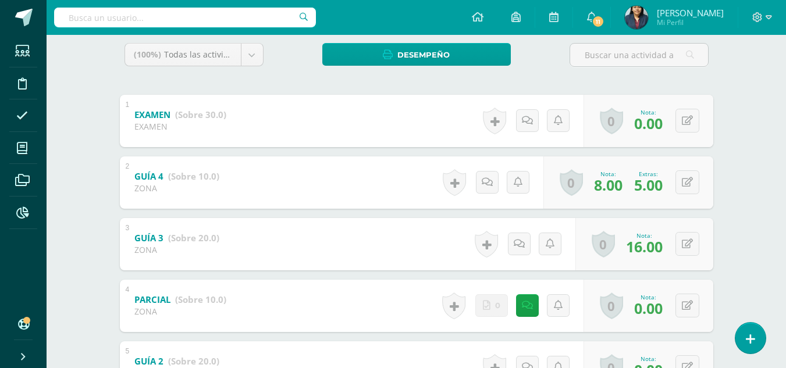
click at [780, 223] on div "Fiísica Fundamental JV Quinto en Ciencias Biologícas JV Bach. CCLL en Ciencias …" at bounding box center [416, 185] width 739 height 693
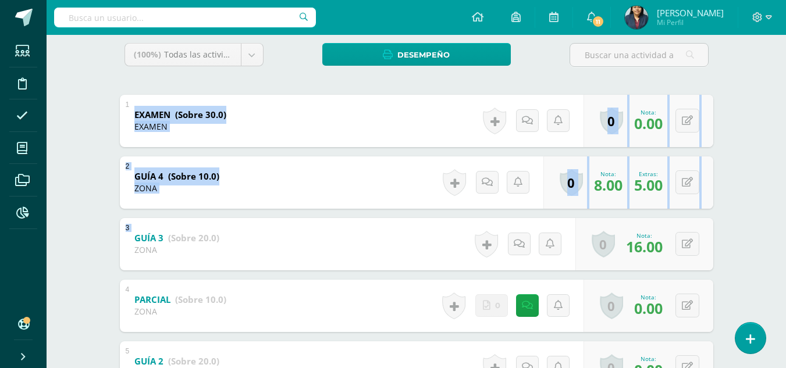
drag, startPoint x: 783, startPoint y: 227, endPoint x: 787, endPoint y: 98, distance: 129.8
click at [785, 98] on html "Estudiantes Disciplina Asistencia Mis cursos Archivos Reportes Soporte Ayuda Re…" at bounding box center [393, 169] width 786 height 728
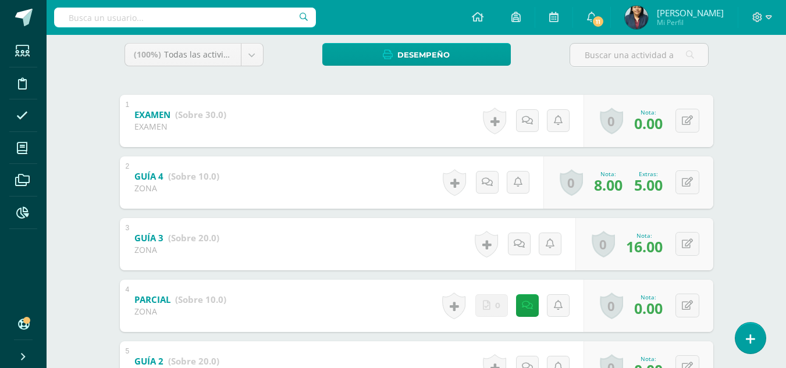
click at [764, 112] on div "Fiísica Fundamental JV Quinto en Ciencias Biologícas JV Bach. CCLL en Ciencias …" at bounding box center [416, 185] width 739 height 693
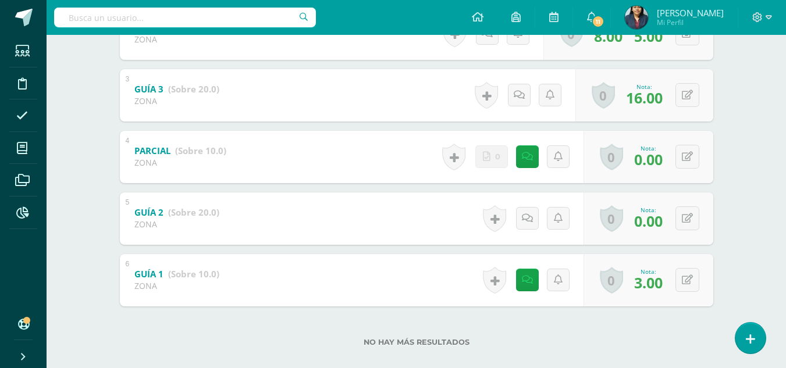
scroll to position [360, 0]
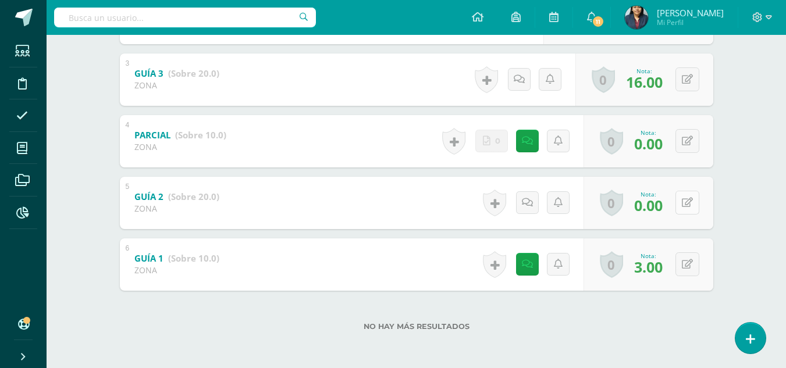
click at [690, 202] on icon at bounding box center [687, 203] width 11 height 10
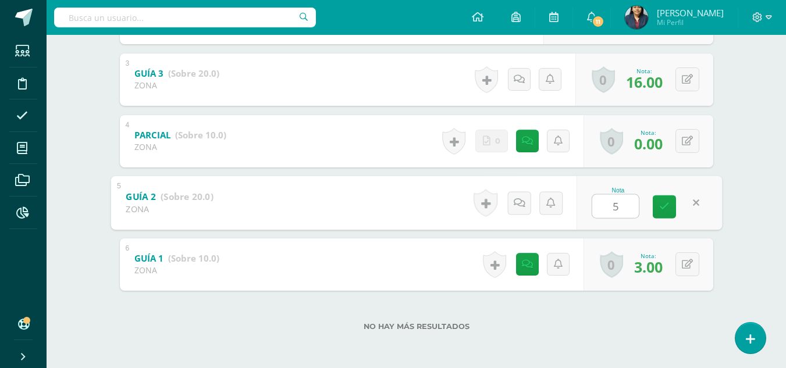
type input "53"
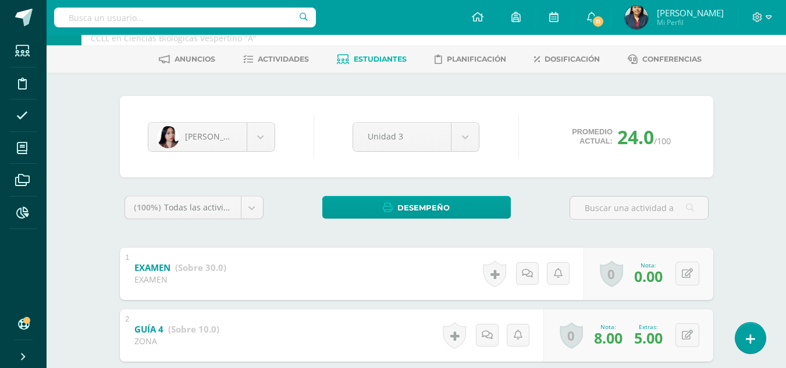
scroll to position [0, 0]
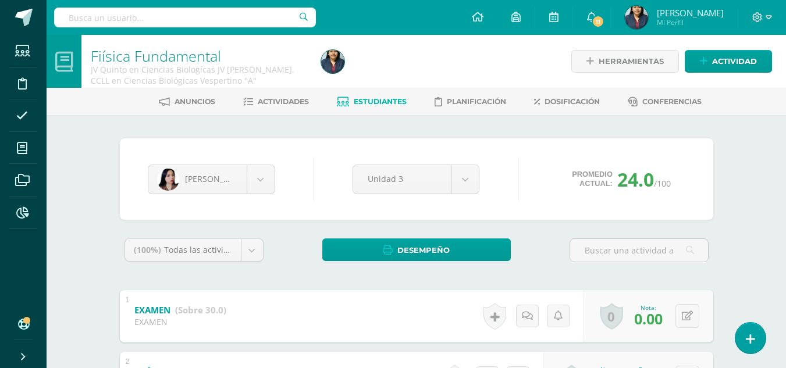
click at [347, 111] on link "Estudiantes" at bounding box center [372, 102] width 70 height 19
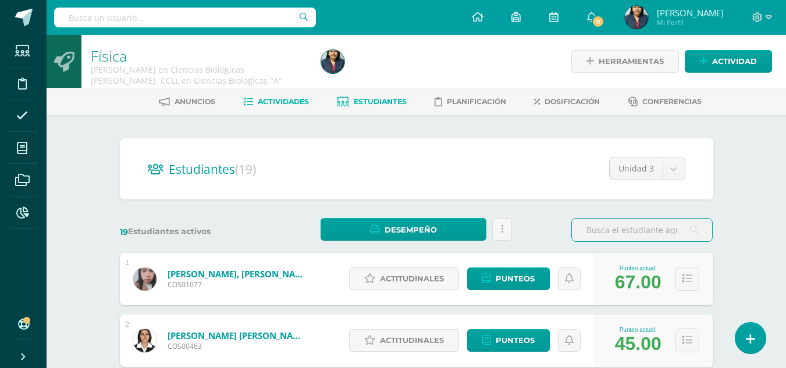
click at [295, 106] on link "Actividades" at bounding box center [276, 102] width 66 height 19
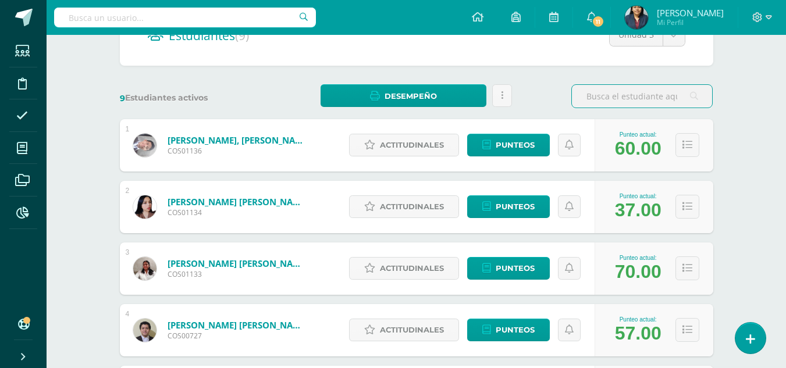
scroll to position [54, 0]
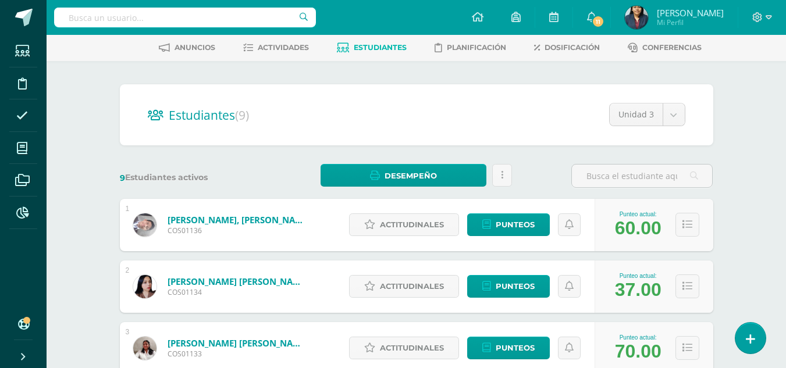
click at [315, 60] on div "Anuncios Actividades Estudiantes Planificación Dosificación Conferencias" at bounding box center [430, 47] width 767 height 27
click at [304, 50] on span "Actividades" at bounding box center [283, 47] width 51 height 9
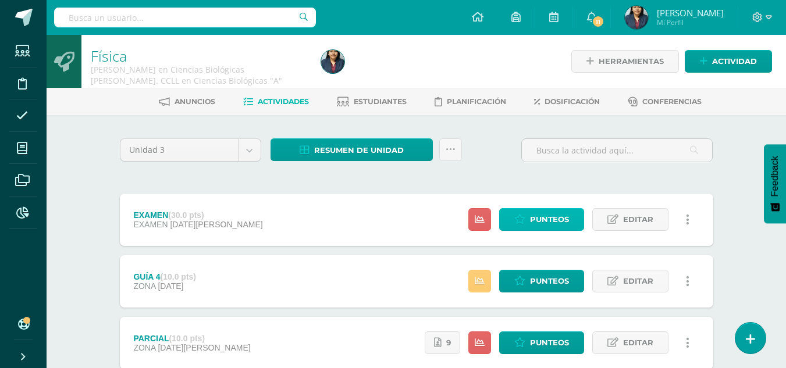
click at [515, 228] on link "Punteos" at bounding box center [541, 219] width 85 height 23
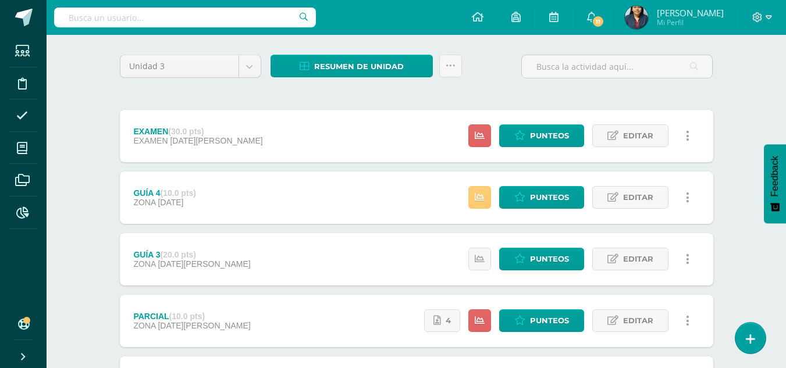
scroll to position [83, 0]
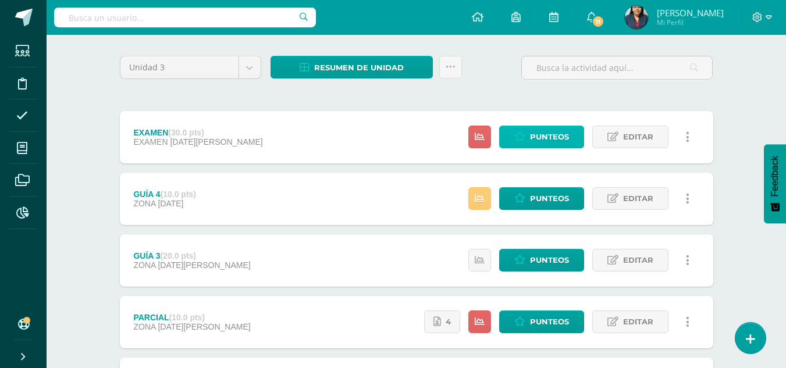
click at [556, 144] on span "Punteos" at bounding box center [549, 137] width 39 height 22
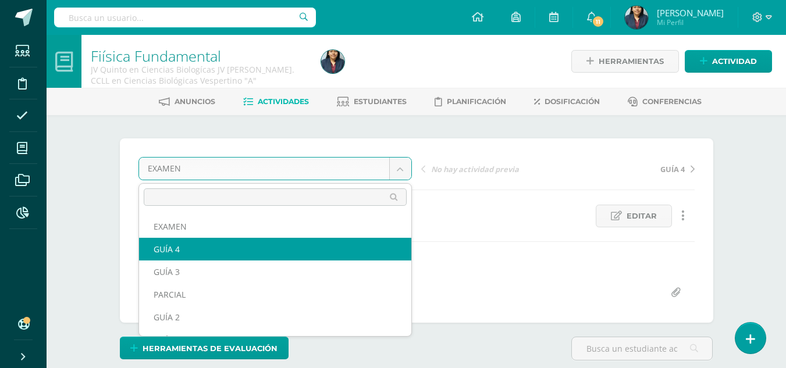
select select "/dashboard/teacher/grade-activity/121366/"
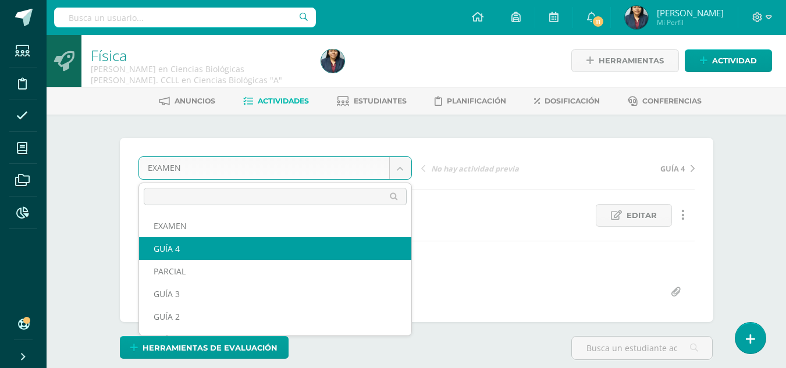
select select "/dashboard/teacher/grade-activity/121367/"
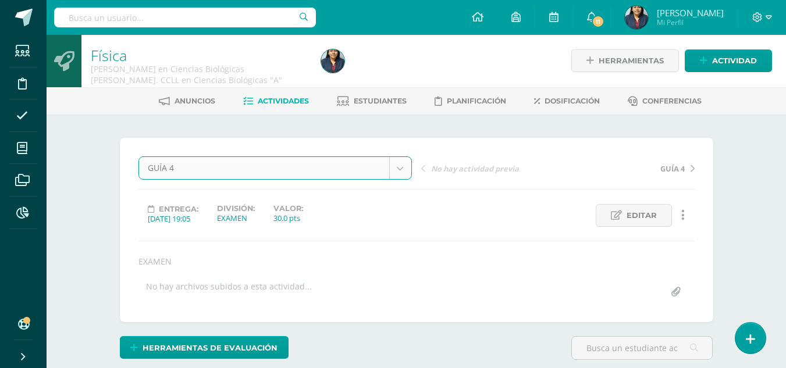
scroll to position [1, 0]
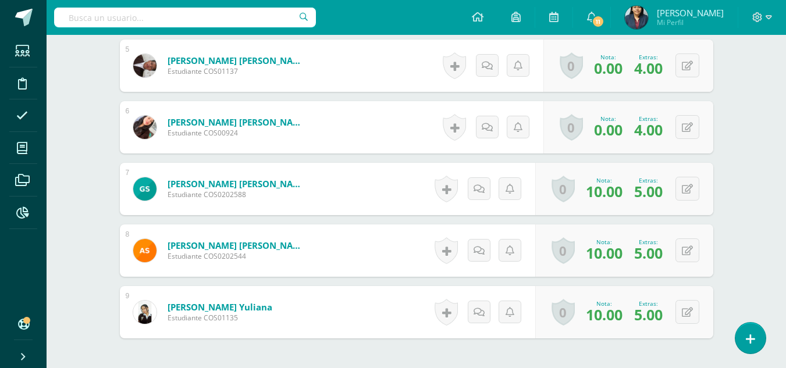
scroll to position [649, 0]
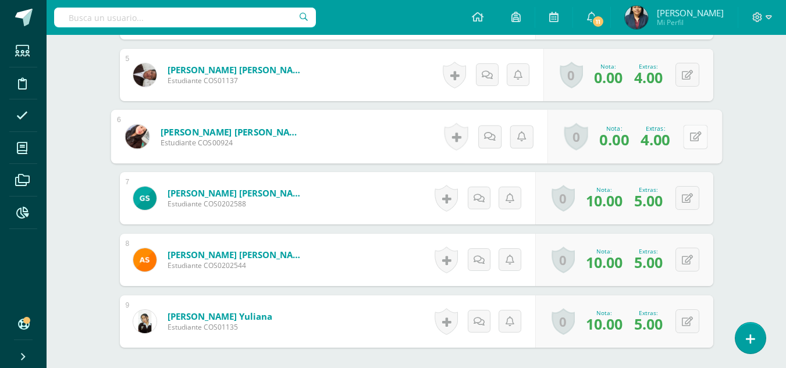
click at [689, 144] on button at bounding box center [695, 137] width 24 height 24
type input "5"
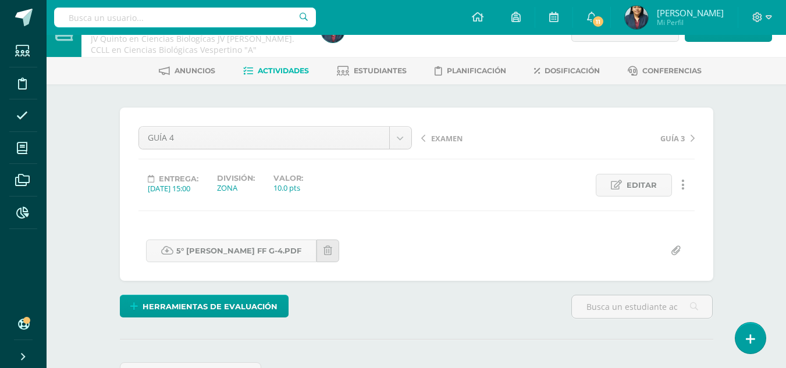
scroll to position [0, 0]
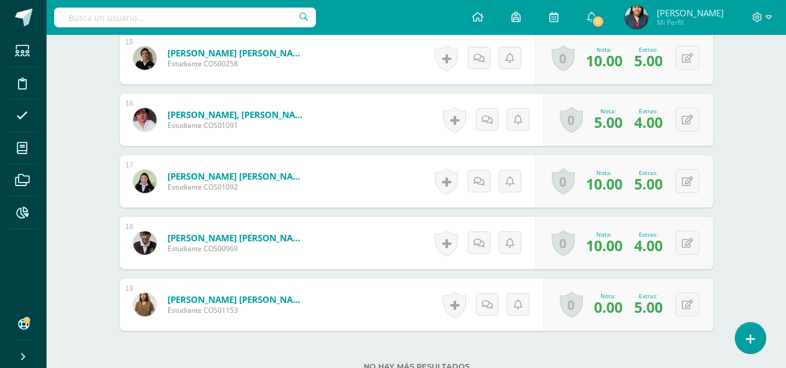
scroll to position [1378, 0]
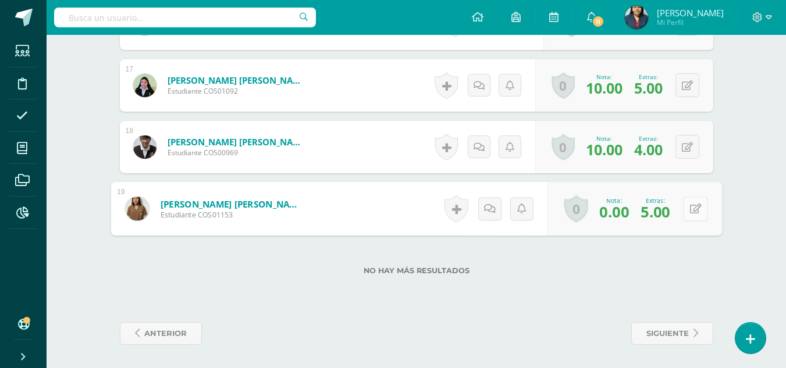
click at [693, 207] on button at bounding box center [695, 209] width 24 height 24
type input "5"
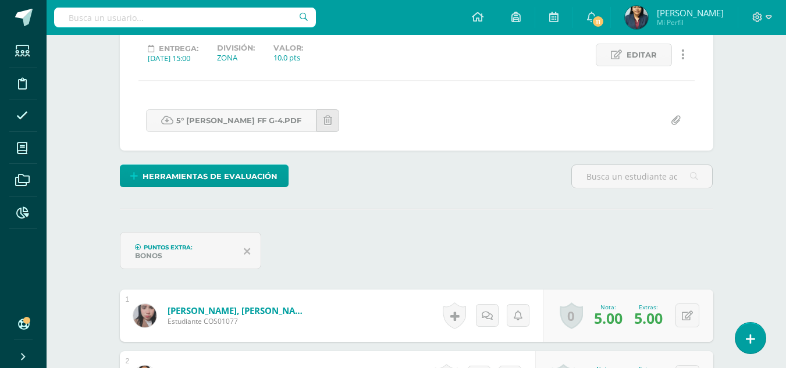
scroll to position [0, 0]
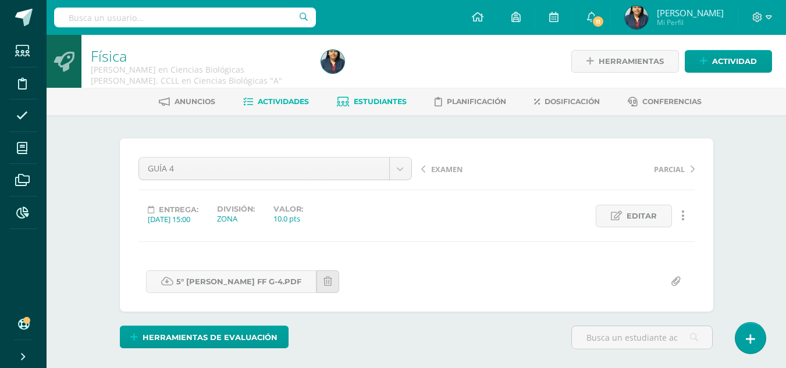
click at [361, 98] on span "Estudiantes" at bounding box center [380, 101] width 53 height 9
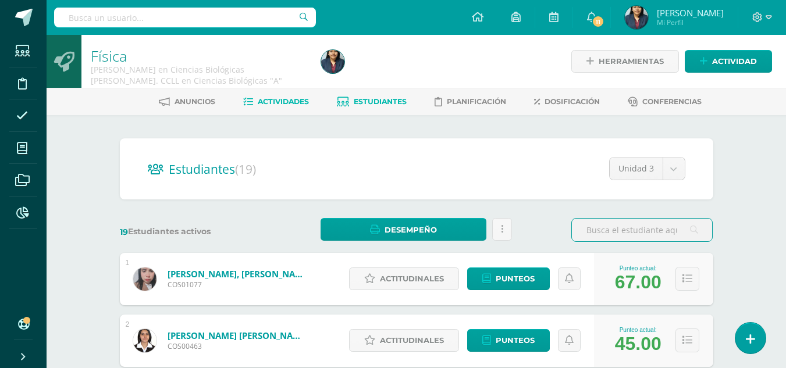
click at [303, 101] on span "Actividades" at bounding box center [283, 101] width 51 height 9
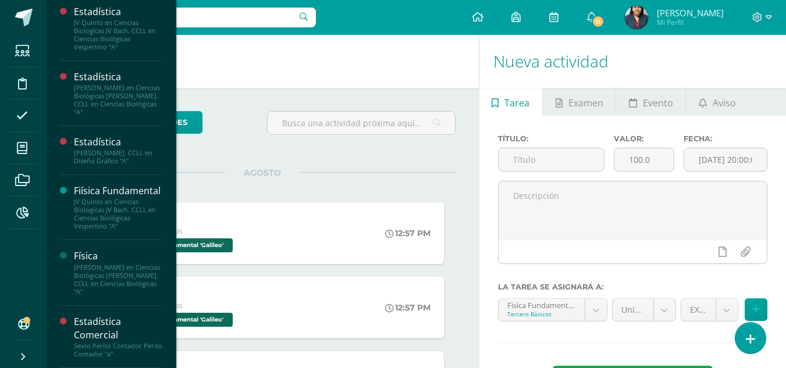
scroll to position [472, 0]
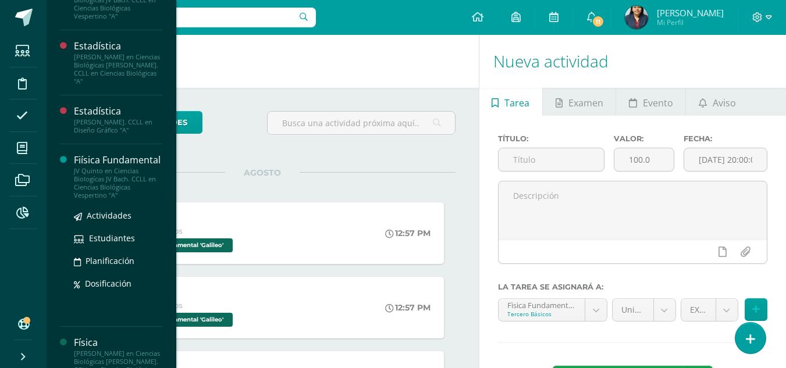
click at [91, 167] on div "Fiísica Fundamental" at bounding box center [118, 160] width 88 height 13
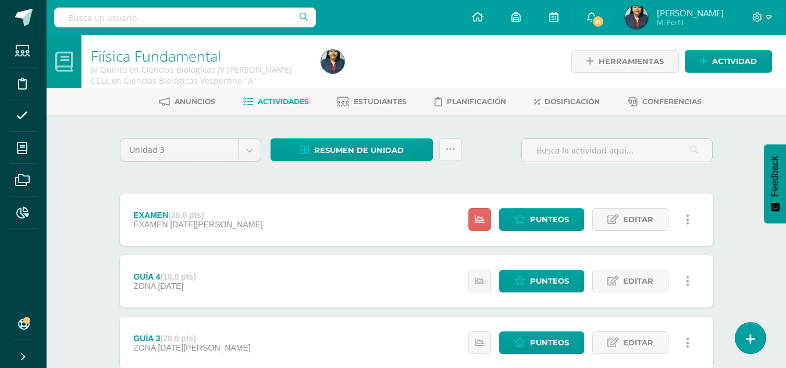
click at [401, 123] on div "Unidad 3 Unidad 1 Unidad 2 Unidad 3 Unidad 4 Resumen de unidad Descargar como H…" at bounding box center [417, 373] width 640 height 517
click at [387, 99] on span "Estudiantes" at bounding box center [380, 101] width 53 height 9
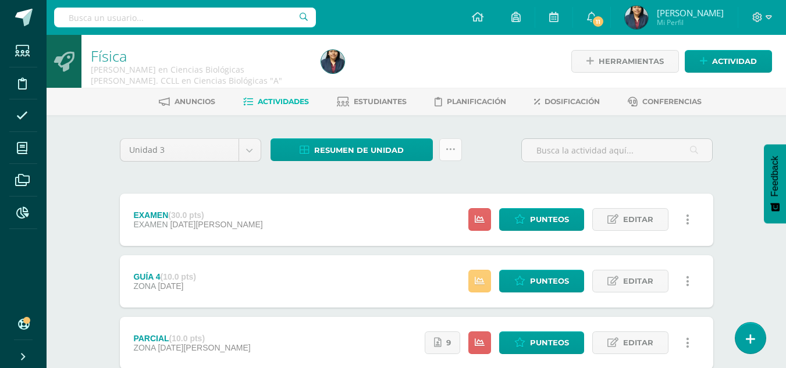
click at [458, 152] on link at bounding box center [450, 149] width 23 height 23
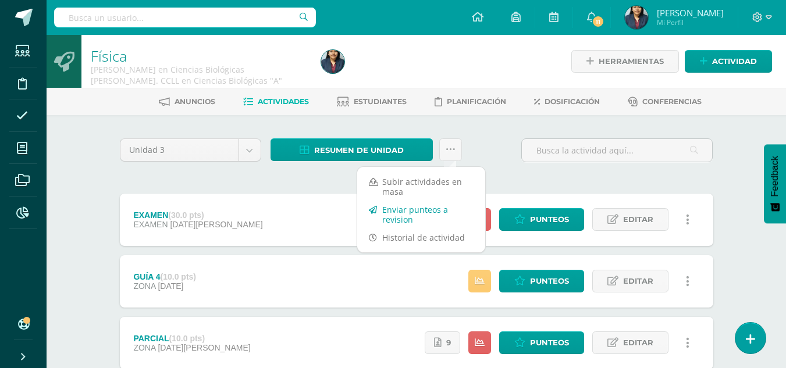
click at [397, 208] on link "Enviar punteos a revision" at bounding box center [421, 215] width 128 height 28
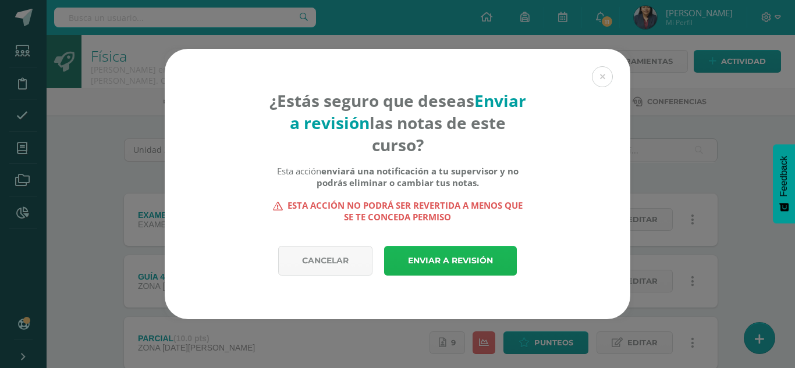
click at [416, 261] on link "Enviar a revisión" at bounding box center [450, 261] width 133 height 30
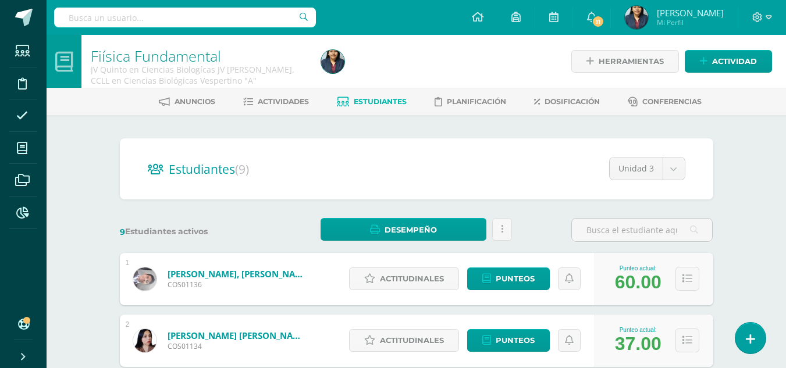
click at [780, 59] on div "Fiísica Fundamental JV Quinto en Ciencias Biologícas JV Bach. CCLL en Ciencias …" at bounding box center [416, 61] width 739 height 53
click at [275, 108] on link "Actividades" at bounding box center [276, 102] width 66 height 19
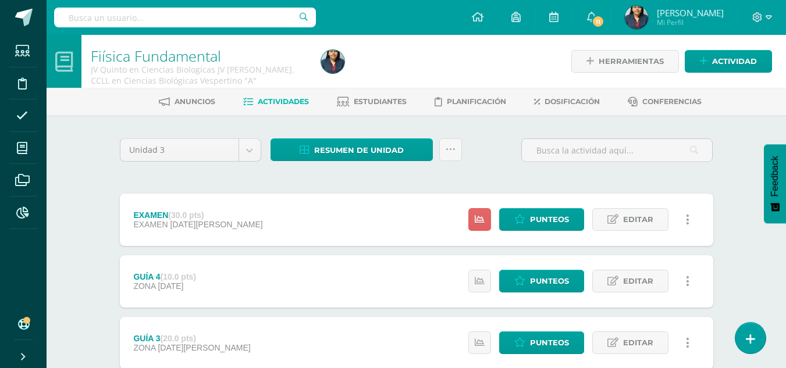
click at [462, 152] on div "Resumen de unidad Descargar como HTML Descargar como PDF Descargar como XLS Sub…" at bounding box center [366, 154] width 201 height 33
click at [455, 152] on link at bounding box center [450, 149] width 23 height 23
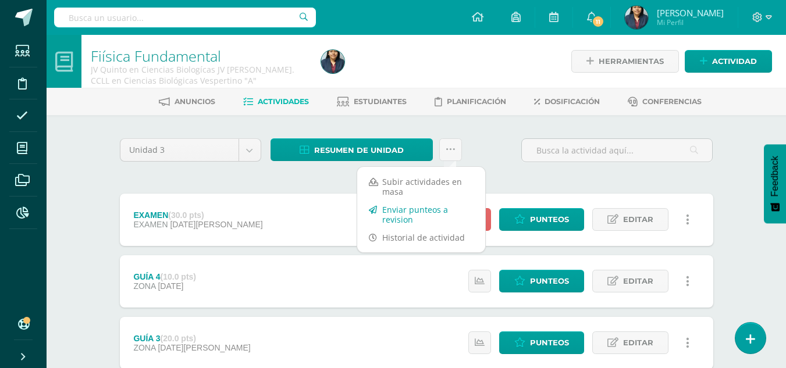
click at [411, 212] on link "Enviar punteos a revision" at bounding box center [421, 215] width 128 height 28
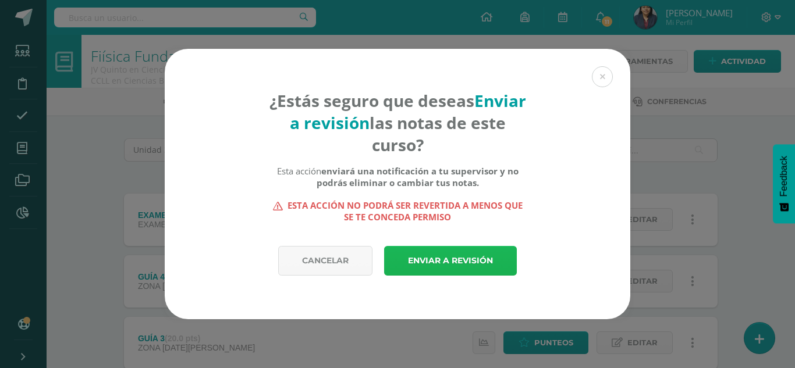
click at [435, 254] on link "Enviar a revisión" at bounding box center [450, 261] width 133 height 30
